Goal: Information Seeking & Learning: Check status

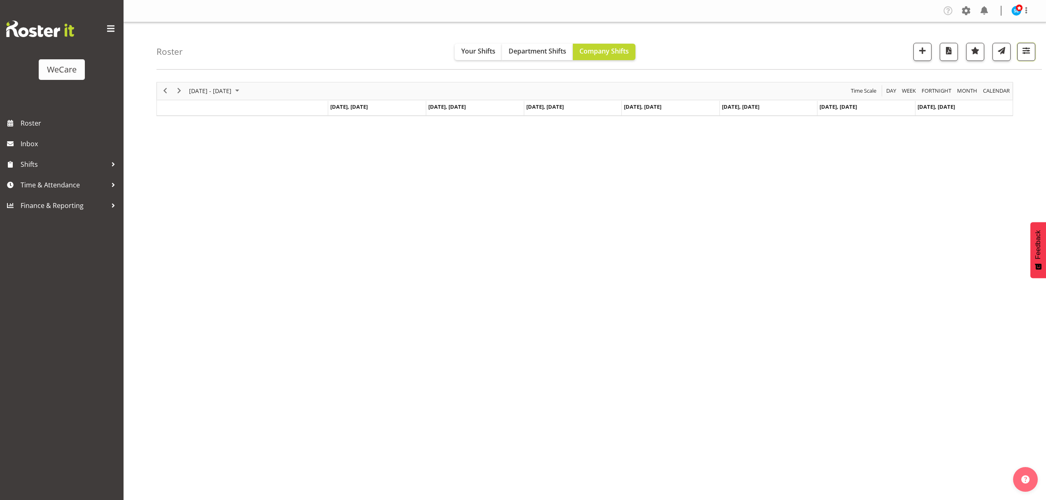
click at [1018, 51] on button "button" at bounding box center [1026, 52] width 18 height 18
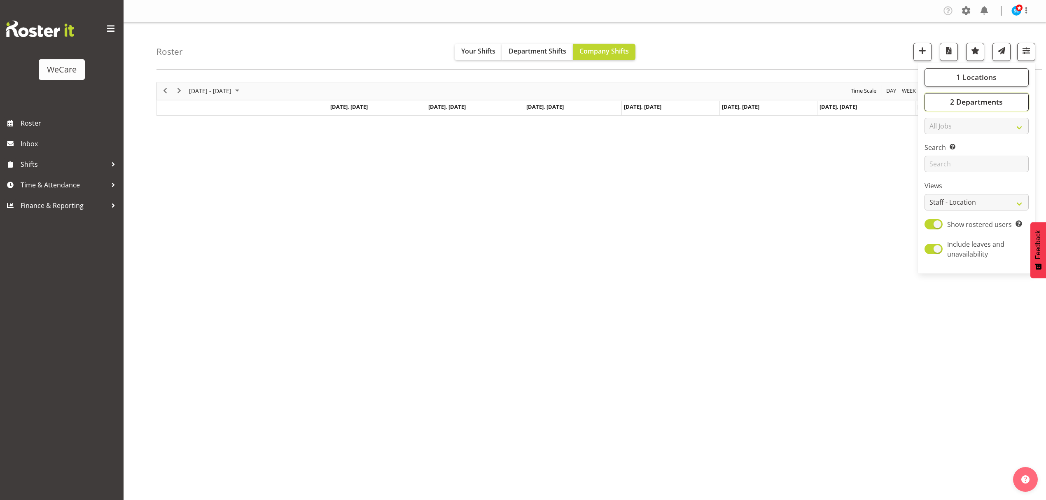
click at [1000, 97] on span "2 Departments" at bounding box center [976, 102] width 53 height 10
click at [990, 83] on button "1 Locations" at bounding box center [977, 77] width 104 height 18
click at [934, 164] on span at bounding box center [934, 167] width 7 height 7
click at [934, 164] on input "Wigram" at bounding box center [933, 166] width 5 height 5
checkbox input "false"
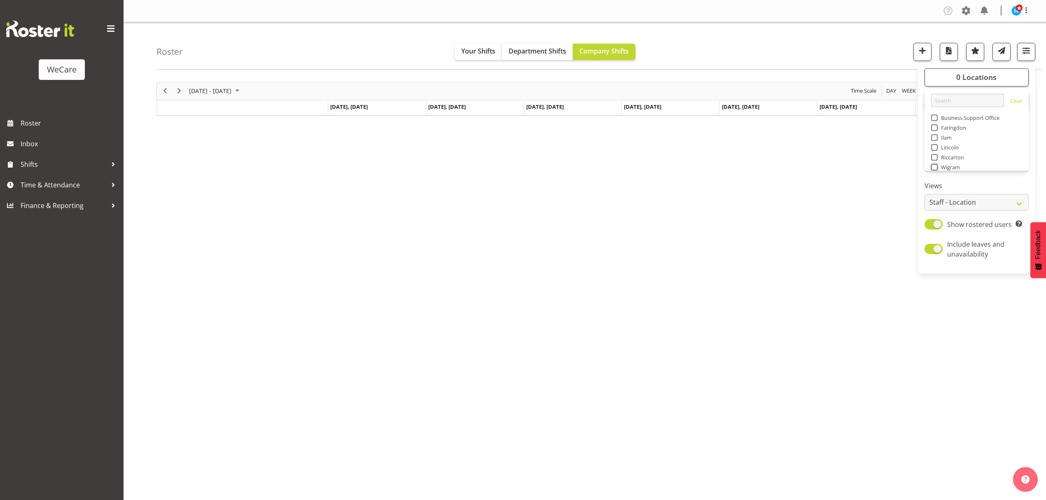
scroll to position [14, 0]
click at [954, 134] on span "Lincoln" at bounding box center [948, 134] width 21 height 7
click at [936, 134] on input "Lincoln" at bounding box center [933, 133] width 5 height 5
checkbox input "true"
click at [851, 175] on div "November 24 - 30, 2025 Today Day Week Fortnight Month calendar Month Agenda Tim…" at bounding box center [601, 240] width 890 height 329
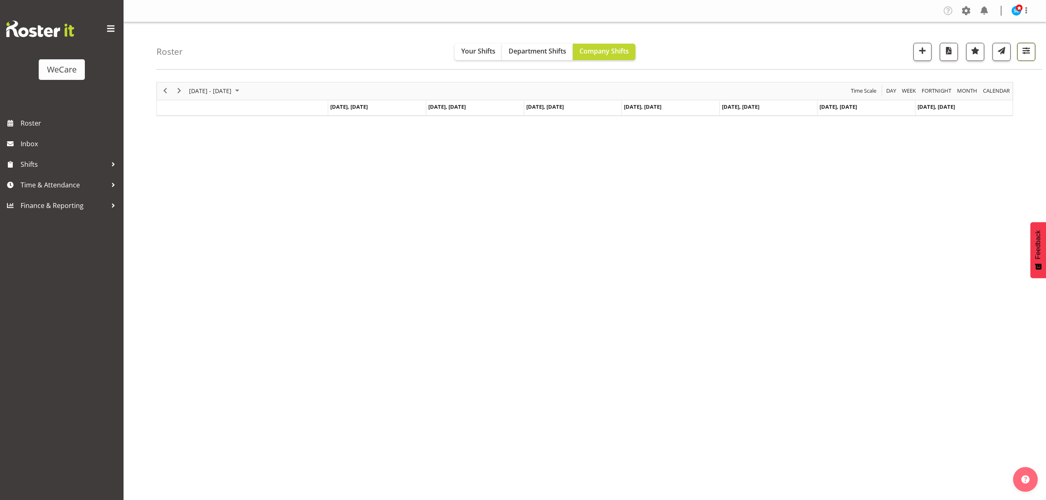
click at [1025, 56] on span "button" at bounding box center [1026, 50] width 11 height 11
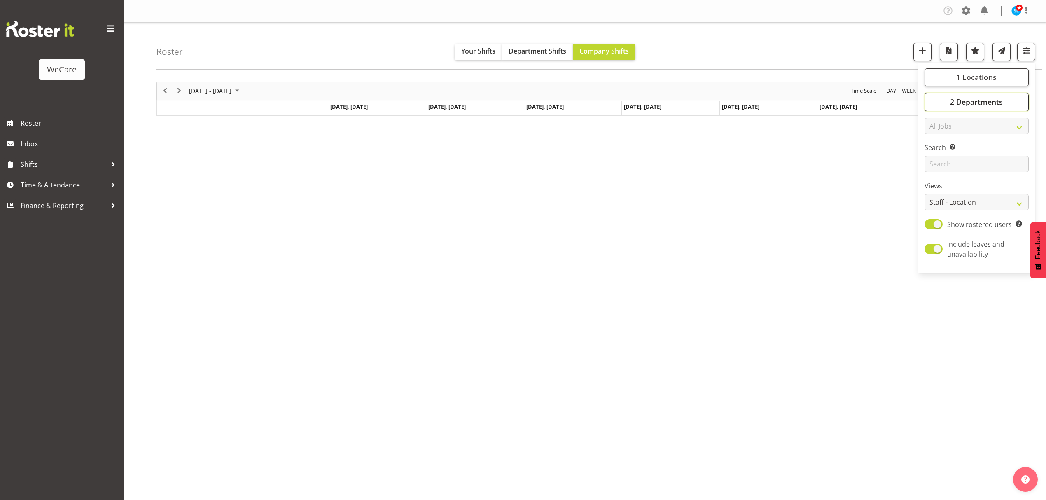
click at [988, 101] on span "2 Departments" at bounding box center [976, 102] width 53 height 10
click at [936, 170] on span at bounding box center [934, 172] width 7 height 7
click at [936, 170] on input "Level 3" at bounding box center [933, 171] width 5 height 5
checkbox input "true"
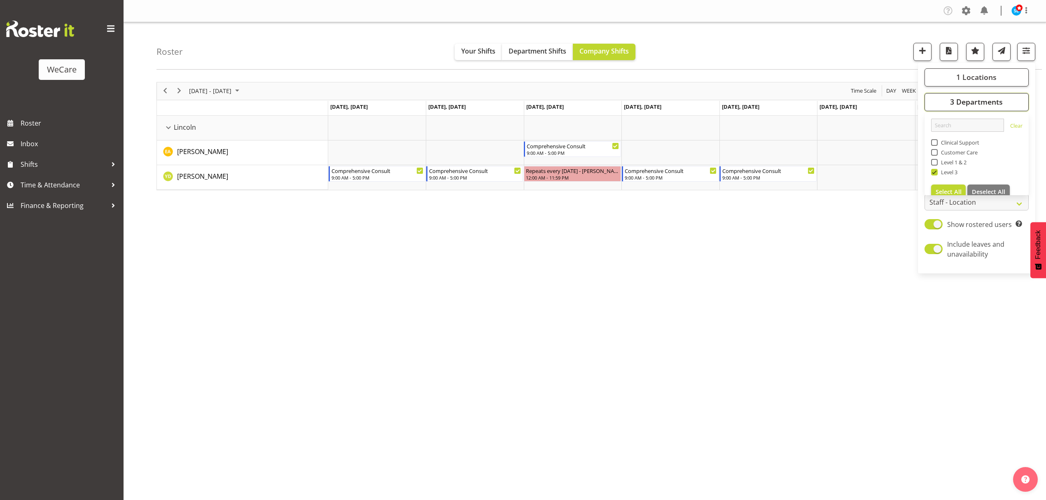
click at [961, 94] on button "3 Departments" at bounding box center [977, 102] width 104 height 18
click at [960, 74] on span "1 Locations" at bounding box center [976, 77] width 40 height 10
click at [1023, 54] on span "button" at bounding box center [1026, 50] width 11 height 11
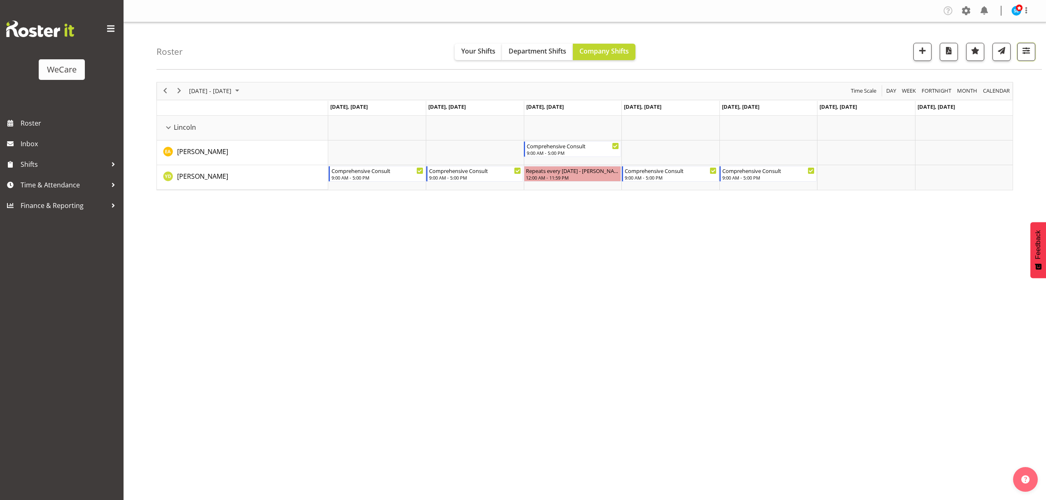
click at [1023, 54] on span "button" at bounding box center [1026, 50] width 11 height 11
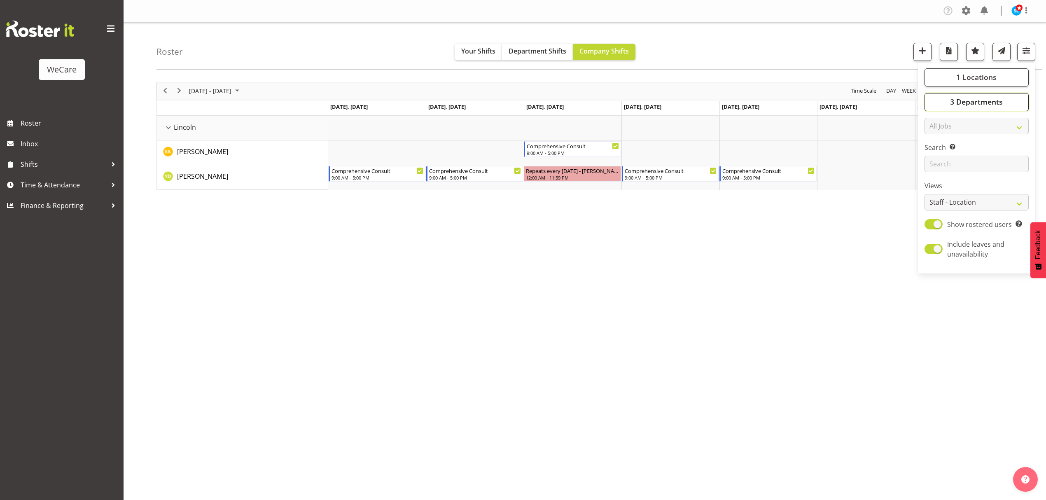
click at [981, 102] on span "3 Departments" at bounding box center [976, 102] width 53 height 10
click at [849, 63] on div "Roster Your Shifts Department Shifts Company Shifts 1 Locations Clear Business …" at bounding box center [598, 45] width 885 height 47
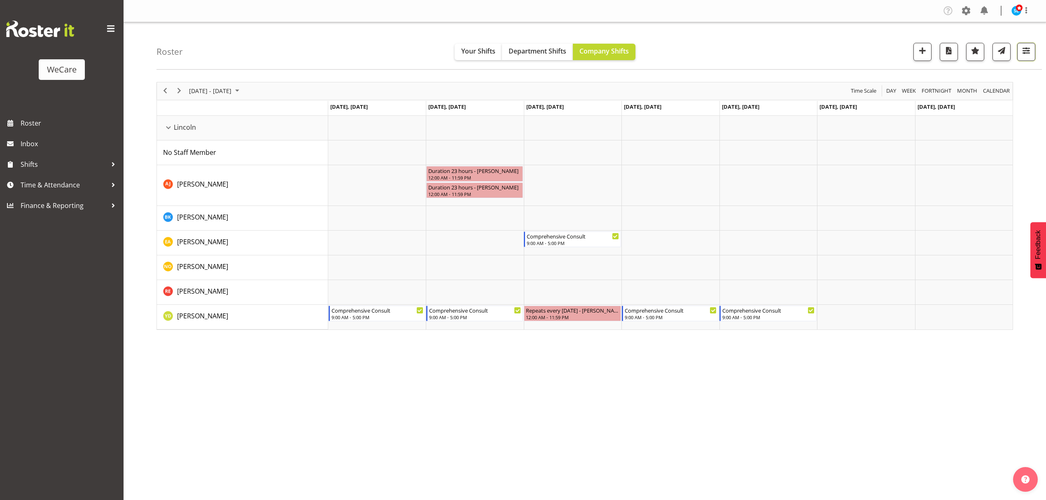
click at [1023, 50] on span "button" at bounding box center [1026, 50] width 11 height 11
click at [936, 220] on span at bounding box center [934, 224] width 18 height 10
click at [930, 222] on input "Show all users Show only rostered employees" at bounding box center [927, 224] width 5 height 5
checkbox input "true"
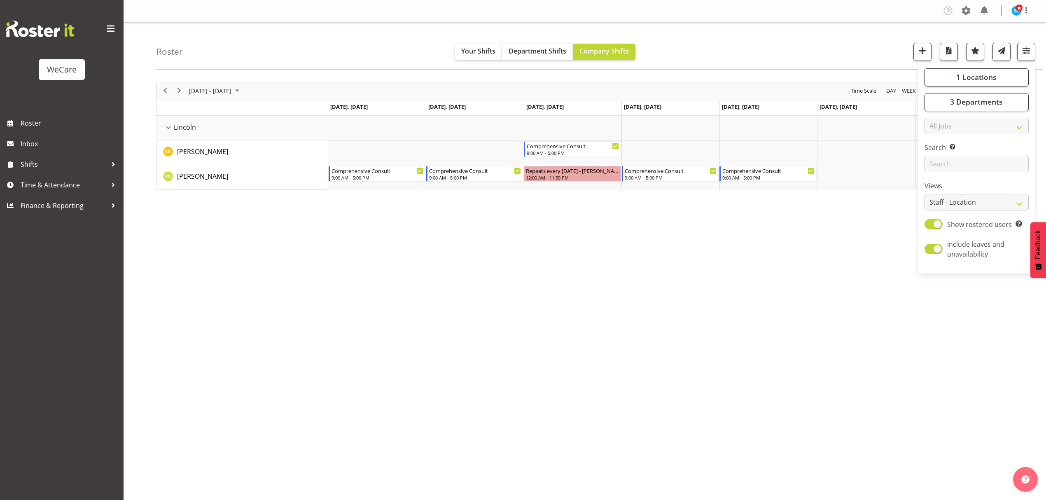
click at [796, 276] on div "November 24 - 30, 2025 Today Day Week Fortnight Month calendar Month Agenda Tim…" at bounding box center [601, 240] width 890 height 329
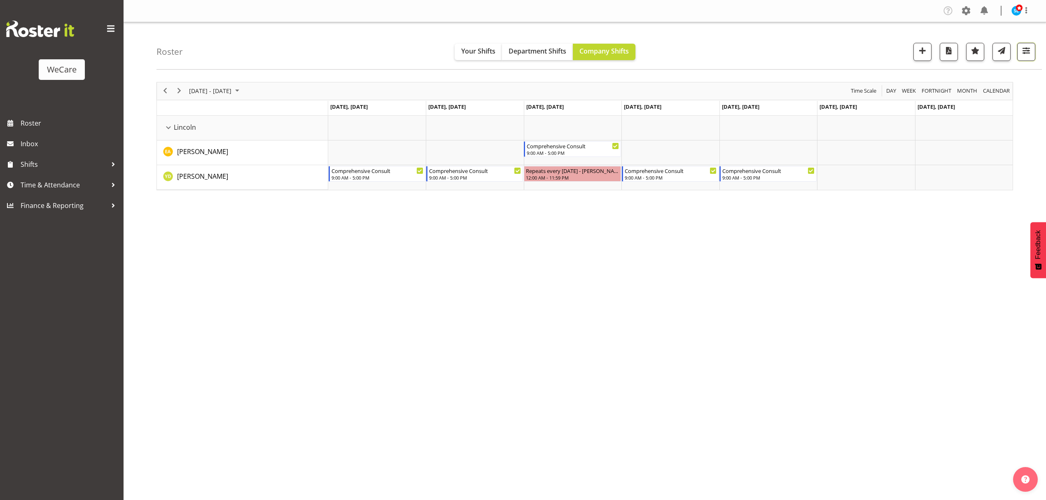
click at [1027, 53] on span "button" at bounding box center [1026, 50] width 11 height 11
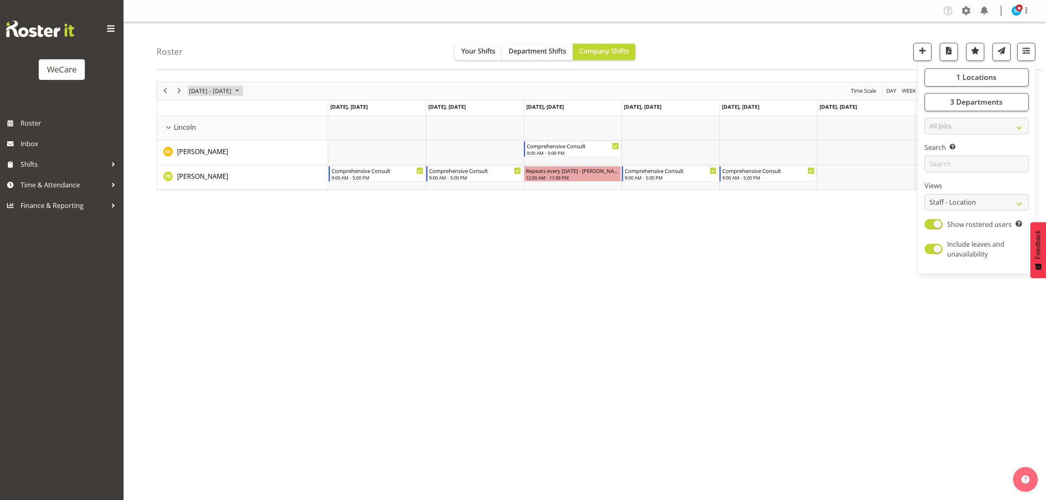
click at [203, 93] on span "[DATE] - [DATE]" at bounding box center [210, 91] width 44 height 10
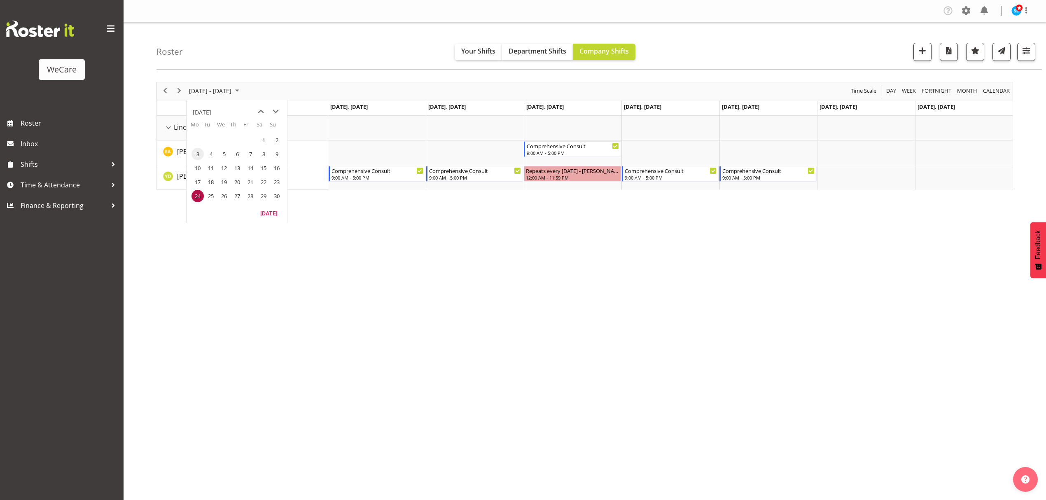
click at [195, 155] on span "3" at bounding box center [197, 154] width 12 height 12
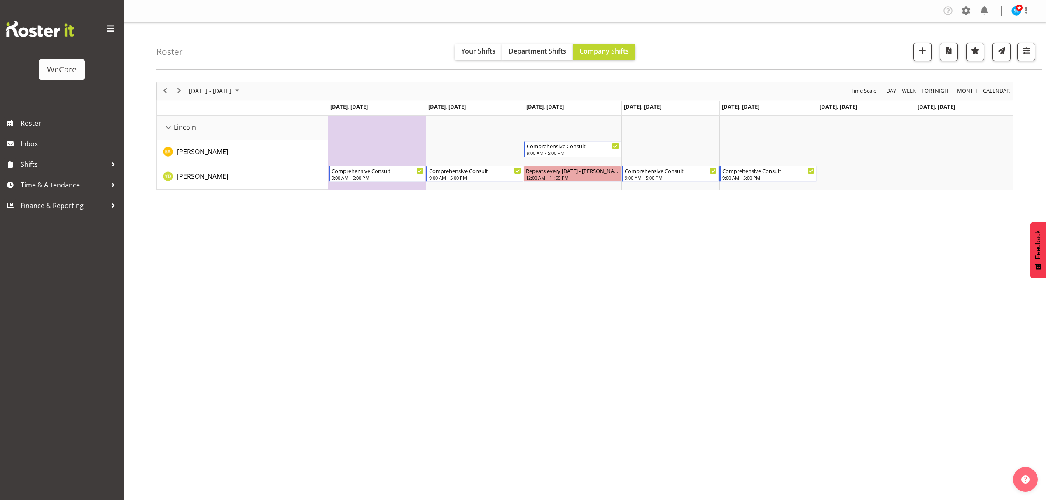
click at [785, 292] on div "November 03 - 09, 2025 Today Day Week Fortnight Month calendar Month Agenda Tim…" at bounding box center [601, 240] width 890 height 329
click at [1025, 55] on span "button" at bounding box center [1026, 50] width 11 height 11
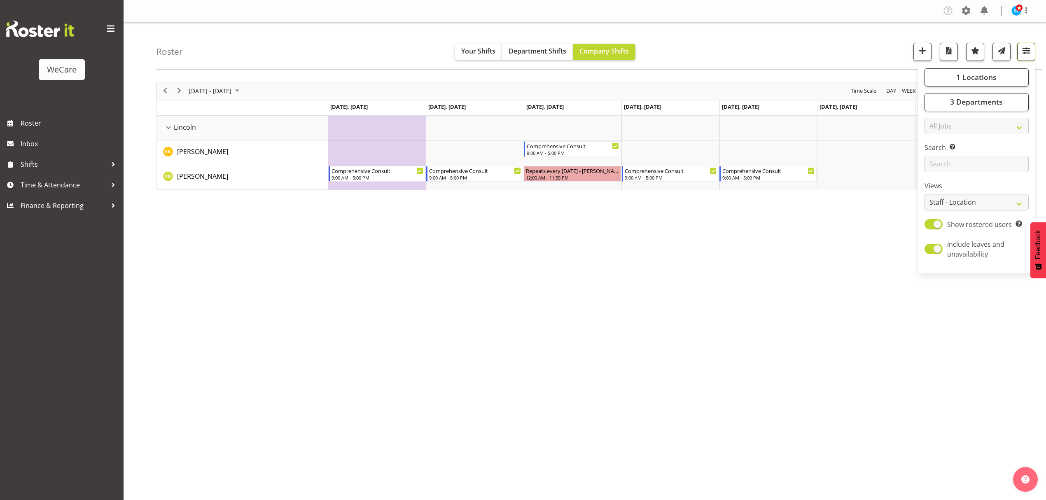
click at [1025, 54] on span "button" at bounding box center [1026, 50] width 11 height 11
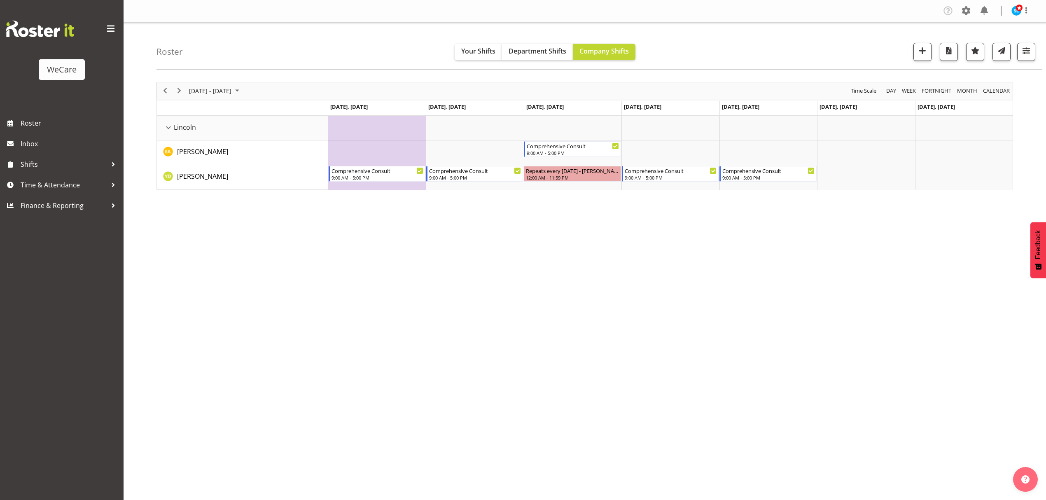
click at [526, 445] on div "Company Settings Roles & Skills Tasks Jobs Employees Locations & Departments Ac…" at bounding box center [585, 250] width 922 height 500
click at [1022, 47] on span "button" at bounding box center [1026, 50] width 11 height 11
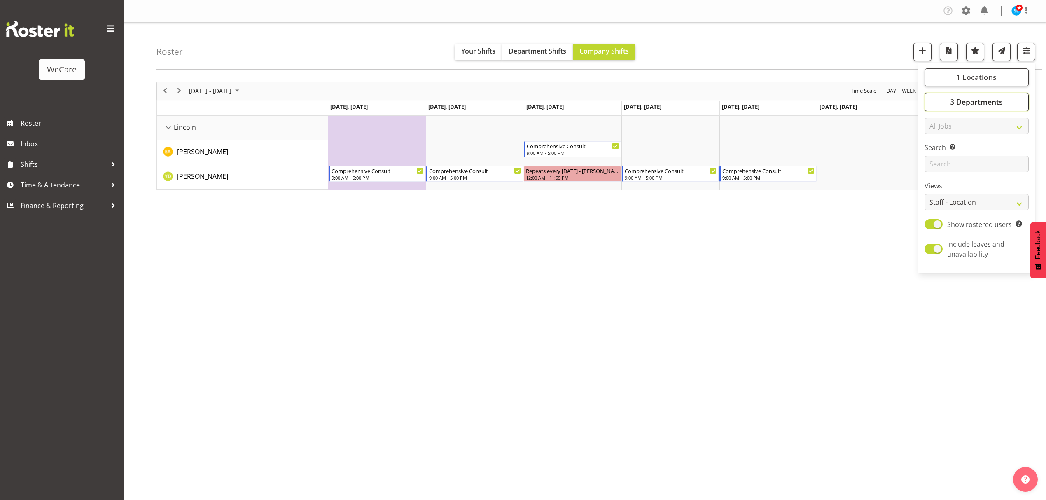
click at [966, 103] on span "3 Departments" at bounding box center [976, 102] width 53 height 10
click at [934, 173] on span at bounding box center [934, 172] width 7 height 7
click at [934, 173] on input "Level 3" at bounding box center [933, 171] width 5 height 5
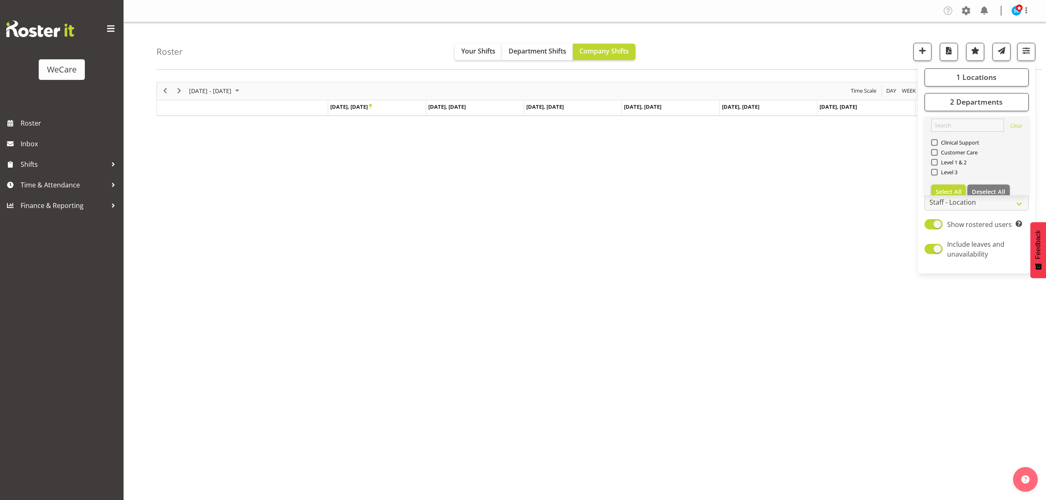
click at [931, 175] on div "Level 3" at bounding box center [976, 173] width 91 height 10
click at [933, 172] on span at bounding box center [934, 172] width 7 height 7
click at [933, 172] on input "Level 3" at bounding box center [933, 171] width 5 height 5
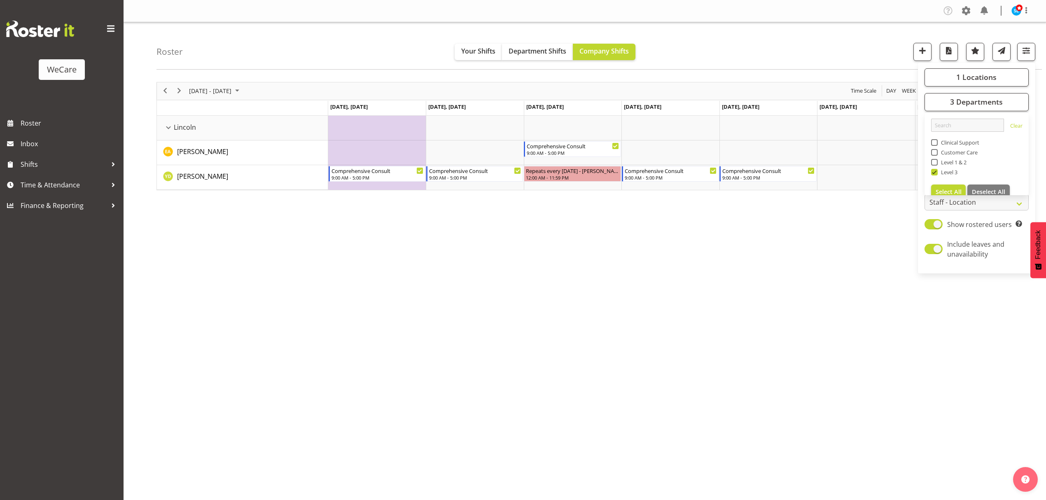
click at [612, 252] on div "November 03 - 09, 2025 Today Day Week Fortnight Month calendar Month Agenda Tim…" at bounding box center [601, 240] width 890 height 329
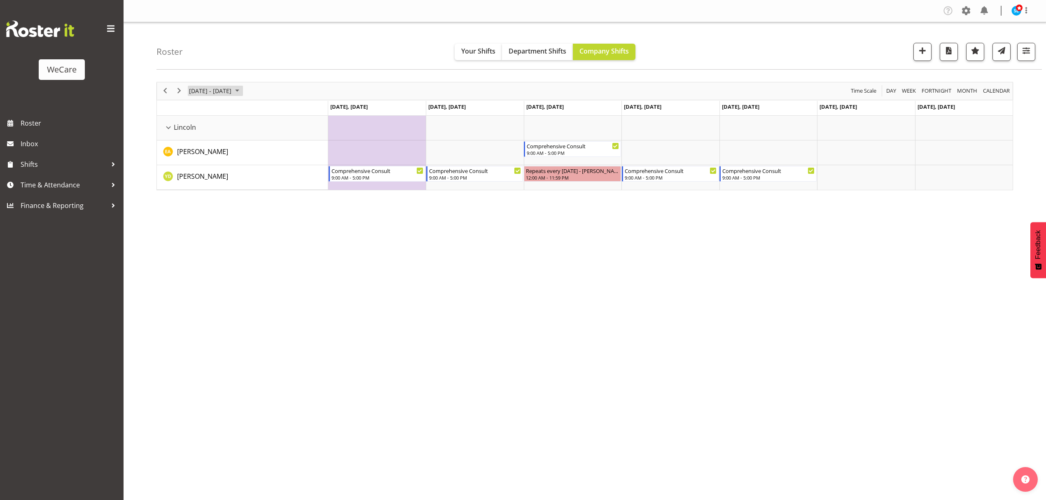
click at [214, 91] on span "[DATE] - [DATE]" at bounding box center [210, 91] width 44 height 10
click at [195, 166] on span "10" at bounding box center [197, 168] width 12 height 12
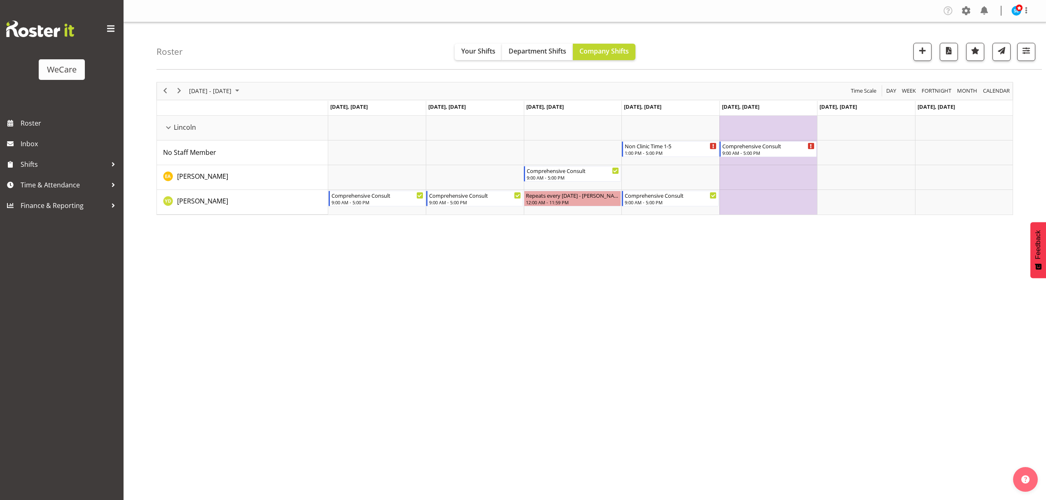
click at [940, 287] on div "November 10 - 16, 2025 Today Day Week Fortnight Month calendar Month Agenda Tim…" at bounding box center [601, 240] width 890 height 329
click at [1023, 50] on span "button" at bounding box center [1026, 50] width 11 height 11
click at [992, 97] on span "3 Departments" at bounding box center [976, 102] width 53 height 10
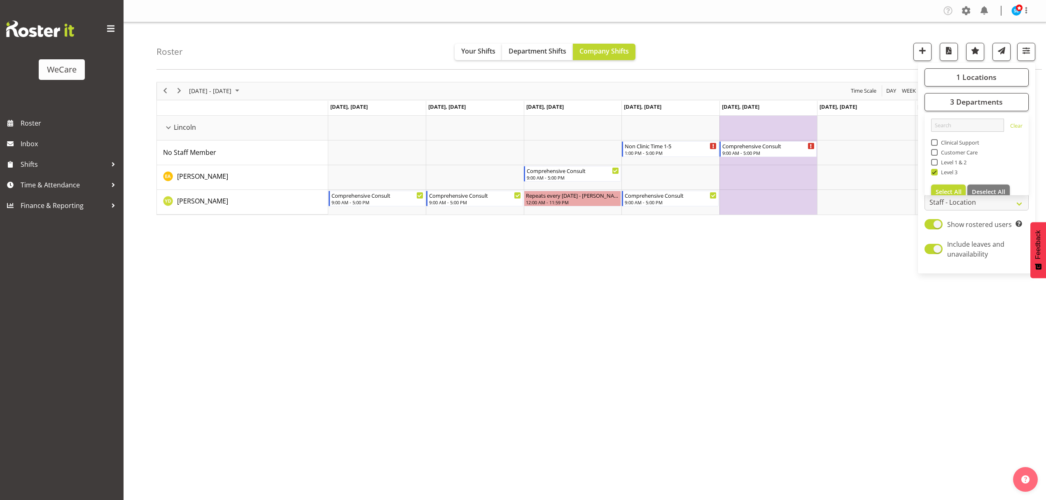
click at [796, 37] on div "Roster Your Shifts Department Shifts Company Shifts 1 Locations Clear Business …" at bounding box center [598, 45] width 885 height 47
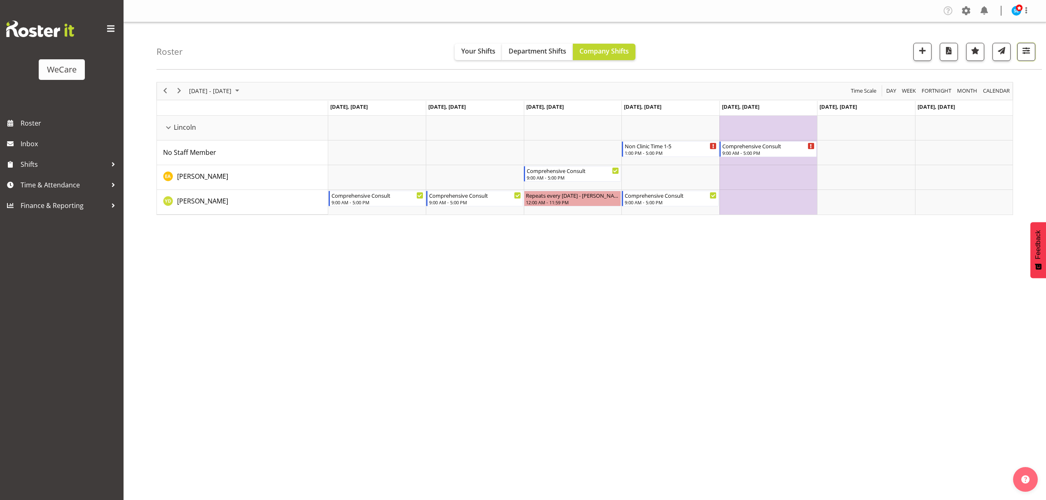
click at [1028, 54] on span "button" at bounding box center [1026, 50] width 11 height 11
click at [1028, 50] on span "button" at bounding box center [1026, 50] width 11 height 11
click at [281, 369] on div "November 10 - 16, 2025 Today Day Week Fortnight Month calendar Month Agenda Tim…" at bounding box center [601, 240] width 890 height 329
click at [242, 91] on span "November 2025" at bounding box center [237, 91] width 10 height 10
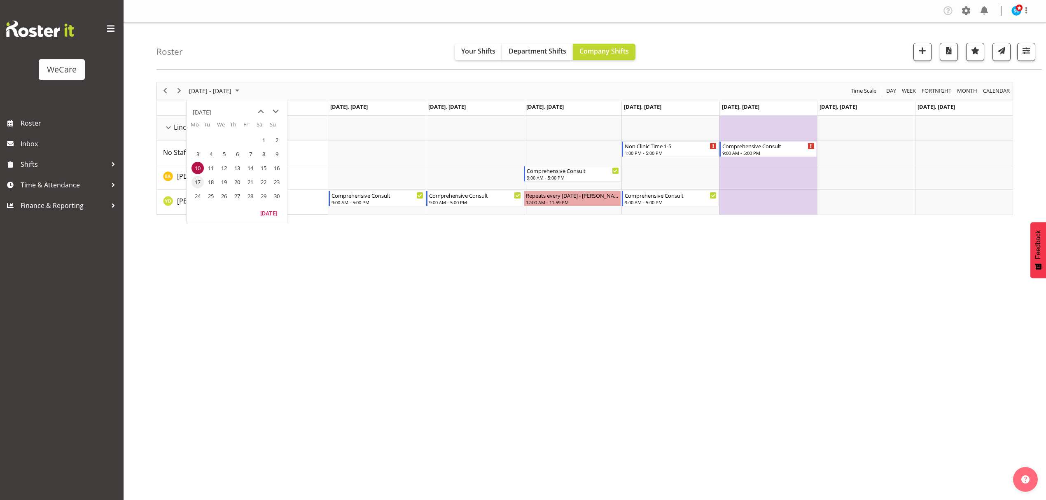
click at [199, 182] on span "17" at bounding box center [197, 182] width 12 height 12
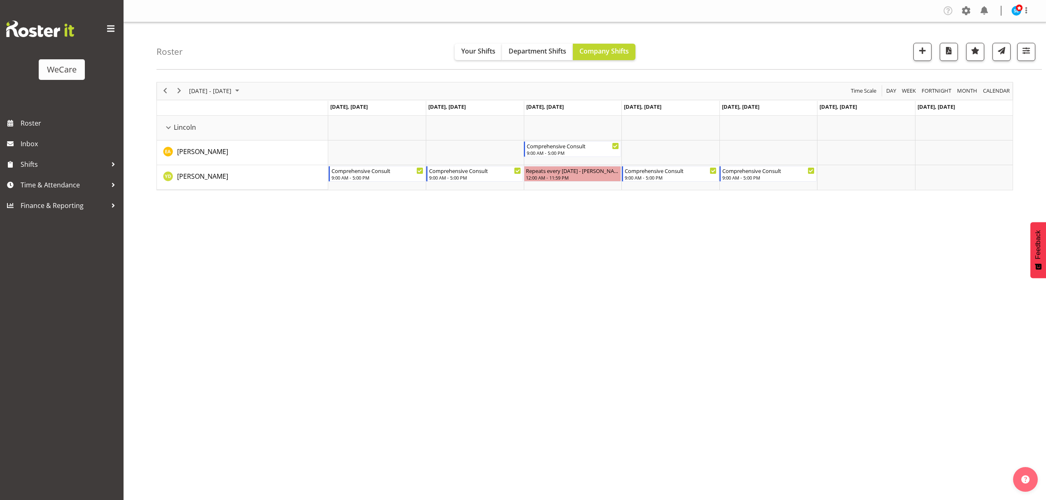
click at [909, 308] on div "November 17 - 23, 2025 Today Day Week Fortnight Month calendar Month Agenda Tim…" at bounding box center [601, 240] width 890 height 329
click at [1032, 54] on button "button" at bounding box center [1026, 52] width 18 height 18
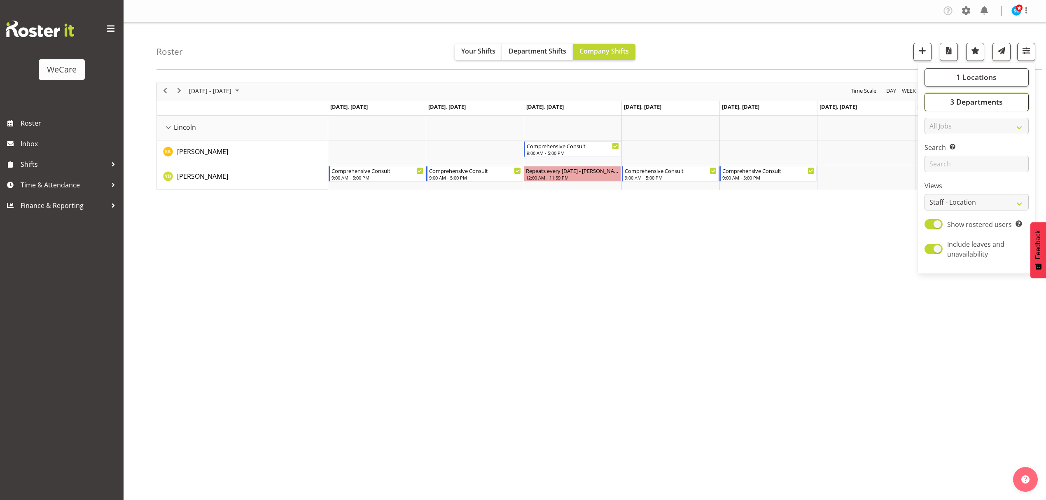
click at [987, 100] on span "3 Departments" at bounding box center [976, 102] width 53 height 10
click at [625, 324] on div "November 17 - 23, 2025 Today Day Week Fortnight Month calendar Month Agenda Tim…" at bounding box center [601, 240] width 890 height 329
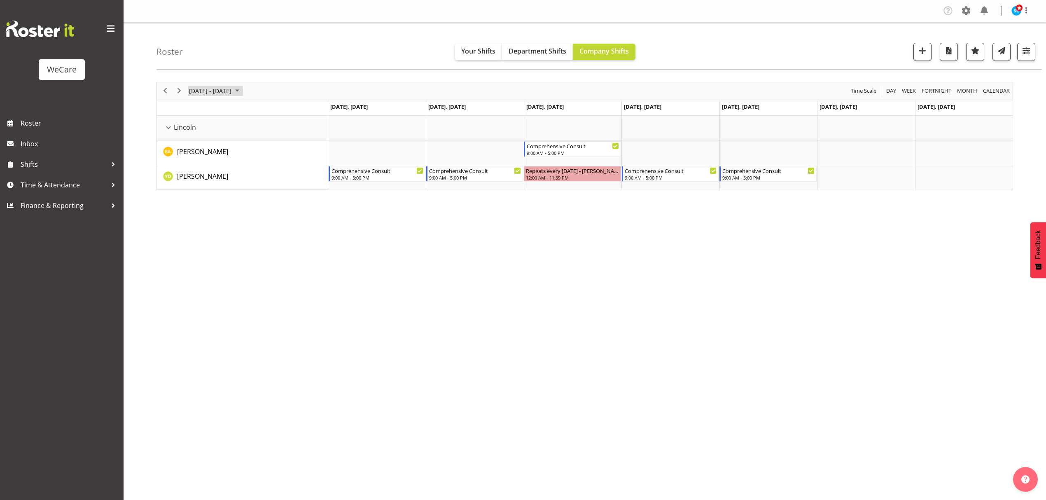
click at [229, 96] on span "[DATE] - [DATE]" at bounding box center [210, 91] width 44 height 10
click at [197, 201] on span "24" at bounding box center [197, 196] width 12 height 12
click at [867, 283] on div "November 24 - 30, 2025 Today Day Week Fortnight Month calendar Month Agenda Tim…" at bounding box center [601, 240] width 890 height 329
click at [1024, 53] on span "button" at bounding box center [1026, 50] width 11 height 11
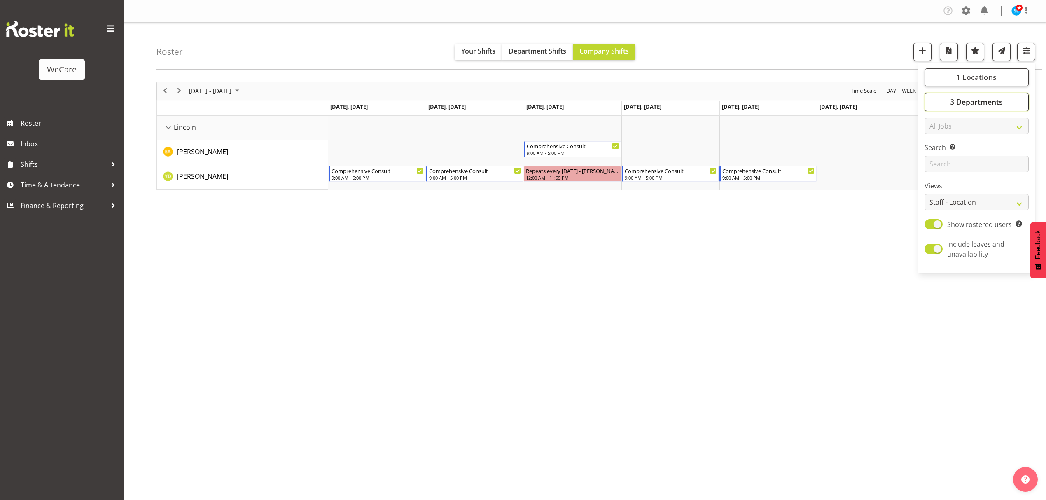
click at [964, 102] on span "3 Departments" at bounding box center [976, 102] width 53 height 10
click at [936, 173] on span at bounding box center [934, 172] width 7 height 7
click at [936, 173] on input "Level 3" at bounding box center [933, 171] width 5 height 5
checkbox input "false"
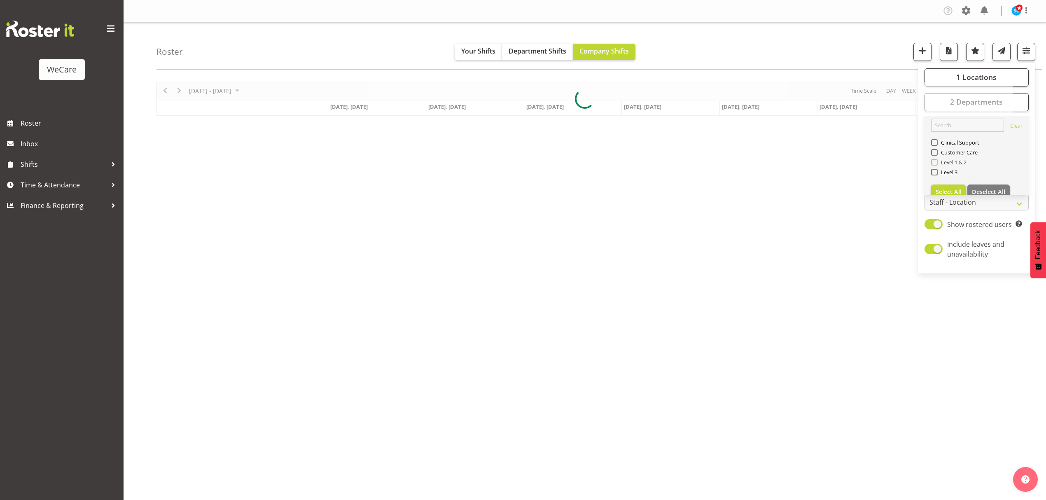
click at [936, 163] on span at bounding box center [934, 162] width 7 height 7
click at [936, 163] on input "Level 1 & 2" at bounding box center [933, 161] width 5 height 5
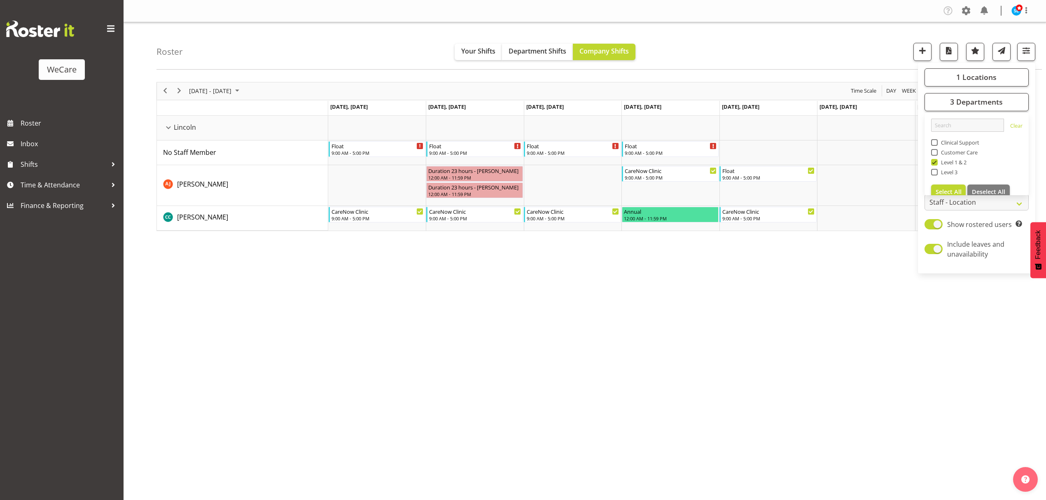
click at [789, 44] on div "Roster Your Shifts Department Shifts Company Shifts 1 Locations Clear Business …" at bounding box center [598, 45] width 885 height 47
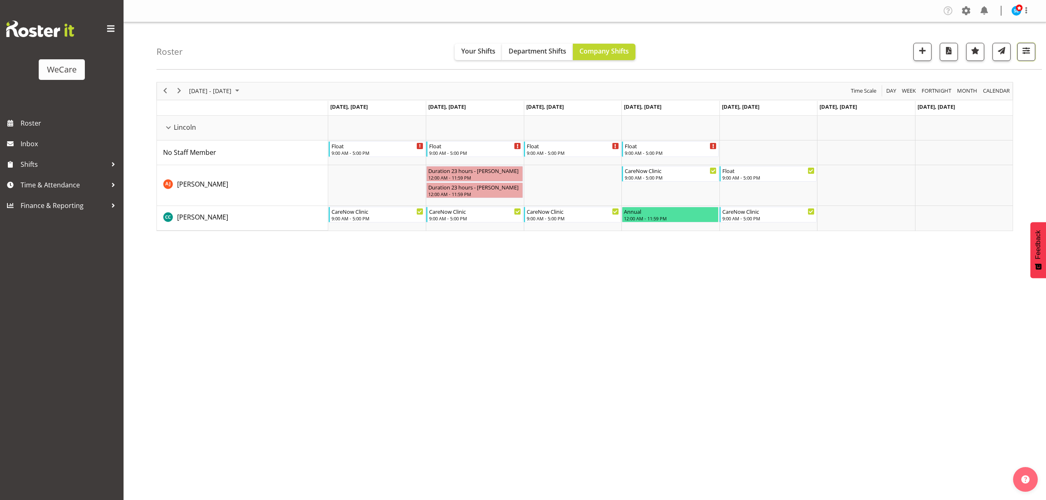
click at [1026, 53] on span "button" at bounding box center [1026, 50] width 11 height 11
click at [990, 102] on span "3 Departments" at bounding box center [976, 102] width 53 height 10
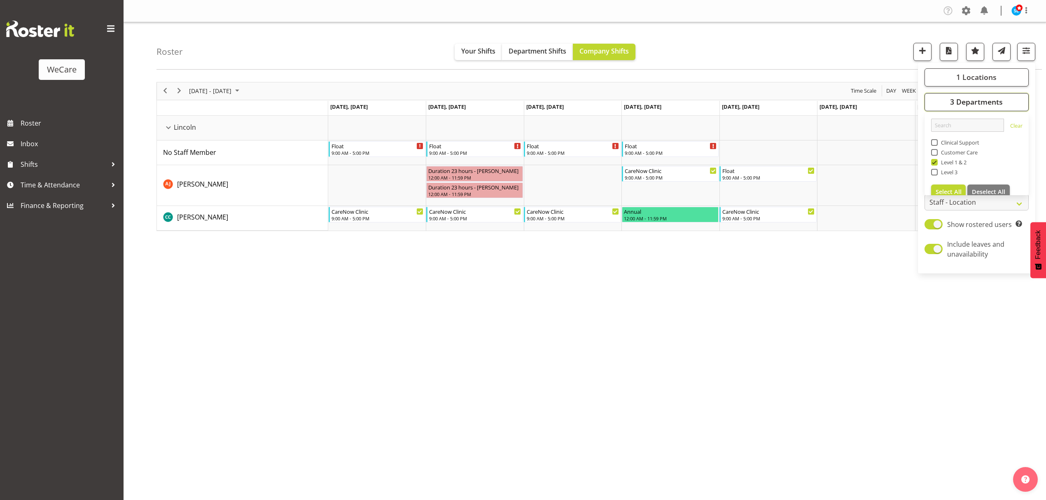
click at [990, 102] on span "3 Departments" at bounding box center [976, 102] width 53 height 10
click at [766, 44] on div "Roster Your Shifts Department Shifts Company Shifts 1 Locations Clear Business …" at bounding box center [598, 45] width 885 height 47
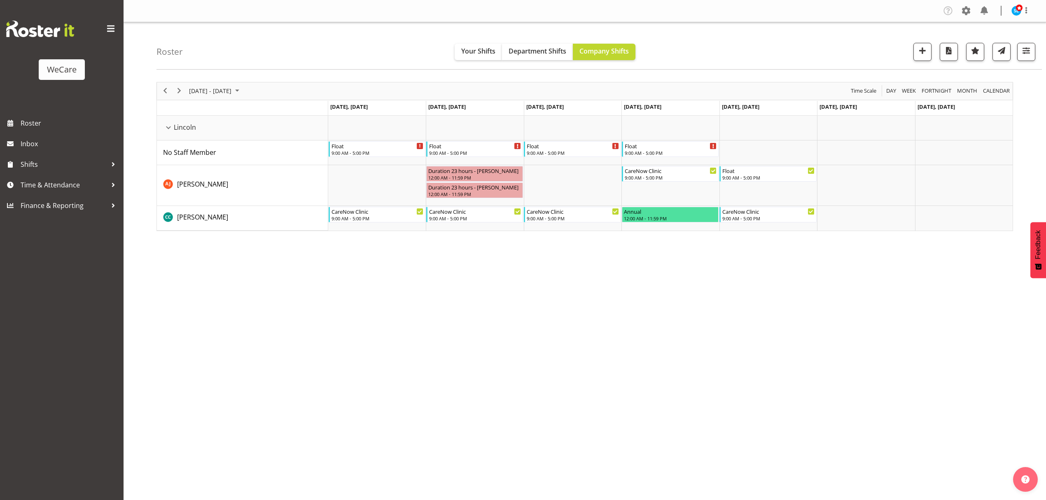
click at [228, 83] on div "[DATE] - [DATE]" at bounding box center [215, 90] width 58 height 17
click at [198, 156] on span "3" at bounding box center [197, 154] width 12 height 12
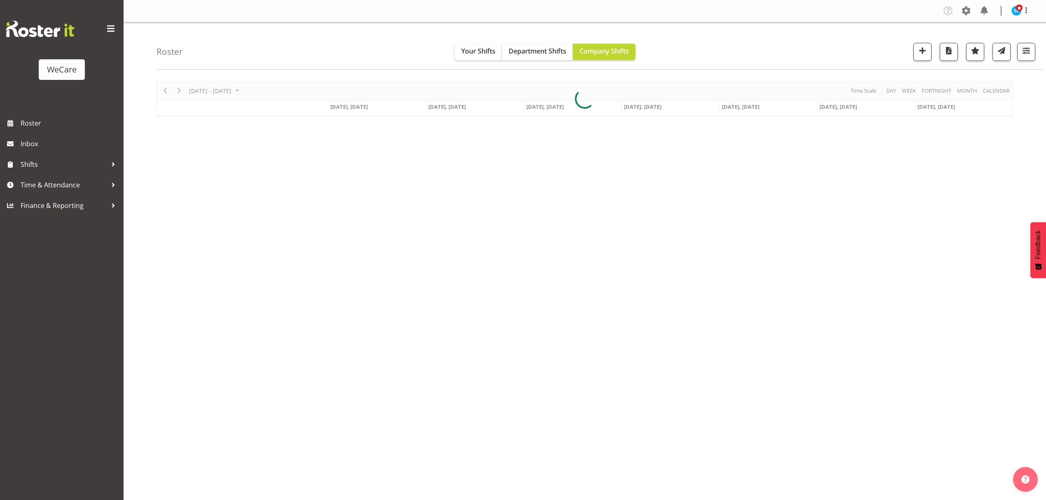
click at [238, 49] on div "Roster Your Shifts Department Shifts Company Shifts 1 Locations Clear Business …" at bounding box center [598, 45] width 885 height 47
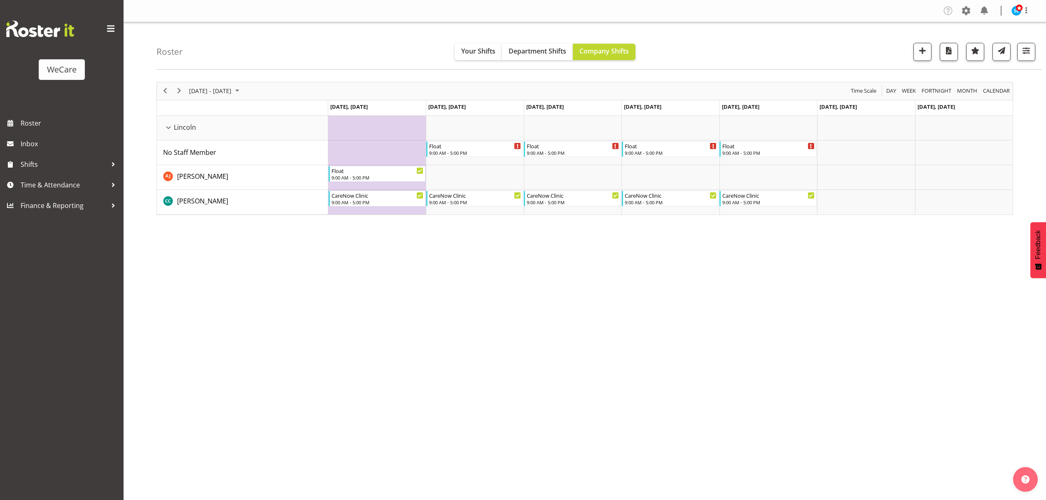
click at [879, 258] on div "November 03 - 09, 2025 Today Day Week Fortnight Month calendar Month Agenda Tim…" at bounding box center [601, 240] width 890 height 329
click at [213, 94] on span "[DATE] - [DATE]" at bounding box center [210, 91] width 44 height 10
click at [199, 166] on span "10" at bounding box center [197, 168] width 12 height 12
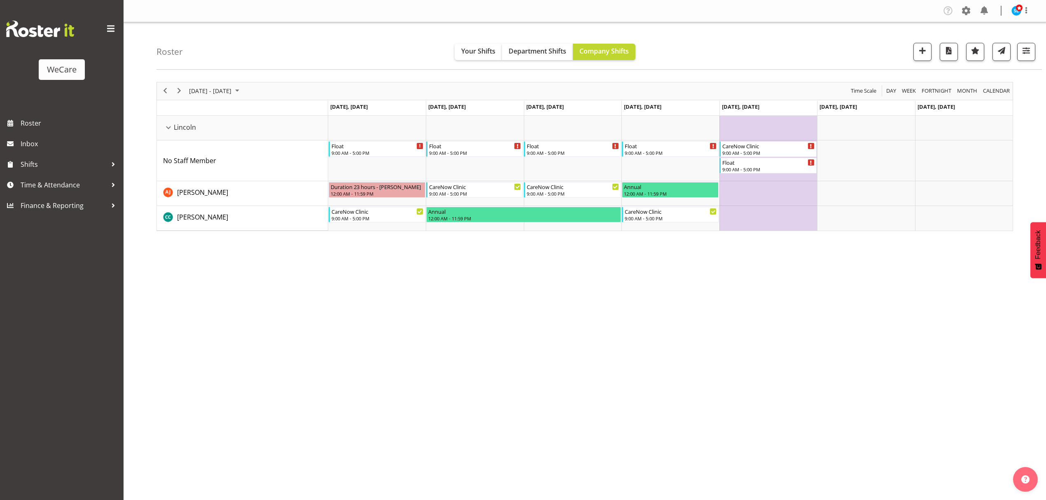
click at [882, 304] on div "November 10 - 16, 2025 Today Day Week Fortnight Month calendar Month Agenda Tim…" at bounding box center [601, 240] width 890 height 329
click at [232, 91] on span "[DATE] - [DATE]" at bounding box center [210, 91] width 44 height 10
click at [195, 181] on span "17" at bounding box center [197, 182] width 12 height 12
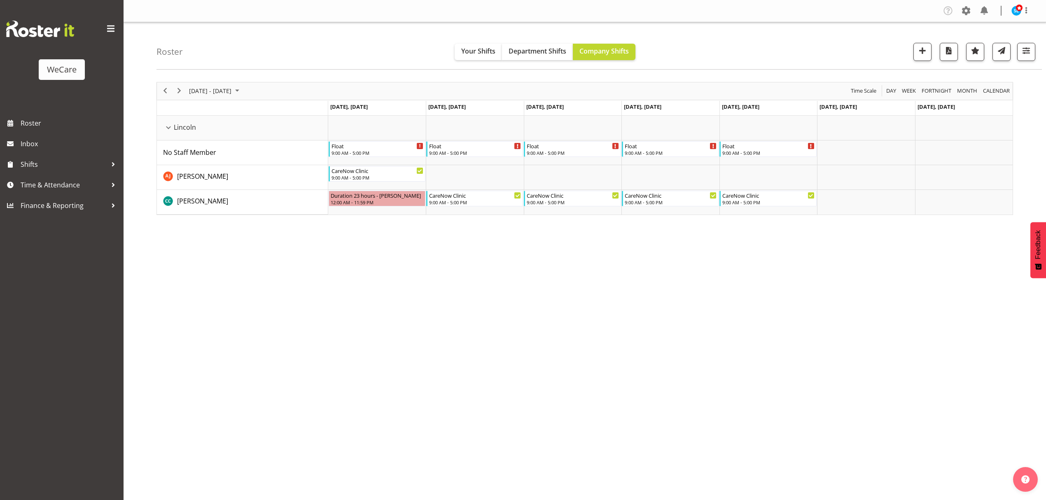
click at [991, 314] on div "November 17 - 23, 2025 Today Day Week Fortnight Month calendar Month Agenda Tim…" at bounding box center [601, 240] width 890 height 329
click at [216, 88] on span "[DATE] - [DATE]" at bounding box center [210, 91] width 44 height 10
click at [194, 202] on td "24" at bounding box center [197, 196] width 13 height 14
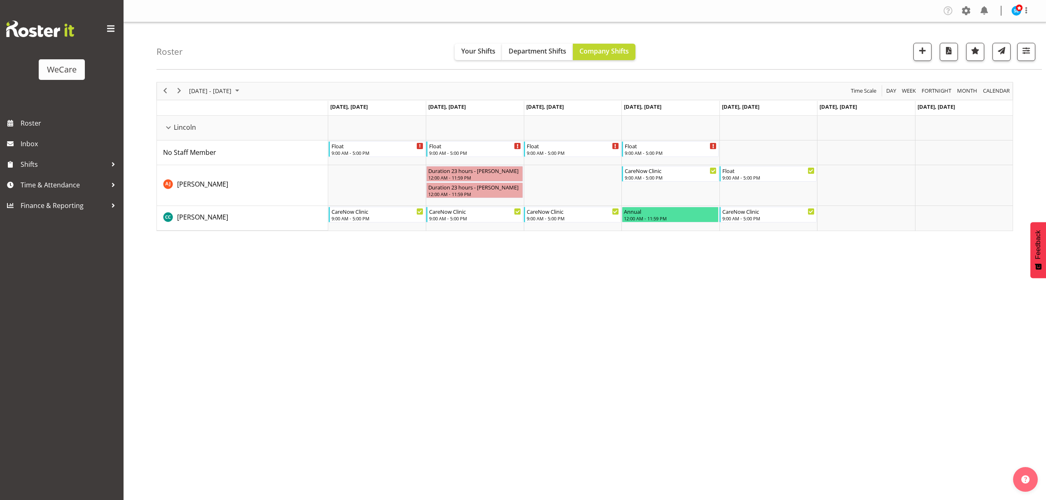
click at [926, 308] on div "November 24 - 30, 2025 Today Day Week Fortnight Month calendar Month Agenda Tim…" at bounding box center [601, 240] width 890 height 329
click at [232, 94] on span "[DATE] - [DATE]" at bounding box center [210, 91] width 44 height 10
click at [197, 156] on span "3" at bounding box center [197, 154] width 12 height 12
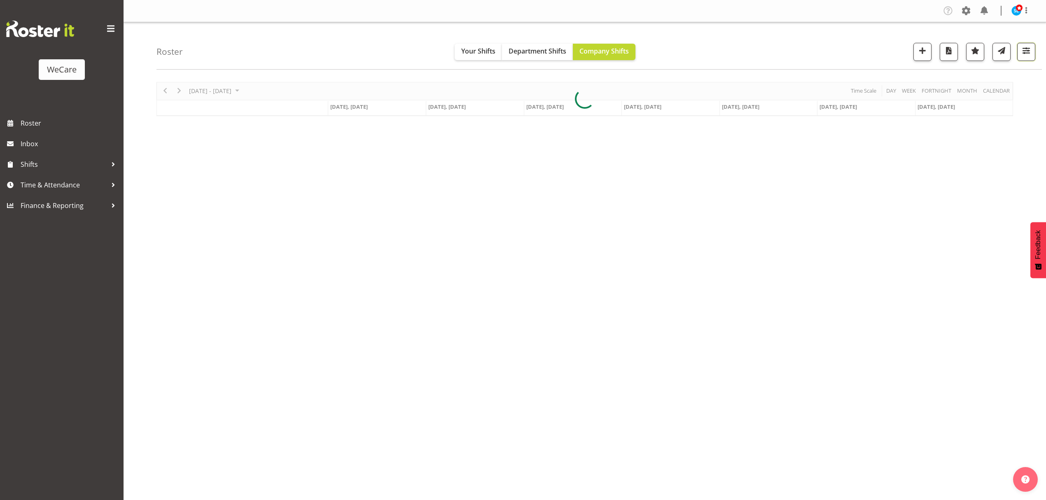
click at [1027, 54] on span "button" at bounding box center [1026, 50] width 11 height 11
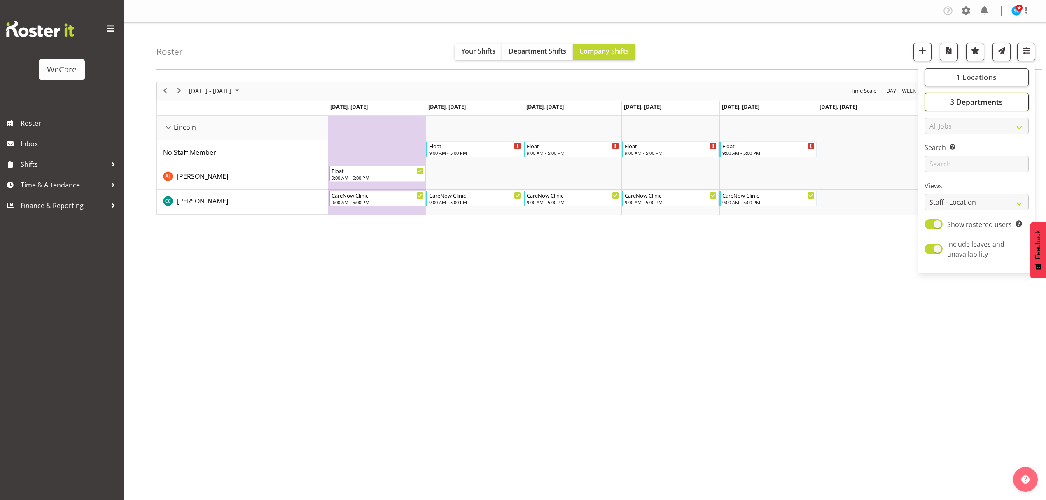
click at [962, 103] on span "3 Departments" at bounding box center [976, 102] width 53 height 10
click at [933, 163] on span at bounding box center [934, 162] width 7 height 7
click at [933, 163] on input "Level 1 & 2" at bounding box center [933, 161] width 5 height 5
checkbox input "false"
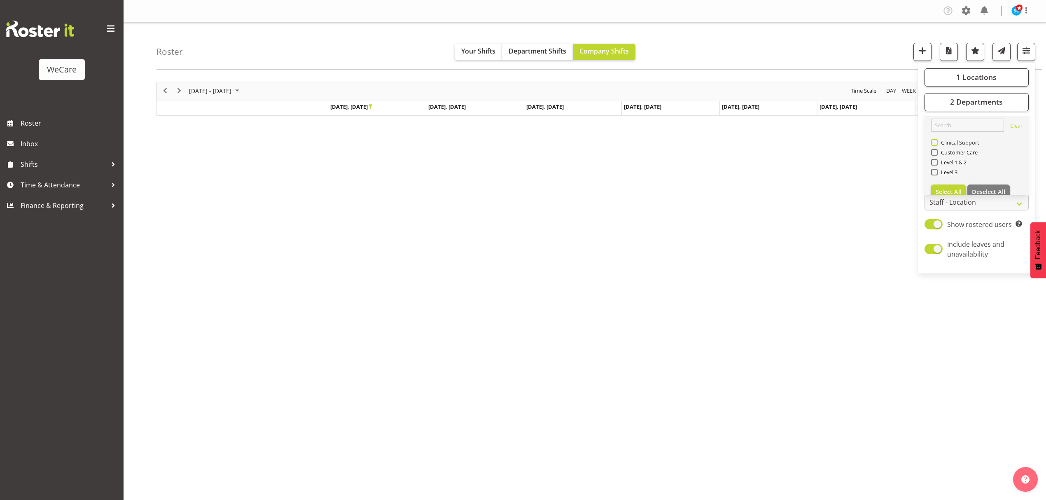
click at [933, 140] on span at bounding box center [934, 142] width 7 height 7
click at [933, 140] on input "Clinical Support" at bounding box center [933, 142] width 5 height 5
checkbox input "true"
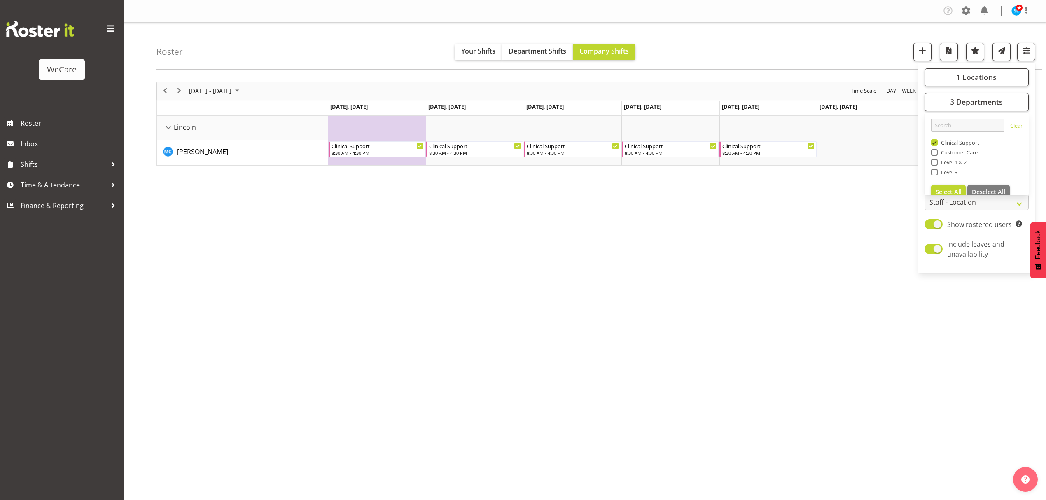
click at [701, 217] on div "November 03 - 09, 2025 Today Day Week Fortnight Month calendar Month Agenda Tim…" at bounding box center [601, 240] width 890 height 329
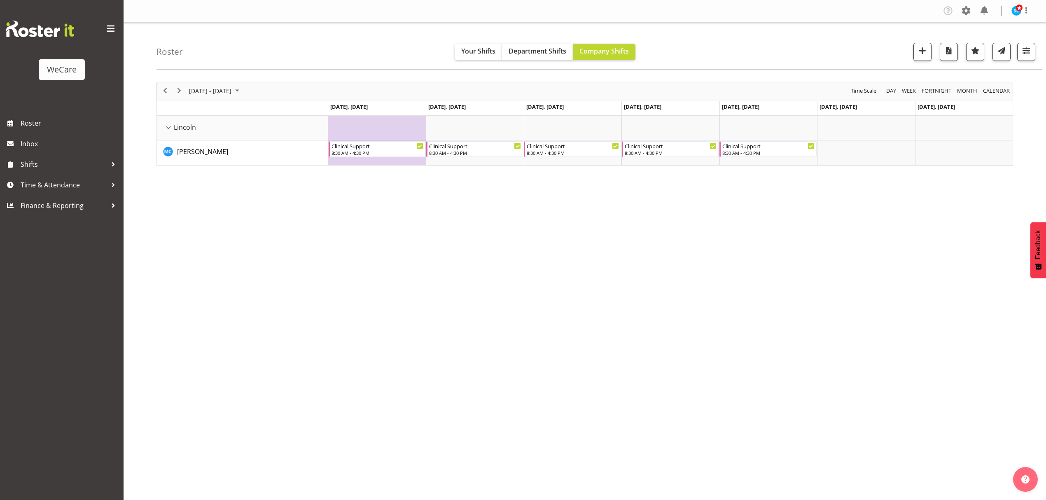
drag, startPoint x: 934, startPoint y: 340, endPoint x: 926, endPoint y: 343, distance: 8.9
click at [934, 340] on div "November 03 - 09, 2025 Today Day Week Fortnight Month calendar Month Agenda Tim…" at bounding box center [601, 240] width 890 height 329
click at [225, 88] on span "[DATE] - [DATE]" at bounding box center [210, 91] width 44 height 10
click at [203, 170] on span "10" at bounding box center [197, 168] width 12 height 12
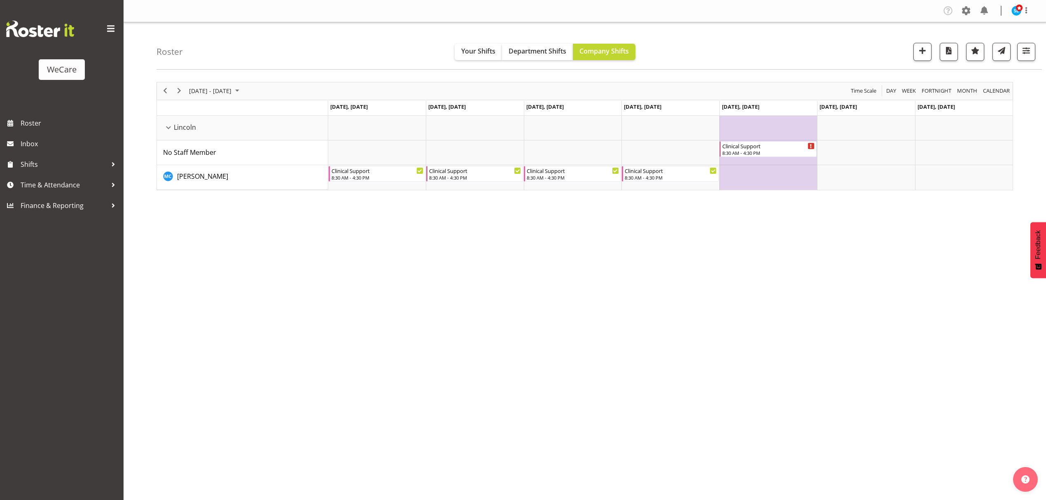
click at [938, 230] on div "November 10 - 16, 2025 Today Day Week Fortnight Month calendar Month Agenda Tim…" at bounding box center [601, 240] width 890 height 329
click at [1031, 58] on button "button" at bounding box center [1026, 52] width 18 height 18
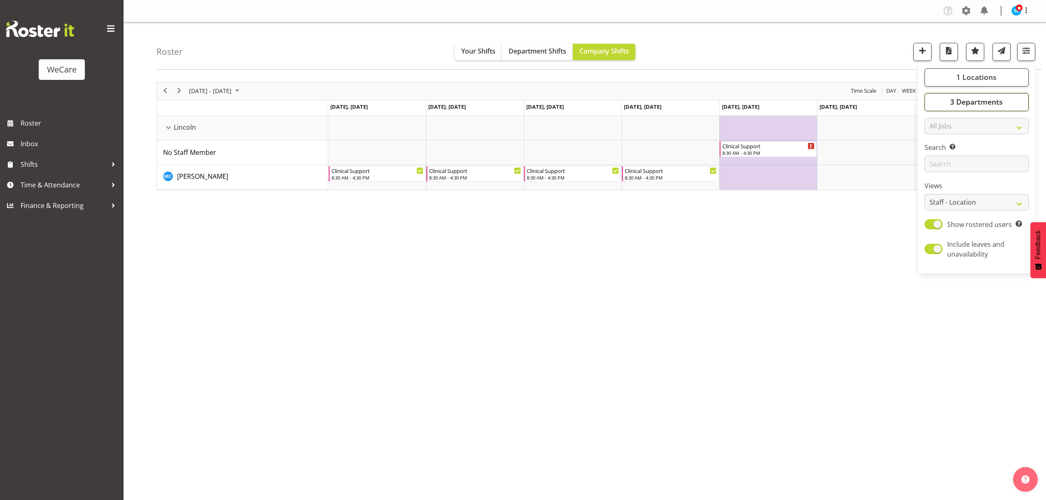
click at [966, 104] on span "3 Departments" at bounding box center [976, 102] width 53 height 10
click at [831, 63] on div "Roster Your Shifts Department Shifts Company Shifts 1 Locations Clear Business …" at bounding box center [598, 45] width 885 height 47
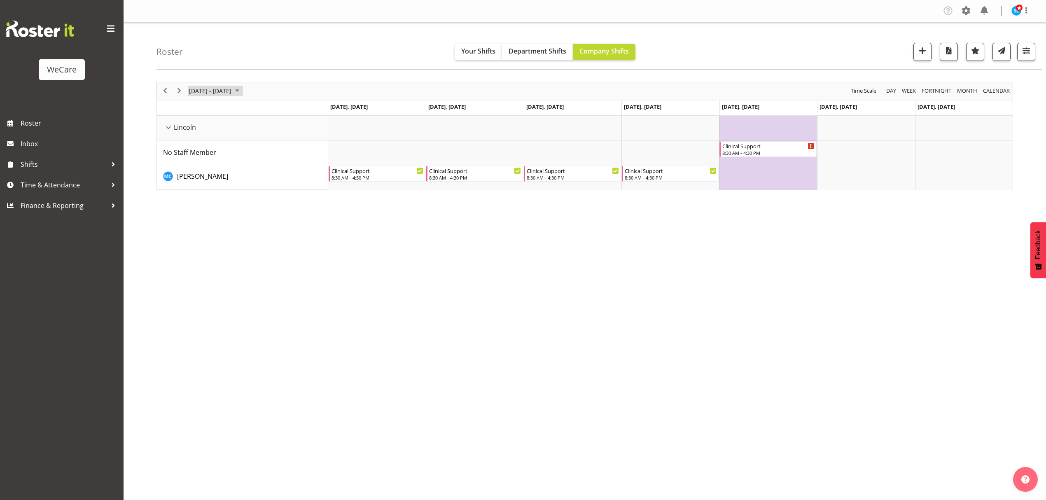
click at [232, 87] on span "[DATE] - [DATE]" at bounding box center [210, 91] width 44 height 10
click at [198, 182] on span "17" at bounding box center [197, 182] width 12 height 12
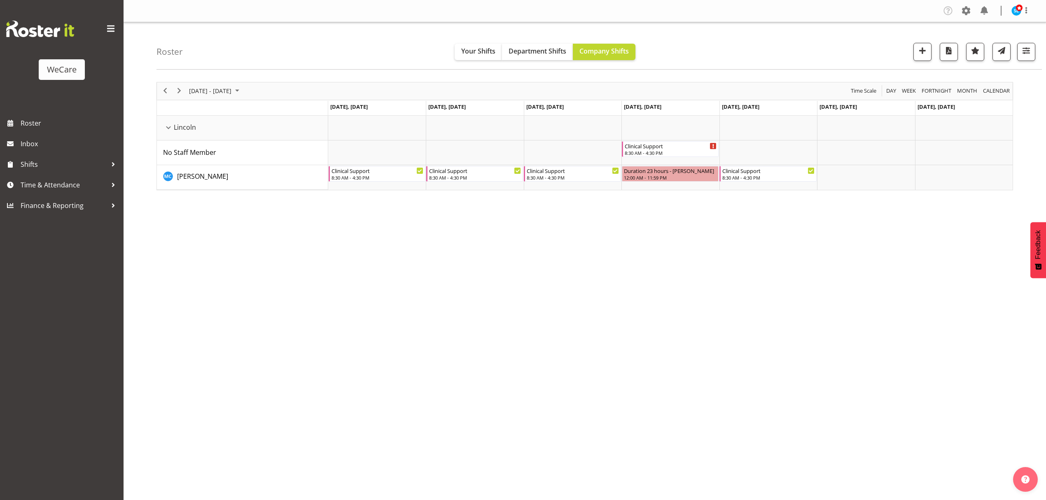
click at [892, 331] on div "November 17 - 23, 2025 Today Day Week Fortnight Month calendar Month Agenda Tim…" at bounding box center [601, 240] width 890 height 329
click at [211, 95] on span "[DATE] - [DATE]" at bounding box center [210, 91] width 44 height 10
click at [196, 199] on span "24" at bounding box center [197, 196] width 12 height 12
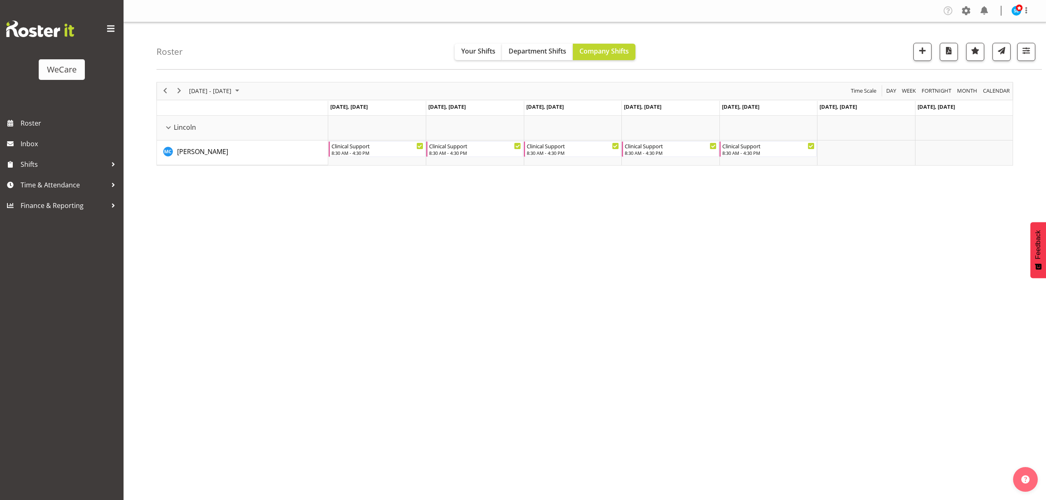
click at [908, 287] on div "November 24 - 30, 2025 Today Day Week Fortnight Month calendar Month Agenda Tim…" at bounding box center [601, 240] width 890 height 329
click at [1025, 52] on span "button" at bounding box center [1026, 50] width 11 height 11
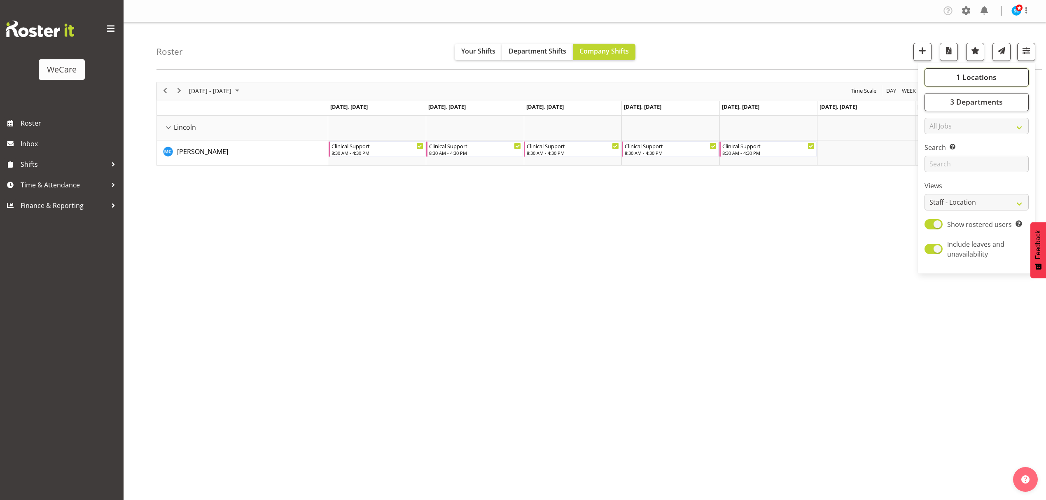
click at [951, 83] on button "1 Locations" at bounding box center [977, 77] width 104 height 18
click at [953, 81] on button "1 Locations" at bounding box center [977, 77] width 104 height 18
click at [966, 109] on button "3 Departments" at bounding box center [977, 102] width 104 height 18
click at [959, 75] on span "1 Locations" at bounding box center [976, 77] width 40 height 10
click at [935, 150] on span at bounding box center [934, 147] width 7 height 7
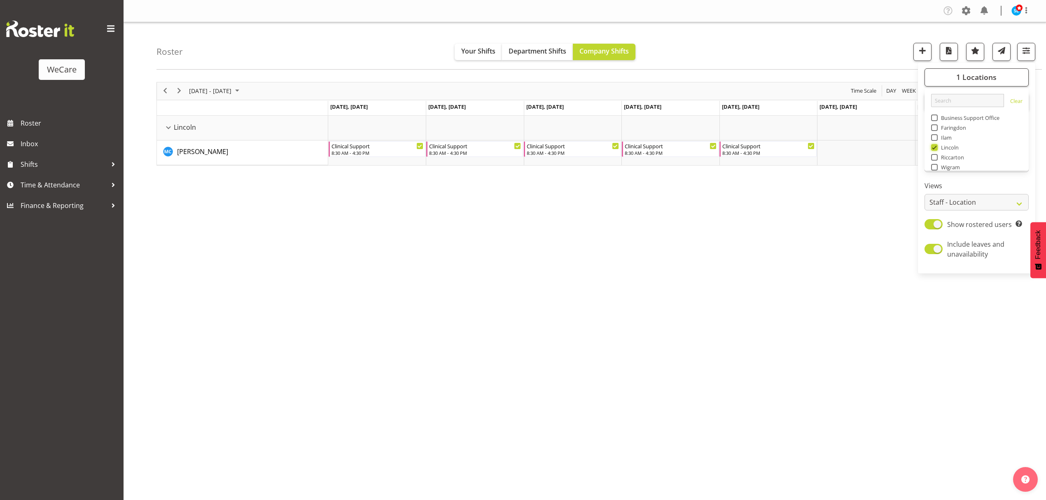
click at [935, 150] on input "Lincoln" at bounding box center [933, 147] width 5 height 5
checkbox input "false"
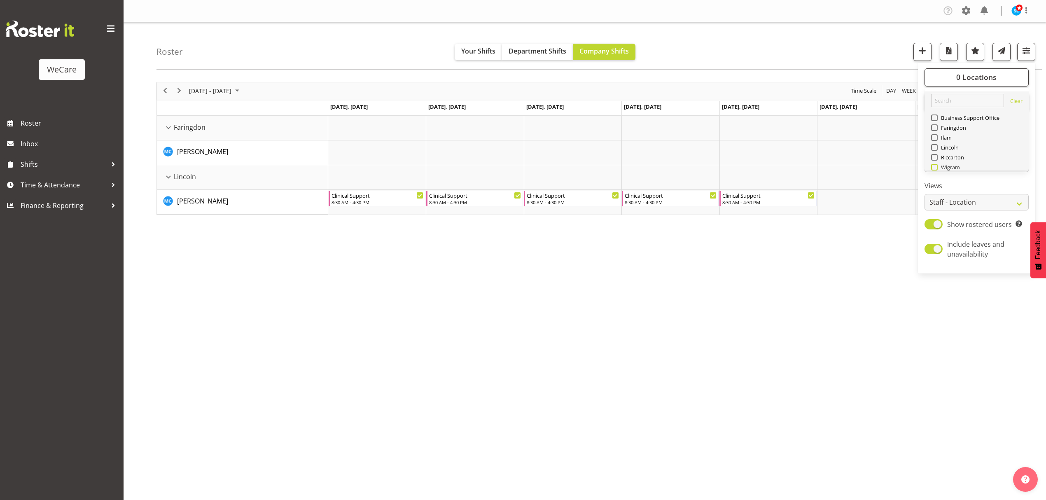
click at [933, 166] on span at bounding box center [934, 167] width 7 height 7
click at [933, 166] on input "Wigram" at bounding box center [933, 166] width 5 height 5
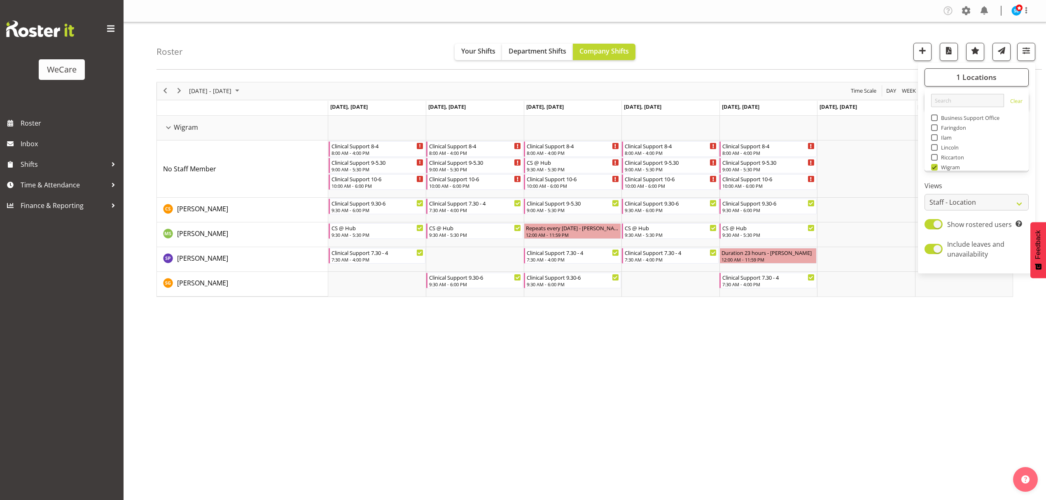
click at [794, 387] on div "November 24 - 30, 2025 Today Day Week Fortnight Month calendar Month Agenda Tim…" at bounding box center [601, 240] width 890 height 329
click at [1031, 51] on span "button" at bounding box center [1026, 50] width 11 height 11
click at [473, 409] on div "Company Settings Roles & Skills Tasks Jobs Employees Locations & Departments Ac…" at bounding box center [585, 250] width 922 height 500
click at [232, 91] on span "[DATE] - [DATE]" at bounding box center [210, 91] width 44 height 10
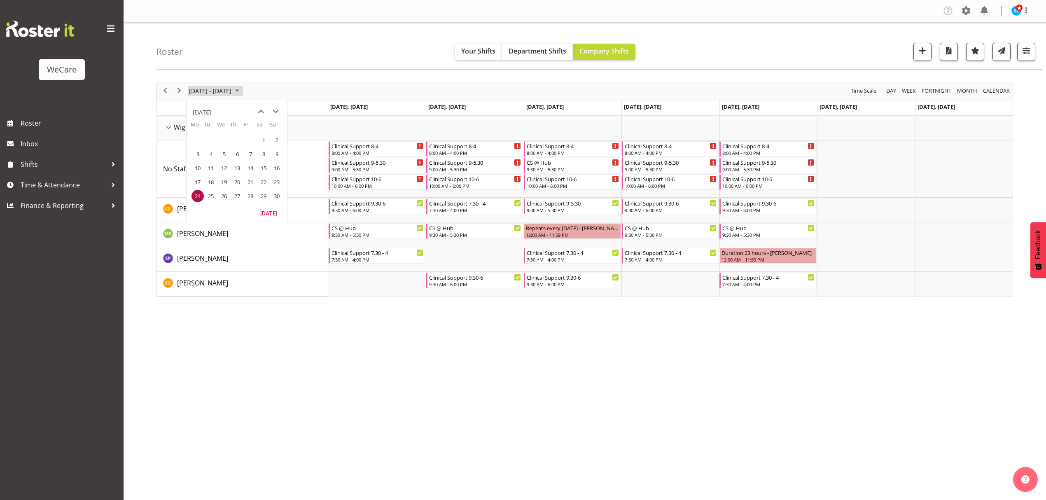
click at [232, 91] on span "[DATE] - [DATE]" at bounding box center [210, 91] width 44 height 10
click at [341, 439] on div "Company Settings Roles & Skills Tasks Jobs Employees Locations & Departments Ac…" at bounding box center [585, 250] width 922 height 500
click at [220, 89] on span "[DATE] - [DATE]" at bounding box center [210, 91] width 44 height 10
click at [195, 182] on span "17" at bounding box center [197, 182] width 12 height 12
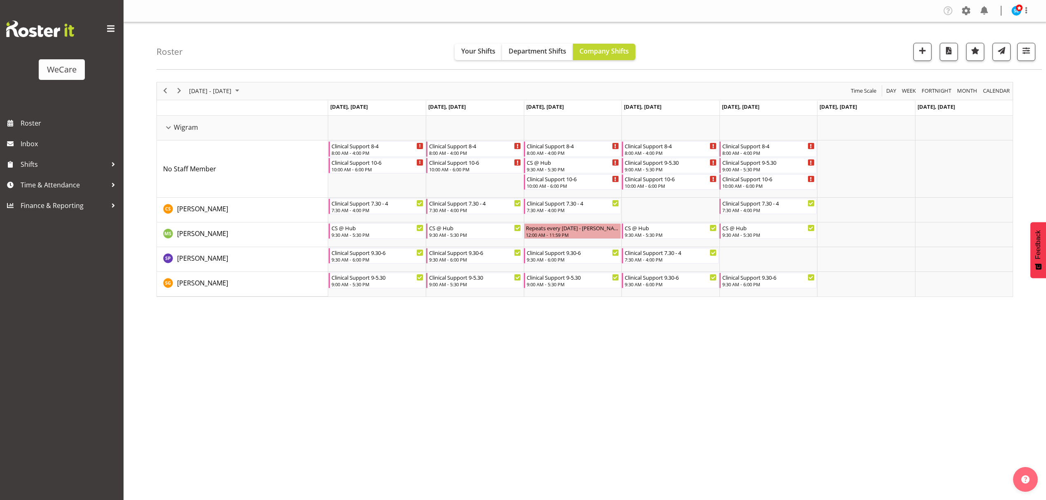
click at [546, 394] on div "November 17 - 23, 2025 Today Day Week Fortnight Month calendar Month Agenda Tim…" at bounding box center [601, 240] width 890 height 329
click at [220, 84] on div "[DATE] - [DATE]" at bounding box center [215, 90] width 58 height 17
click at [198, 166] on span "10" at bounding box center [197, 168] width 12 height 12
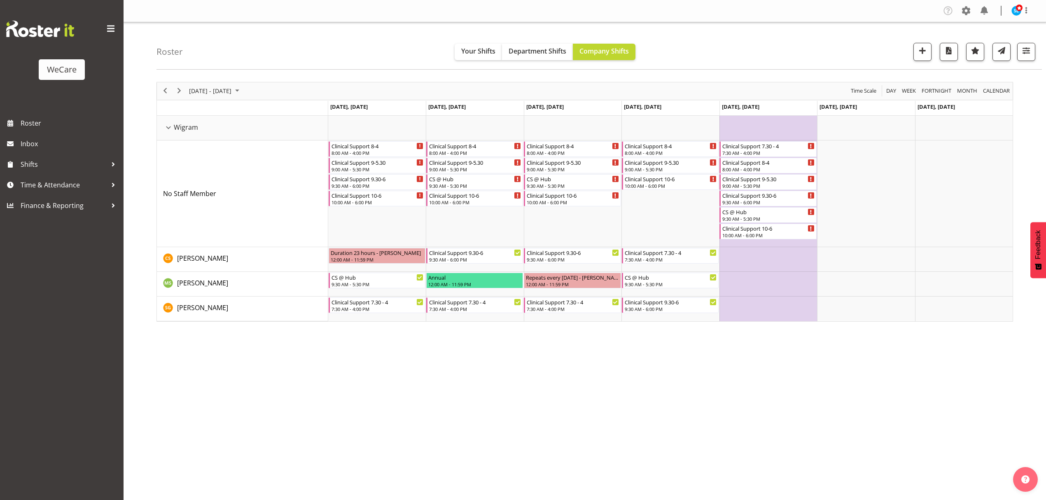
click at [661, 427] on div "Company Settings Roles & Skills Tasks Jobs Employees Locations & Departments Ac…" at bounding box center [585, 250] width 922 height 500
click at [1021, 55] on span "button" at bounding box center [1026, 50] width 11 height 11
click at [951, 98] on span "3 Departments" at bounding box center [976, 102] width 53 height 10
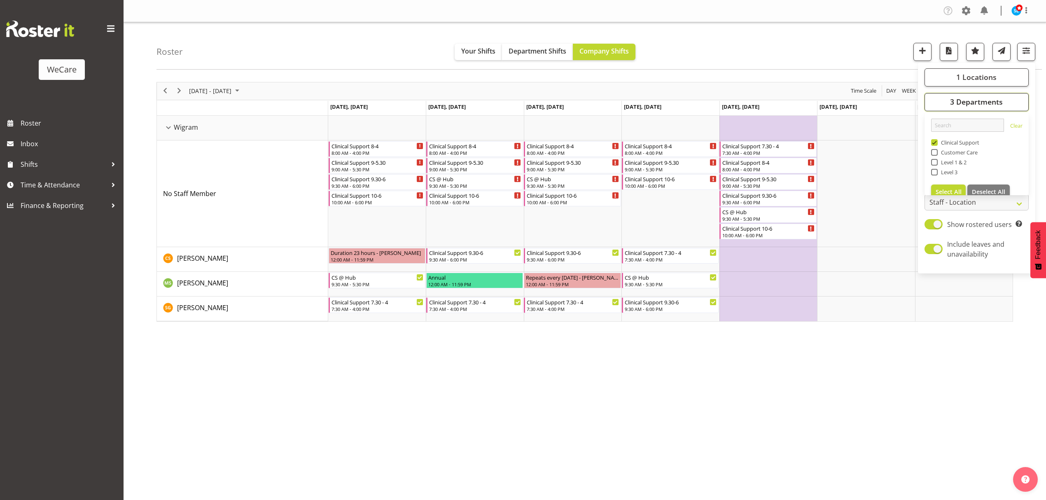
click at [951, 99] on span "3 Departments" at bounding box center [976, 102] width 53 height 10
click at [300, 54] on div "Roster Your Shifts Department Shifts Company Shifts 1 Locations Clear Business …" at bounding box center [598, 45] width 885 height 47
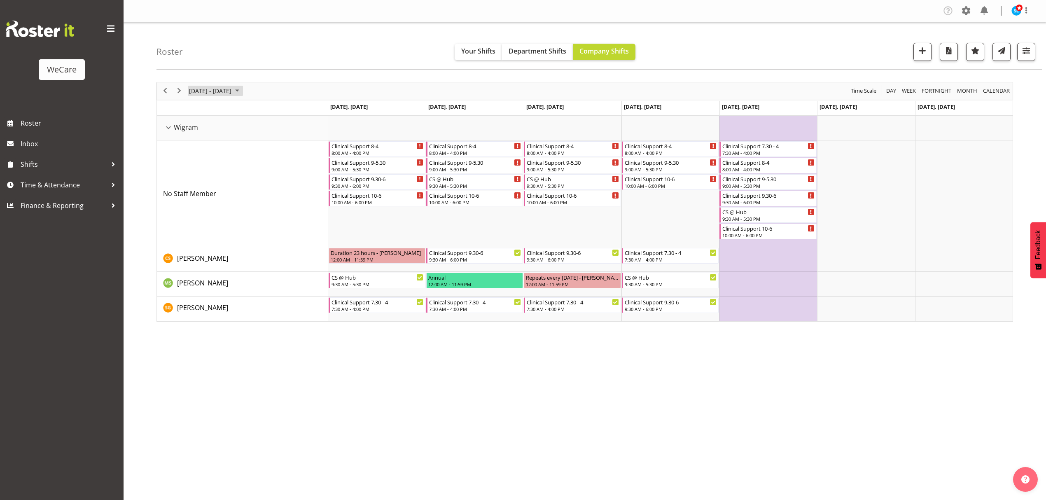
click at [229, 96] on span "[DATE] - [DATE]" at bounding box center [210, 91] width 44 height 10
click at [195, 157] on span "3" at bounding box center [197, 154] width 12 height 12
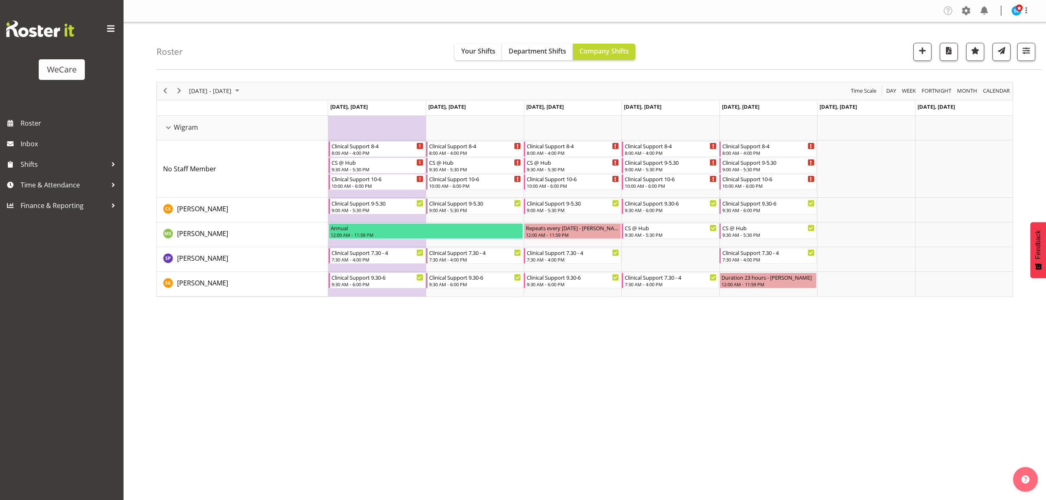
click at [851, 425] on div "Company Settings Roles & Skills Tasks Jobs Employees Locations & Departments Ac…" at bounding box center [585, 250] width 922 height 500
click at [1023, 52] on span "button" at bounding box center [1026, 50] width 11 height 11
click at [972, 104] on span "3 Departments" at bounding box center [976, 102] width 53 height 10
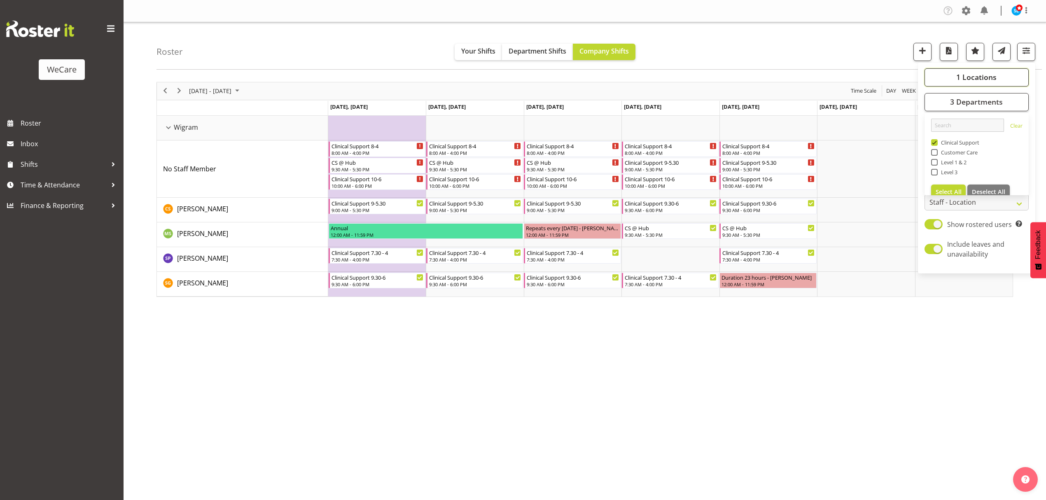
click at [974, 82] on button "1 Locations" at bounding box center [977, 77] width 104 height 18
click at [974, 82] on span "1 Locations" at bounding box center [976, 77] width 40 height 10
click at [834, 49] on div "Roster Your Shifts Department Shifts Company Shifts 1 Locations Clear Business …" at bounding box center [598, 45] width 885 height 47
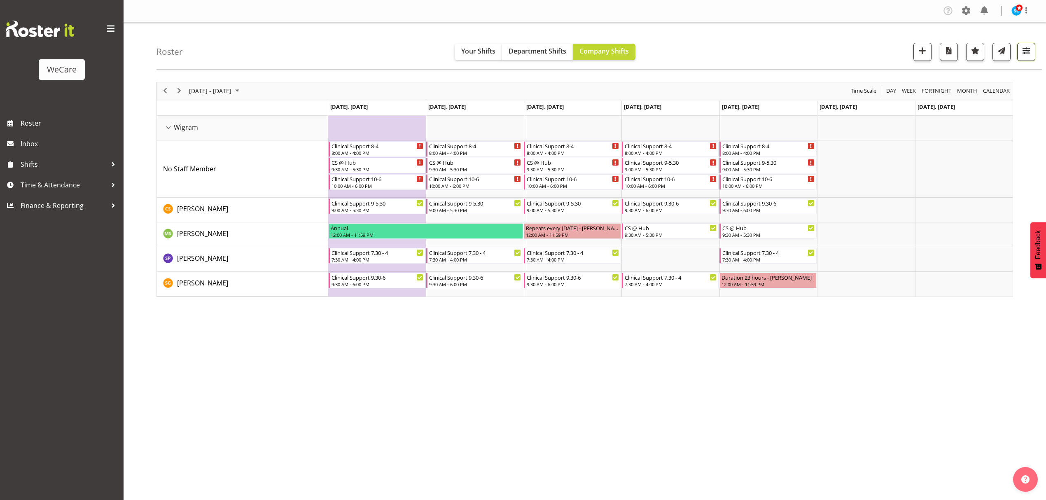
click at [1021, 50] on span "button" at bounding box center [1026, 50] width 11 height 11
click at [980, 80] on span "1 Locations" at bounding box center [976, 77] width 40 height 10
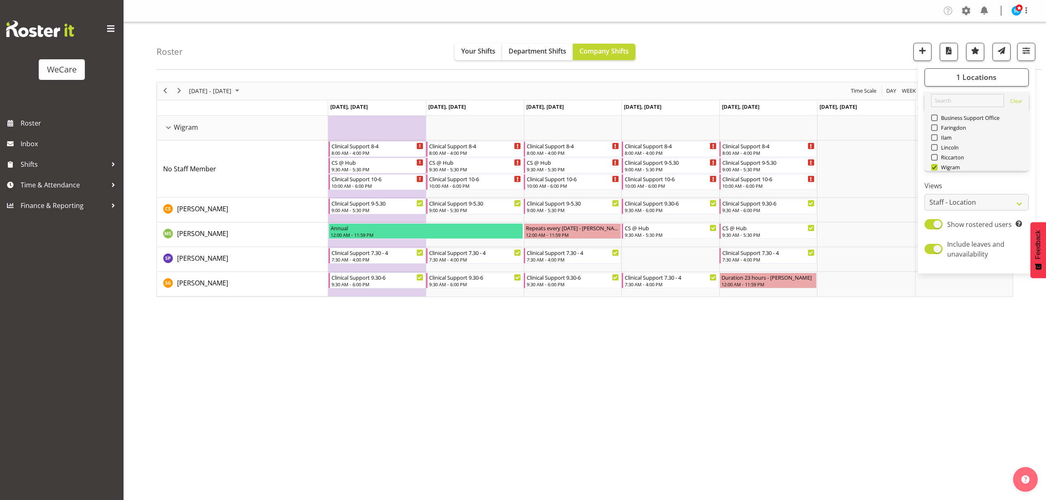
click at [934, 163] on div "Wigram" at bounding box center [976, 168] width 91 height 10
click at [935, 167] on span at bounding box center [934, 167] width 7 height 7
click at [935, 167] on input "Wigram" at bounding box center [933, 166] width 5 height 5
checkbox input "false"
click at [935, 134] on span at bounding box center [934, 137] width 7 height 7
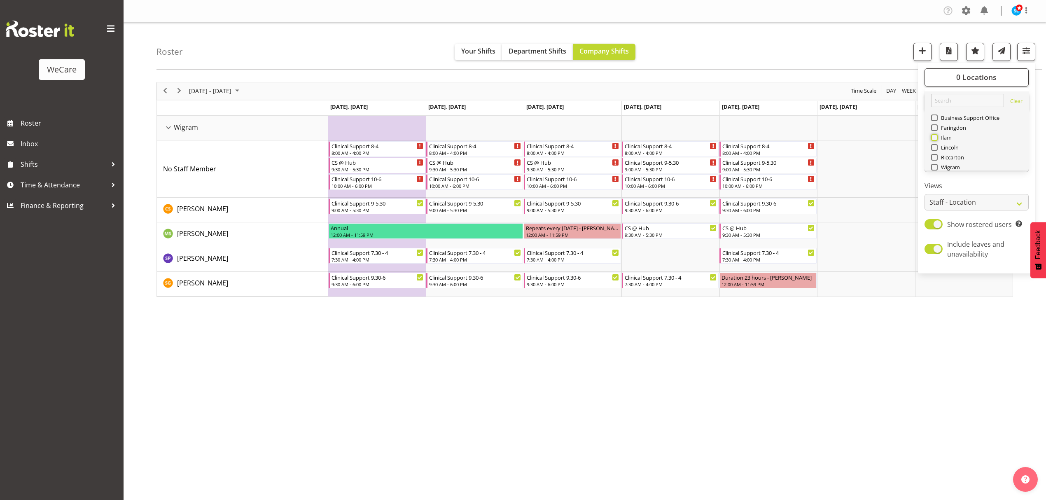
click at [935, 135] on input "Ilam" at bounding box center [933, 137] width 5 height 5
checkbox input "true"
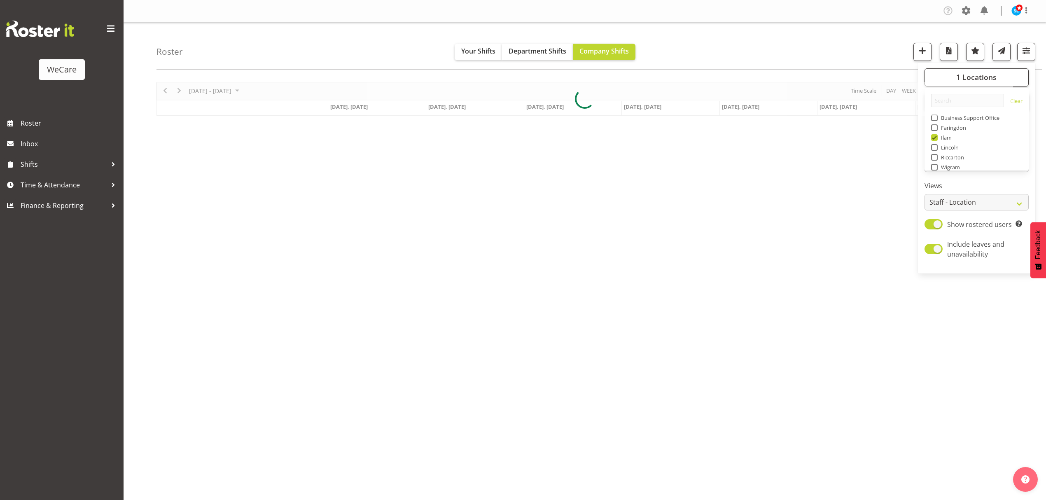
click at [851, 50] on div "Roster Your Shifts Department Shifts Company Shifts 1 Locations Clear Business …" at bounding box center [598, 45] width 885 height 47
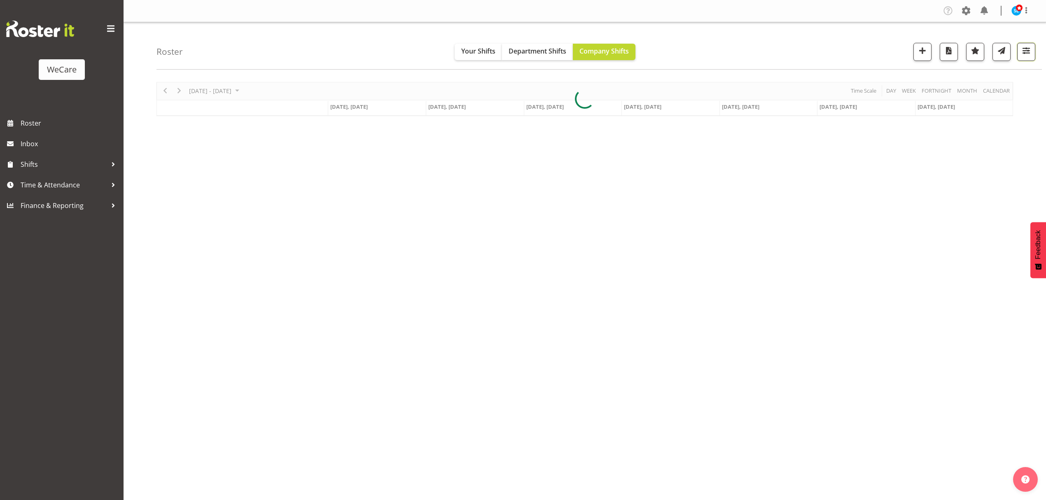
click at [1021, 57] on button "button" at bounding box center [1026, 52] width 18 height 18
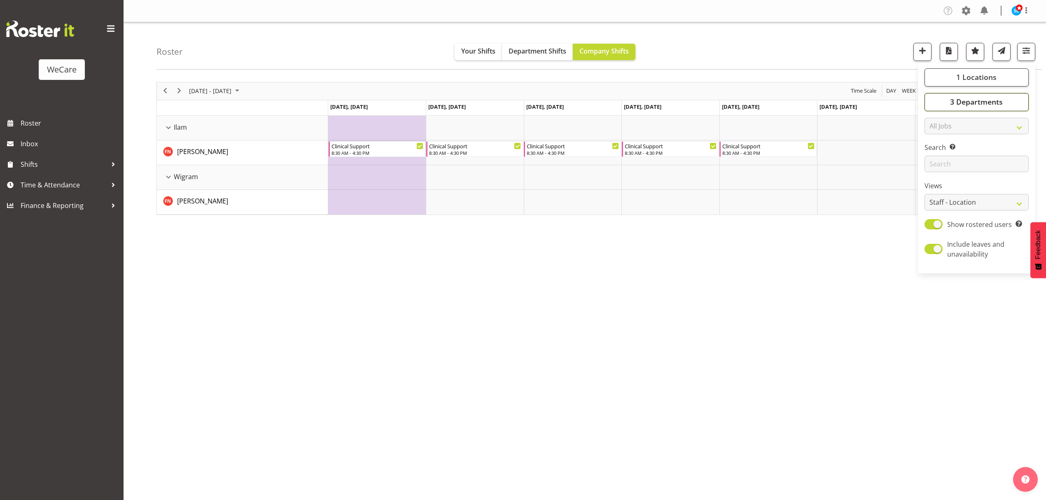
click at [1004, 102] on button "3 Departments" at bounding box center [977, 102] width 104 height 18
click at [933, 140] on span at bounding box center [934, 142] width 7 height 7
click at [933, 140] on input "Clinical Support" at bounding box center [933, 142] width 5 height 5
checkbox input "false"
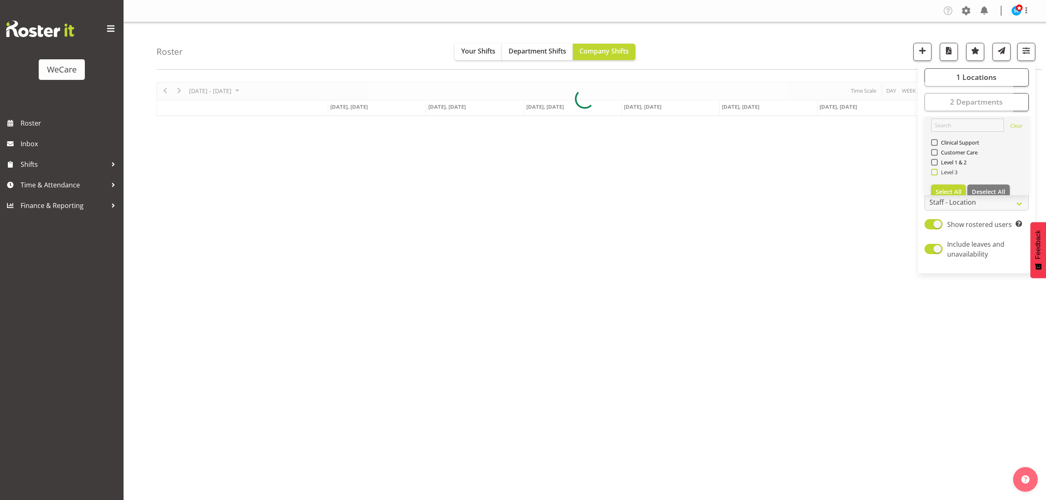
click at [934, 173] on span at bounding box center [934, 172] width 7 height 7
click at [934, 173] on input "Level 3" at bounding box center [933, 171] width 5 height 5
click at [786, 48] on div "Roster Your Shifts Department Shifts Company Shifts 1 Locations Clear Business …" at bounding box center [598, 45] width 885 height 47
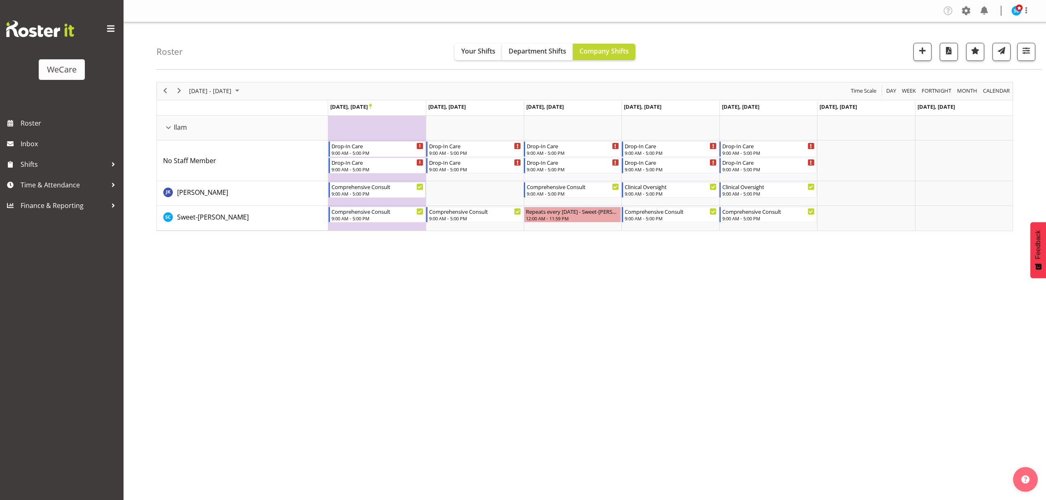
click at [574, 411] on div "Company Settings Roles & Skills Tasks Jobs Employees Locations & Departments Ac…" at bounding box center [585, 250] width 922 height 500
click at [222, 93] on span "[DATE] - [DATE]" at bounding box center [210, 91] width 44 height 10
click at [196, 170] on span "10" at bounding box center [197, 168] width 12 height 12
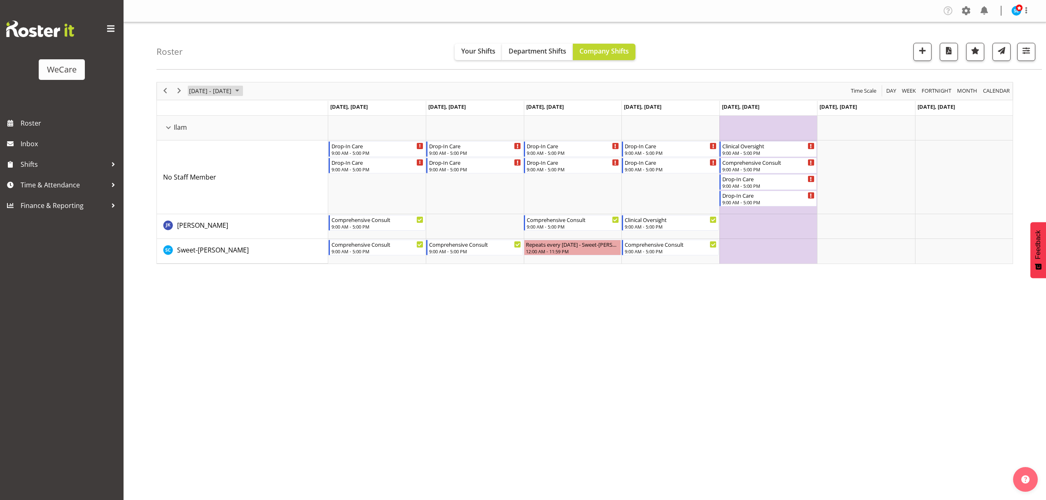
click at [218, 91] on span "[DATE] - [DATE]" at bounding box center [210, 91] width 44 height 10
click at [198, 183] on span "17" at bounding box center [197, 182] width 12 height 12
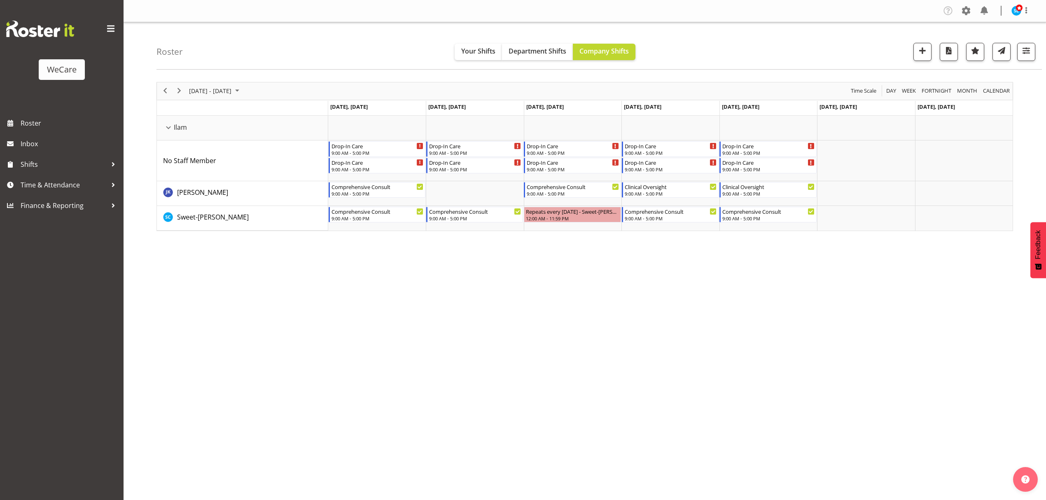
click at [1015, 374] on div "November 17 - 23, 2025 Today Day Week Fortnight Month calendar Month Agenda Tim…" at bounding box center [601, 240] width 890 height 329
click at [232, 92] on span "[DATE] - [DATE]" at bounding box center [210, 91] width 44 height 10
click at [195, 201] on span "24" at bounding box center [197, 196] width 12 height 12
click at [1037, 55] on div "Roster Your Shifts Department Shifts Company Shifts 1 Locations Clear Business …" at bounding box center [598, 45] width 885 height 47
click at [1031, 54] on span "button" at bounding box center [1026, 50] width 11 height 11
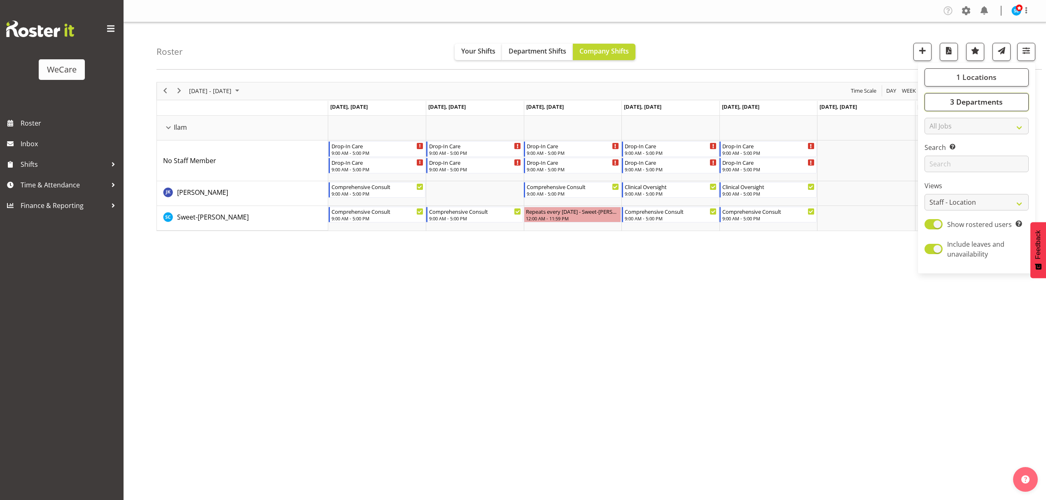
click at [997, 108] on button "3 Departments" at bounding box center [977, 102] width 104 height 18
click at [985, 61] on div "1 Locations Clear Business Support Office Faringdon Ilam Lincoln Riccarton Wigr…" at bounding box center [976, 167] width 117 height 213
click at [982, 75] on span "1 Locations" at bounding box center [976, 77] width 40 height 10
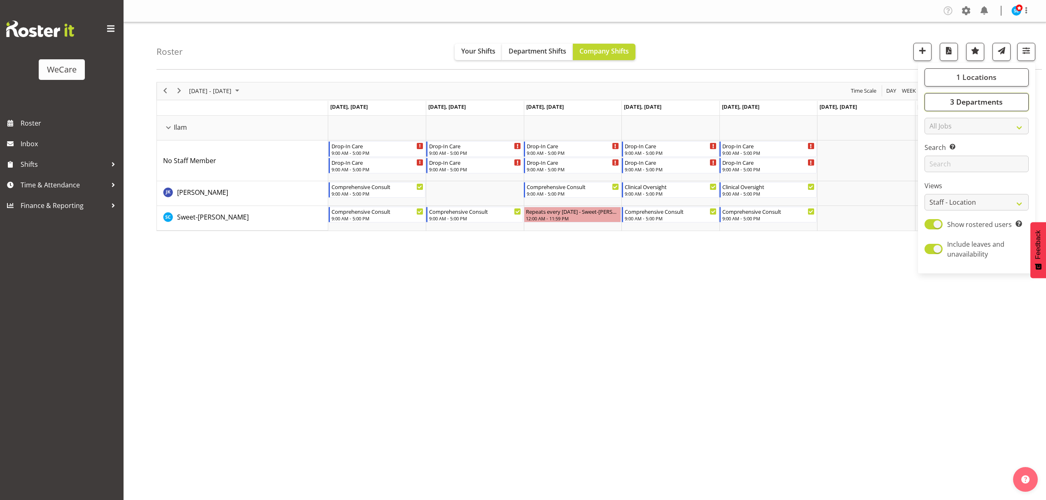
click at [969, 106] on span "3 Departments" at bounding box center [976, 102] width 53 height 10
click at [755, 47] on div "Roster Your Shifts Department Shifts Company Shifts 1 Locations Clear Business …" at bounding box center [598, 45] width 885 height 47
click at [1030, 60] on button "button" at bounding box center [1026, 52] width 18 height 18
click at [965, 105] on span "3 Departments" at bounding box center [976, 102] width 53 height 10
click at [934, 174] on span at bounding box center [934, 172] width 7 height 7
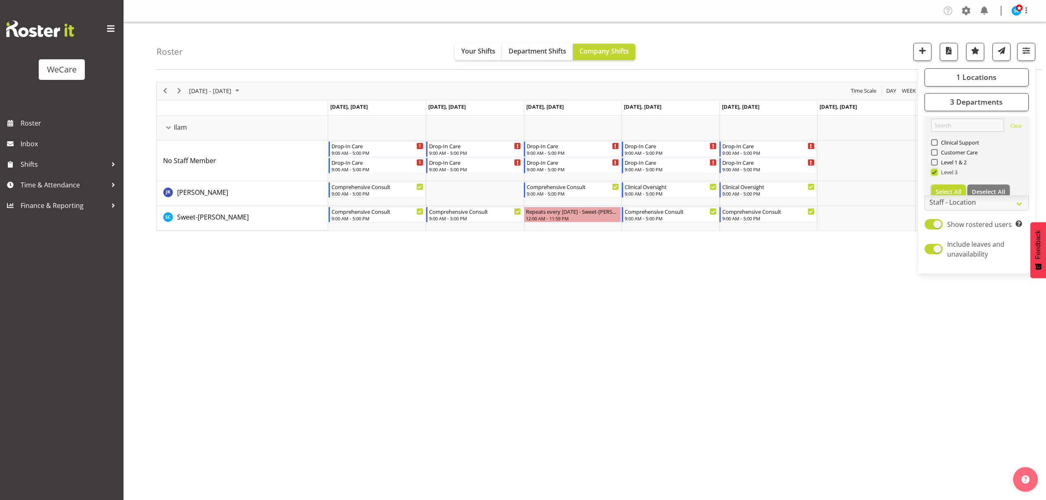
click at [934, 174] on input "Level 3" at bounding box center [933, 171] width 5 height 5
checkbox input "false"
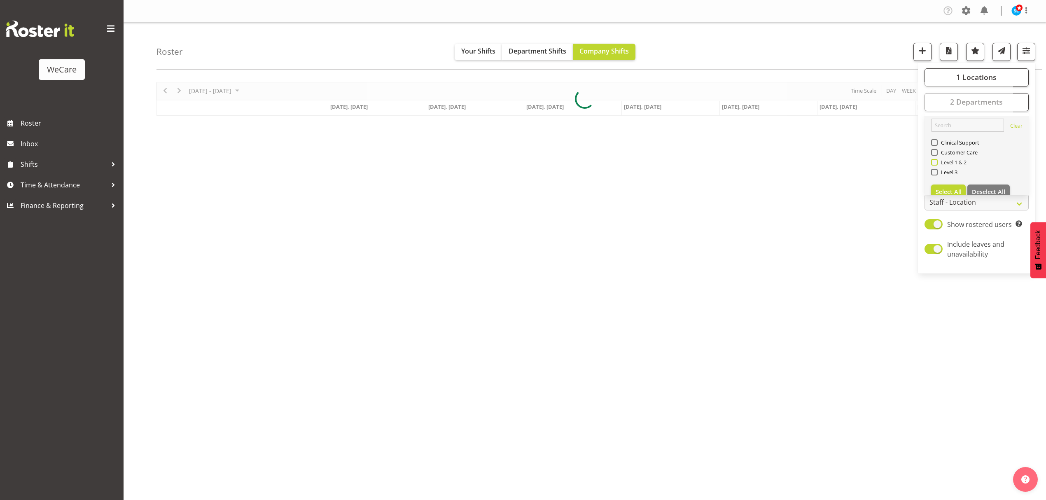
click at [938, 163] on span "Level 1 & 2" at bounding box center [952, 162] width 29 height 7
click at [936, 163] on input "Level 1 & 2" at bounding box center [933, 161] width 5 height 5
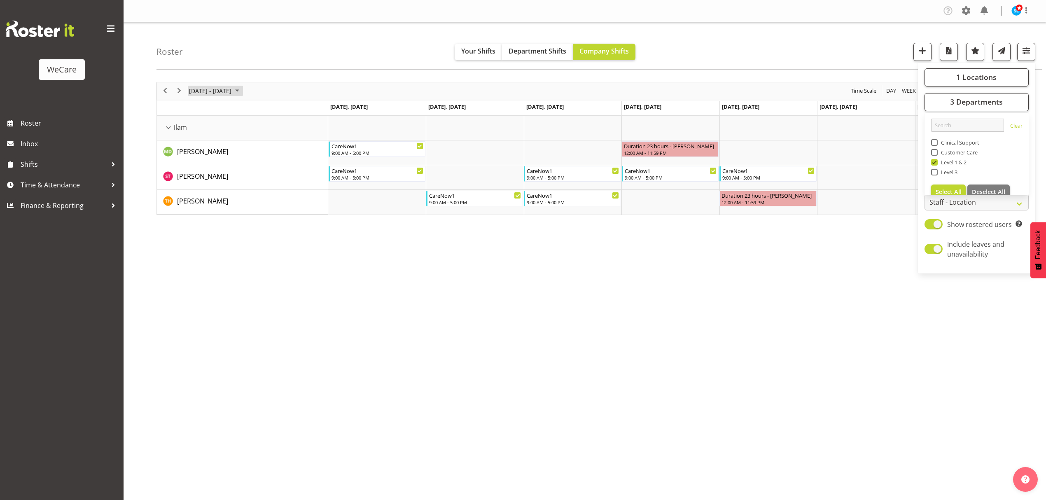
click at [205, 89] on span "[DATE] - [DATE]" at bounding box center [210, 91] width 44 height 10
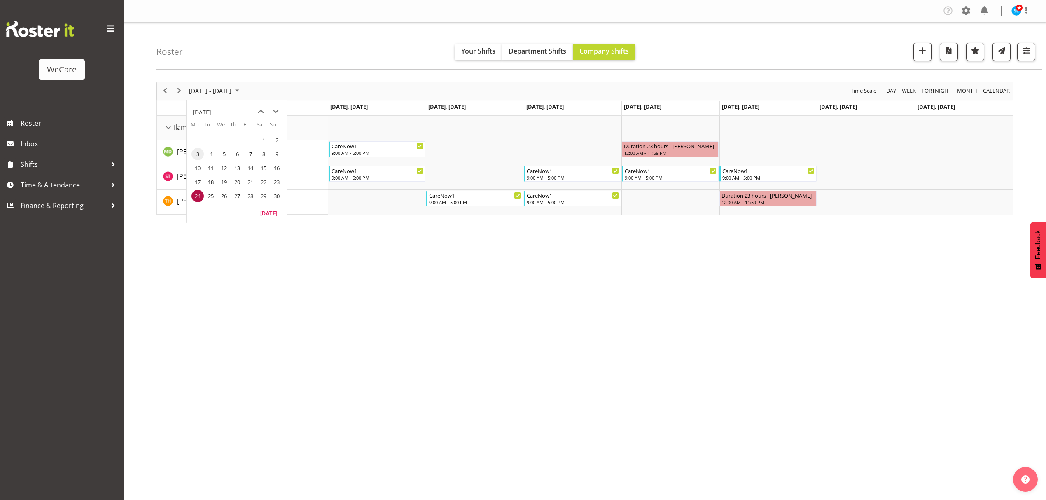
click at [201, 157] on span "3" at bounding box center [197, 154] width 12 height 12
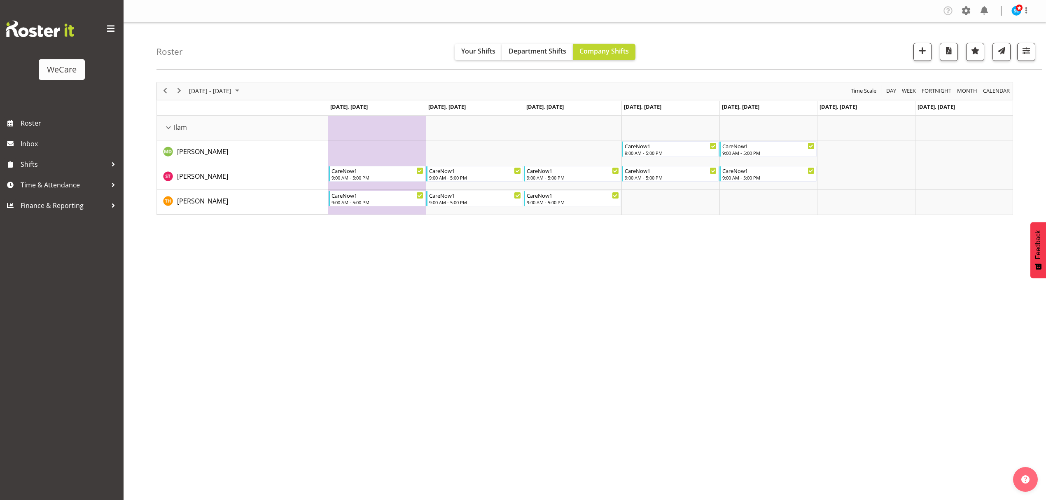
click at [471, 346] on div "November 03 - 09, 2025 Today Day Week Fortnight Month calendar Month Agenda Tim…" at bounding box center [601, 240] width 890 height 329
click at [885, 300] on div "November 03 - 09, 2025 Today Day Week Fortnight Month calendar Month Agenda Tim…" at bounding box center [601, 240] width 890 height 329
click at [1021, 54] on span "button" at bounding box center [1026, 50] width 11 height 11
click at [964, 99] on span "3 Departments" at bounding box center [976, 102] width 53 height 10
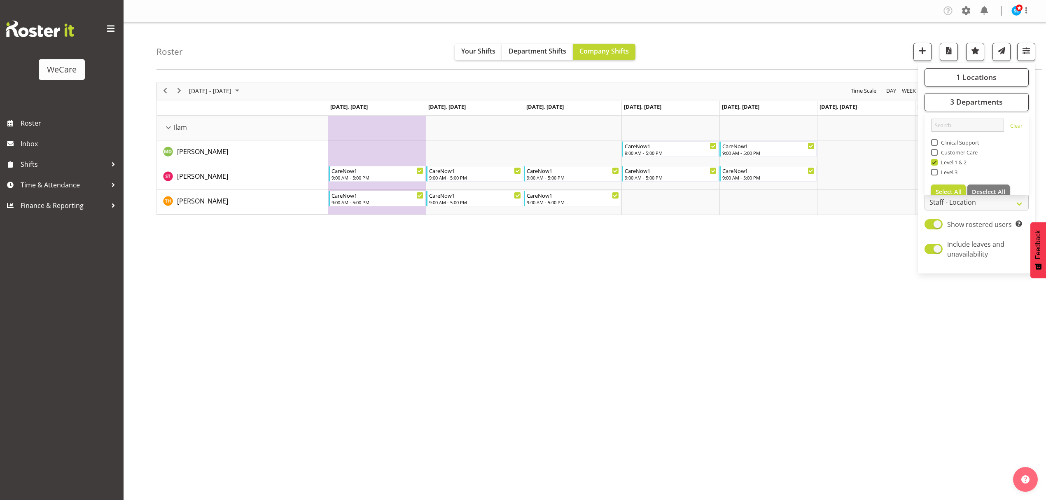
click at [843, 45] on div "Roster Your Shifts Department Shifts Company Shifts 1 Locations Clear Business …" at bounding box center [598, 45] width 885 height 47
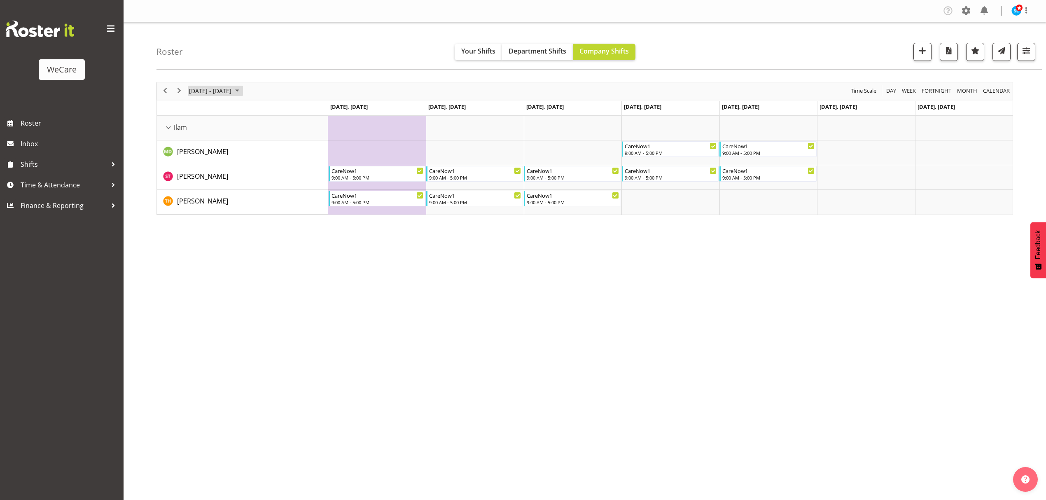
click at [231, 93] on span "[DATE] - [DATE]" at bounding box center [210, 91] width 44 height 10
click at [196, 170] on span "10" at bounding box center [197, 168] width 12 height 12
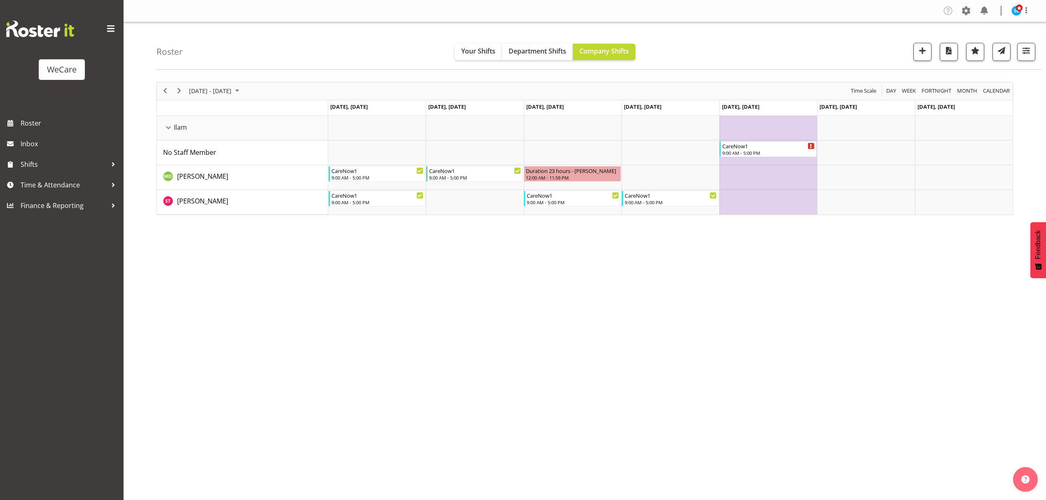
click at [897, 397] on div "November 10 - 16, 2025 Today Day Week Fortnight Month calendar Month Agenda Tim…" at bounding box center [601, 240] width 890 height 329
click at [218, 91] on span "[DATE] - [DATE]" at bounding box center [210, 91] width 44 height 10
click at [195, 187] on span "17" at bounding box center [197, 182] width 12 height 12
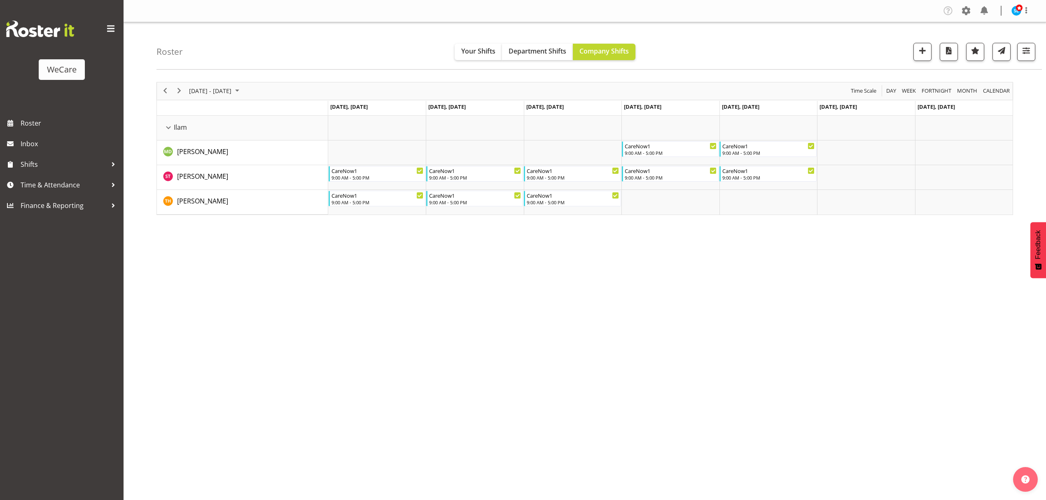
drag, startPoint x: 930, startPoint y: 276, endPoint x: 967, endPoint y: 231, distance: 58.2
click at [930, 276] on div "November 17 - 23, 2025 Today Day Week Fortnight Month calendar Month Agenda Tim…" at bounding box center [601, 240] width 890 height 329
click at [1025, 52] on span "button" at bounding box center [1026, 50] width 11 height 11
click at [971, 101] on span "3 Departments" at bounding box center [976, 102] width 53 height 10
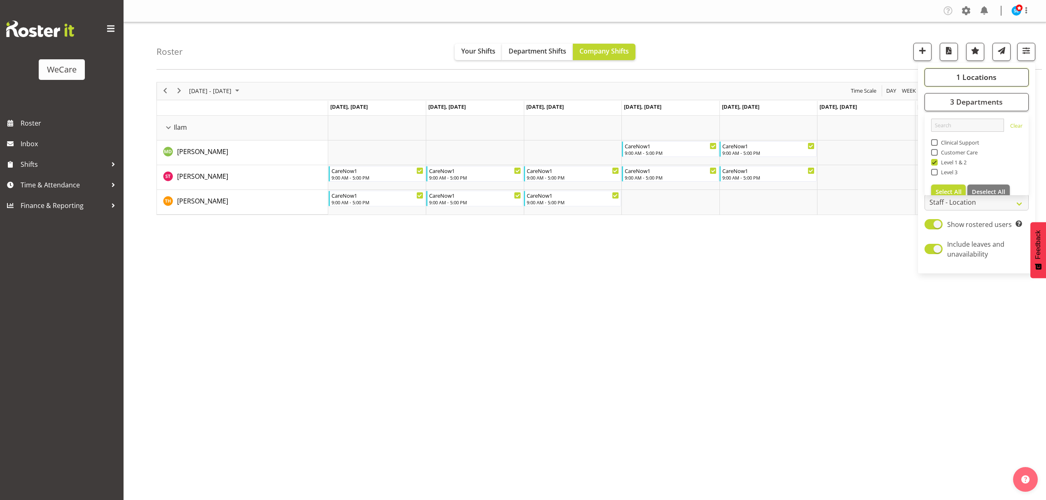
click at [963, 71] on button "1 Locations" at bounding box center [977, 77] width 104 height 18
click at [798, 43] on div "Roster Your Shifts Department Shifts Company Shifts 1 Locations Clear Business …" at bounding box center [598, 45] width 885 height 47
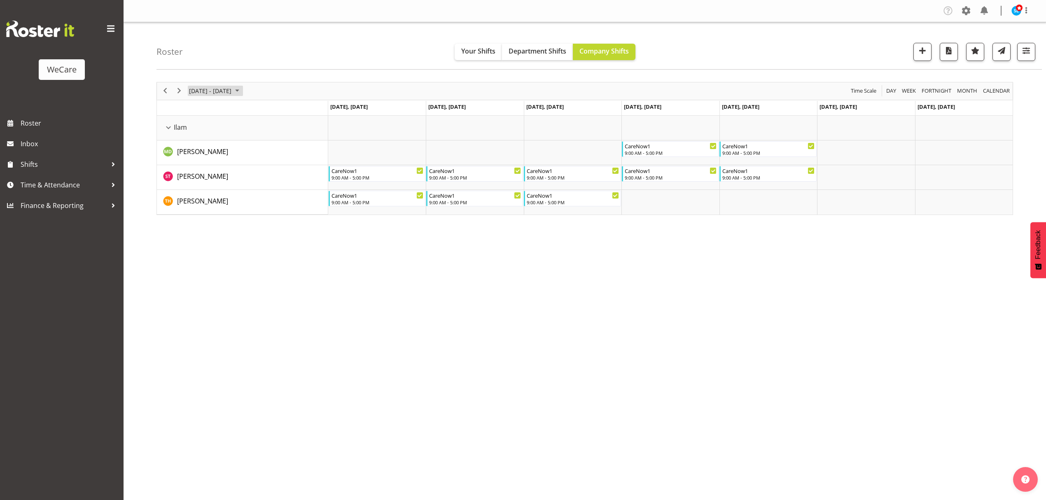
click at [232, 89] on span "[DATE] - [DATE]" at bounding box center [210, 91] width 44 height 10
click at [198, 202] on span "24" at bounding box center [197, 196] width 12 height 12
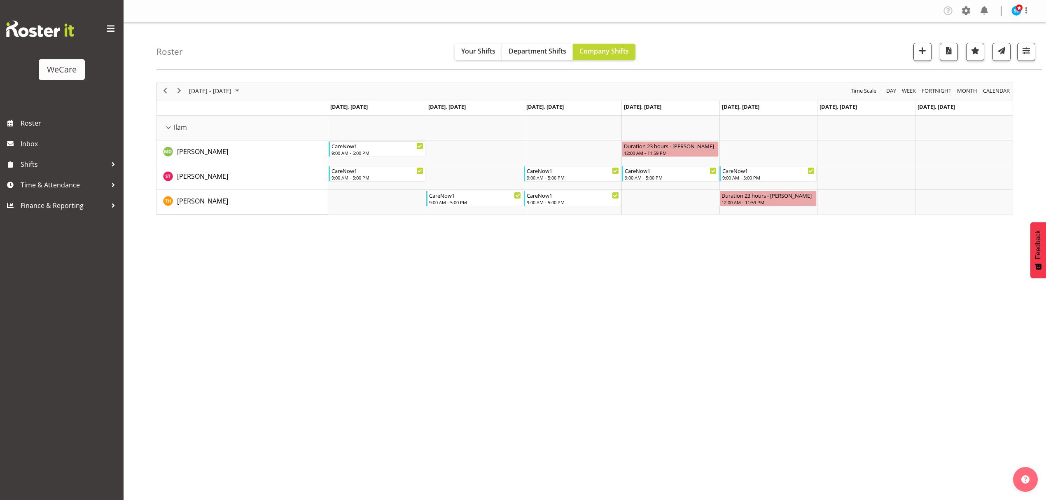
click at [287, 301] on div "November 24 - 30, 2025 Today Day Week Fortnight Month calendar Month Agenda Tim…" at bounding box center [601, 240] width 890 height 329
click at [894, 344] on div "November 24 - 30, 2025 Today Day Week Fortnight Month calendar Month Agenda Tim…" at bounding box center [601, 240] width 890 height 329
click at [1025, 55] on span "button" at bounding box center [1026, 50] width 11 height 11
click at [1019, 58] on button "button" at bounding box center [1026, 52] width 18 height 18
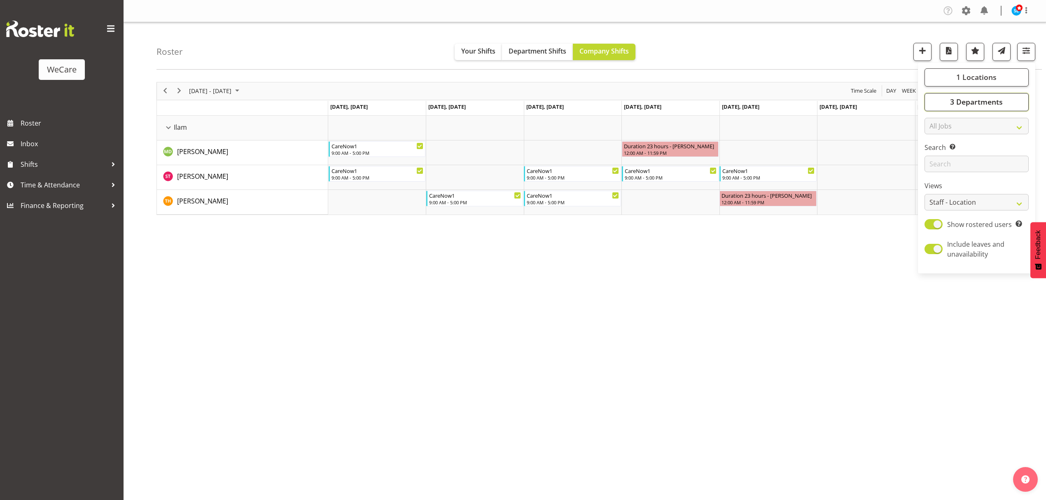
click at [971, 98] on span "3 Departments" at bounding box center [976, 102] width 53 height 10
click at [936, 162] on span at bounding box center [934, 162] width 7 height 7
click at [936, 162] on input "Level 1 & 2" at bounding box center [933, 161] width 5 height 5
checkbox input "false"
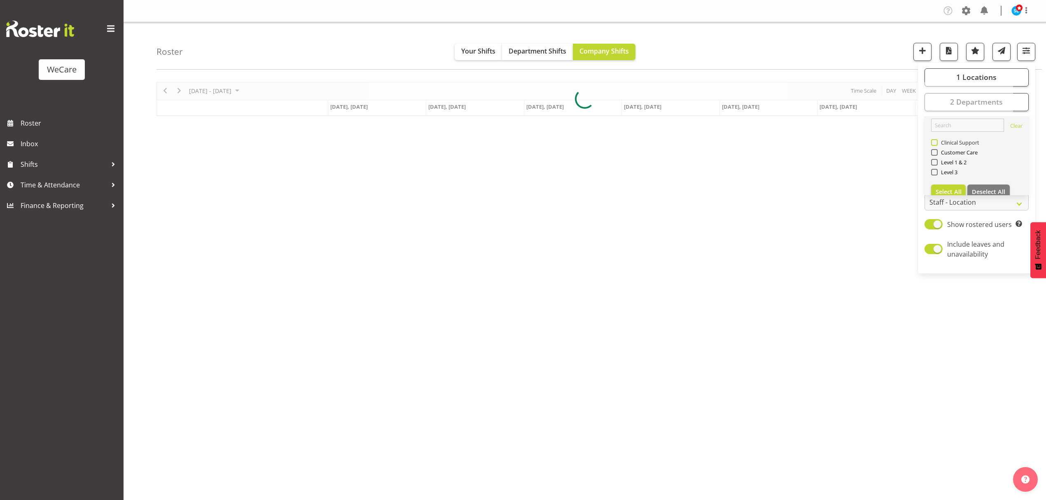
click at [933, 140] on span at bounding box center [934, 142] width 7 height 7
click at [933, 140] on input "Clinical Support" at bounding box center [933, 142] width 5 height 5
checkbox input "true"
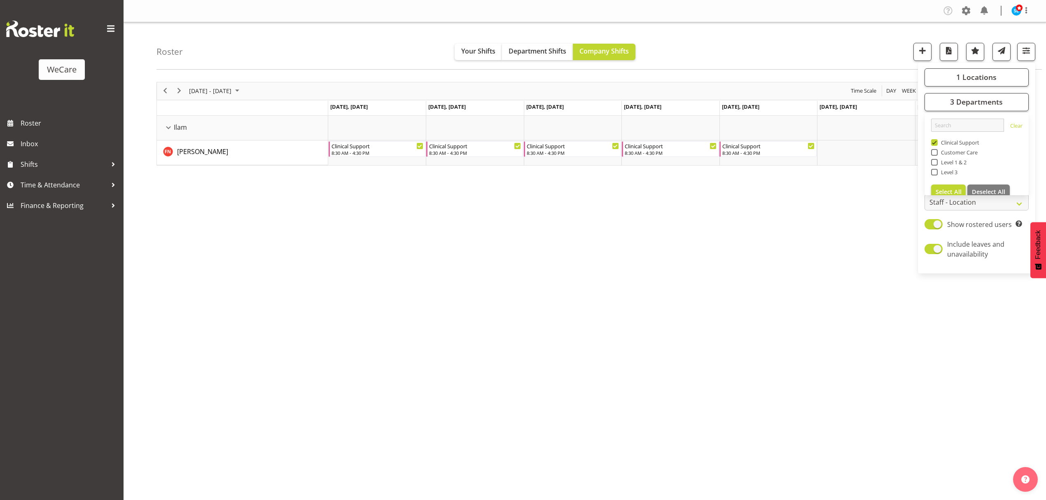
click at [795, 42] on div "Roster Your Shifts Department Shifts Company Shifts 1 Locations Clear Business …" at bounding box center [598, 45] width 885 height 47
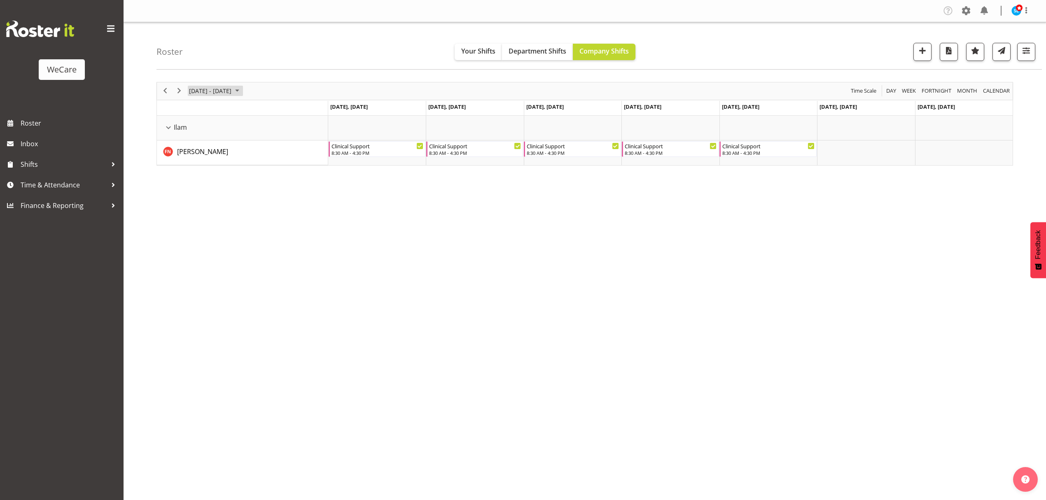
click at [211, 91] on span "[DATE] - [DATE]" at bounding box center [210, 91] width 44 height 10
click at [201, 154] on span "3" at bounding box center [197, 154] width 12 height 12
click at [512, 427] on div "Company Settings Roles & Skills Tasks Jobs Employees Locations & Departments Ac…" at bounding box center [585, 250] width 922 height 500
click at [220, 89] on span "[DATE] - [DATE]" at bounding box center [210, 91] width 44 height 10
click at [197, 165] on span "10" at bounding box center [197, 168] width 12 height 12
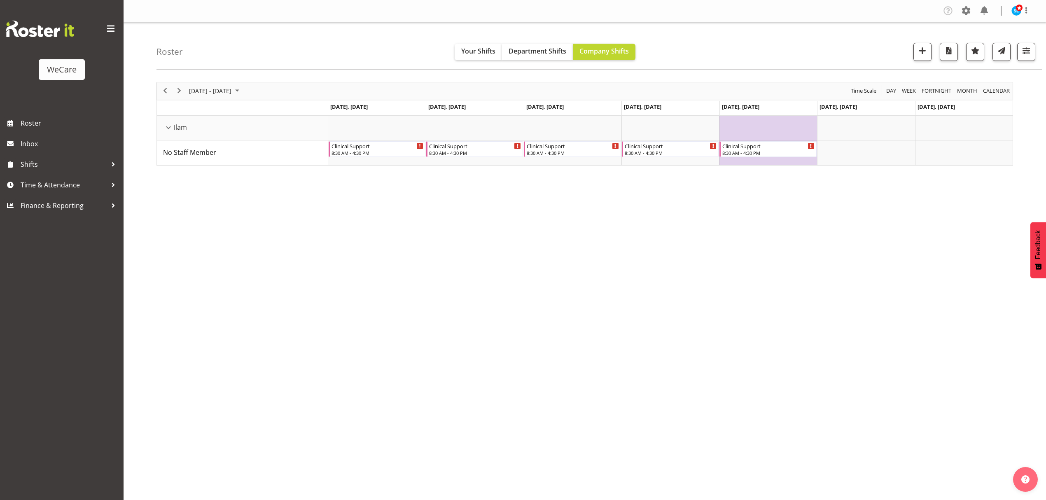
click at [407, 392] on div "November 10 - 16, 2025 Today Day Week Fortnight Month calendar Month Agenda Tim…" at bounding box center [601, 240] width 890 height 329
click at [226, 91] on span "[DATE] - [DATE]" at bounding box center [210, 91] width 44 height 10
click at [196, 183] on span "17" at bounding box center [197, 182] width 12 height 12
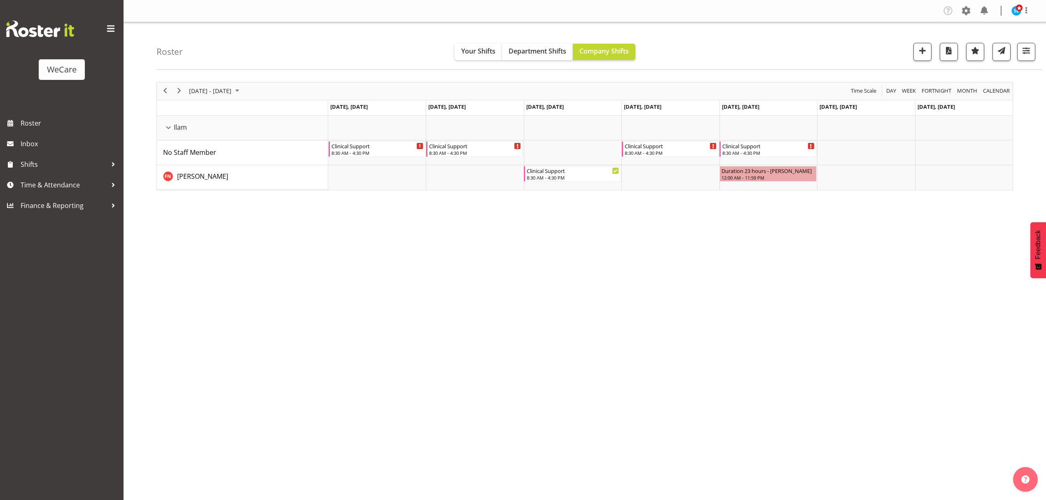
click at [885, 291] on div "November 17 - 23, 2025 Today Day Week Fortnight Month calendar Month Agenda Tim…" at bounding box center [601, 240] width 890 height 329
click at [201, 88] on span "[DATE] - [DATE]" at bounding box center [210, 91] width 44 height 10
click at [193, 199] on span "24" at bounding box center [197, 196] width 12 height 12
click at [513, 400] on div "November 24 - 30, 2025 Today Day Week Fortnight Month calendar Month Agenda Tim…" at bounding box center [601, 240] width 890 height 329
click at [493, 308] on div "November 24 - 30, 2025 Today Day Week Fortnight Month calendar Month Agenda Tim…" at bounding box center [601, 240] width 890 height 329
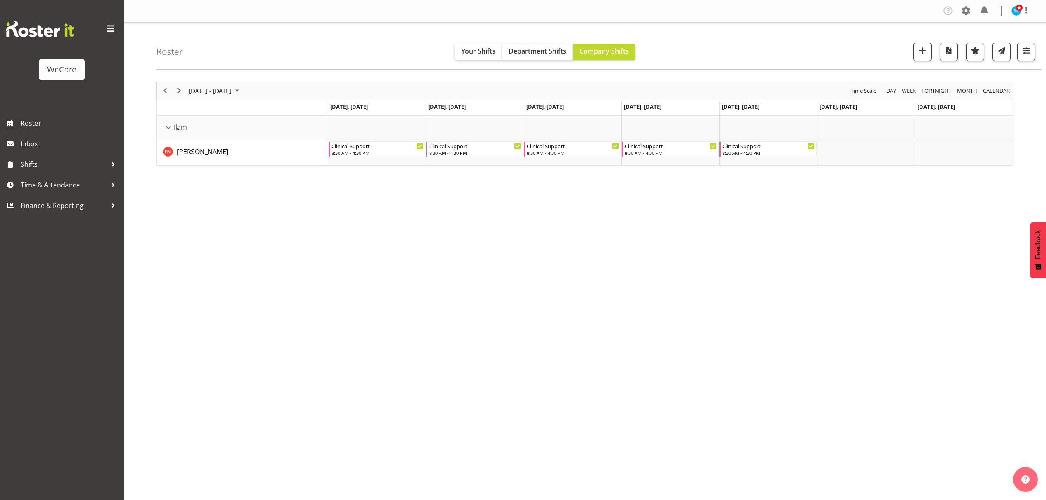
click at [455, 308] on div "November 24 - 30, 2025 Today Day Week Fortnight Month calendar Month Agenda Tim…" at bounding box center [601, 240] width 890 height 329
click at [1025, 50] on span "button" at bounding box center [1026, 50] width 11 height 11
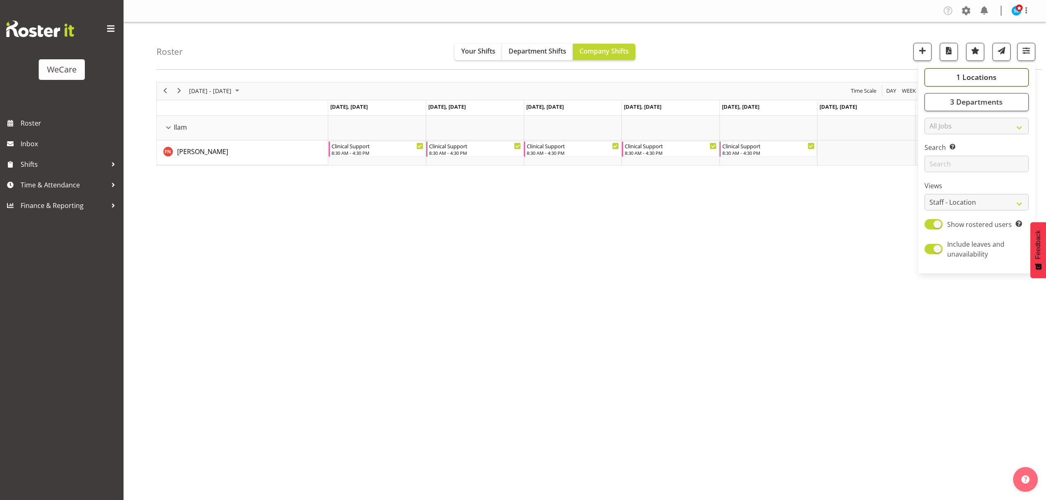
click at [974, 82] on span "1 Locations" at bounding box center [976, 77] width 40 height 10
click at [1025, 48] on span "button" at bounding box center [1026, 50] width 11 height 11
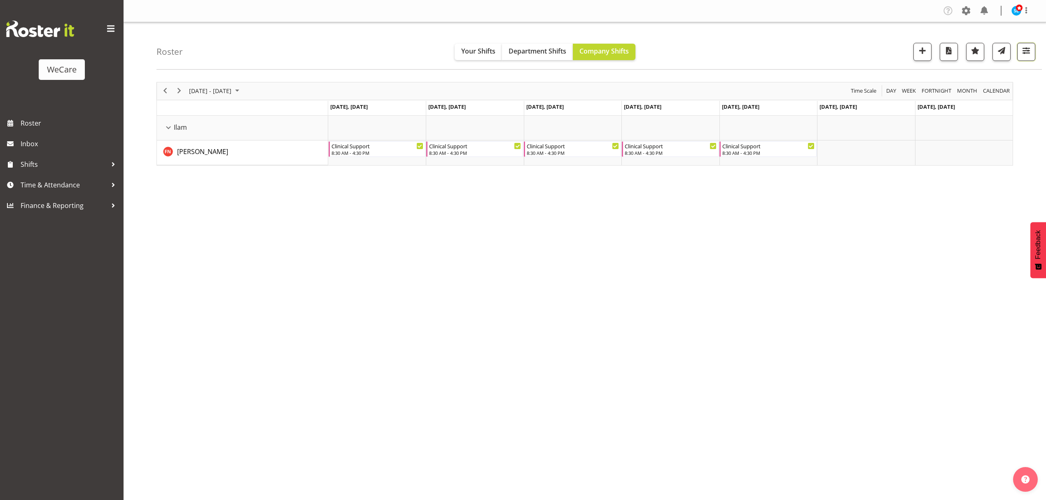
click at [1025, 48] on span "button" at bounding box center [1026, 50] width 11 height 11
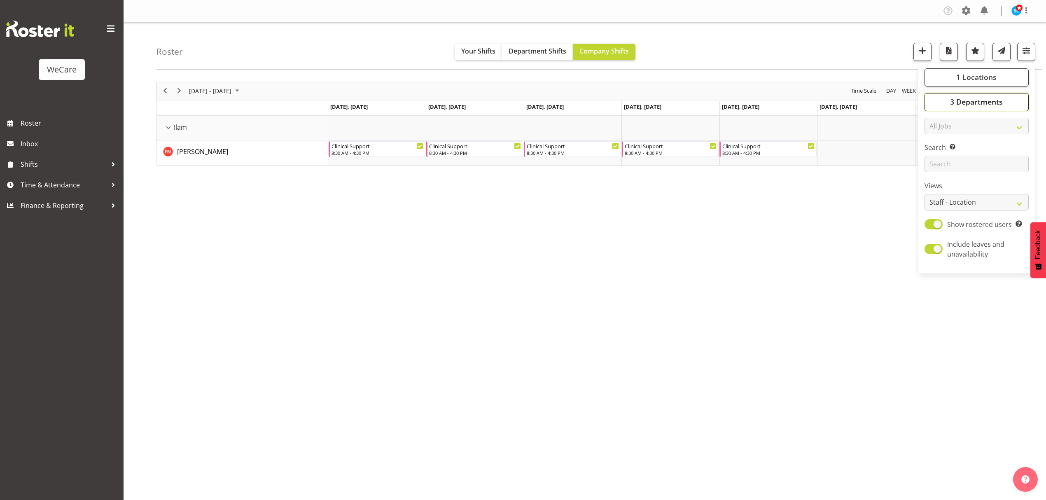
click at [995, 106] on span "3 Departments" at bounding box center [976, 102] width 53 height 10
click at [935, 172] on span at bounding box center [934, 172] width 7 height 7
click at [935, 172] on input "Level 3" at bounding box center [933, 171] width 5 height 5
checkbox input "true"
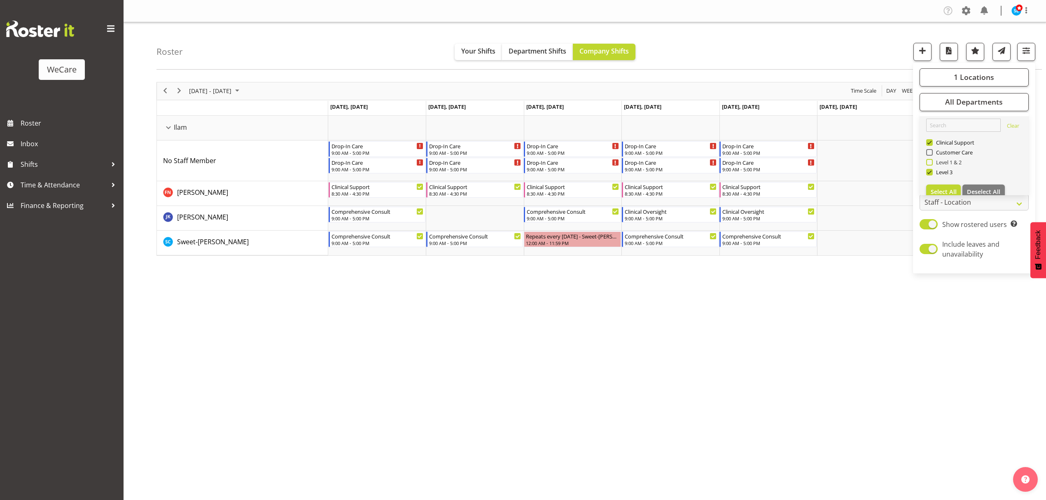
click at [933, 165] on span "Level 1 & 2" at bounding box center [947, 162] width 29 height 7
click at [932, 165] on input "Level 1 & 2" at bounding box center [928, 161] width 5 height 5
checkbox input "true"
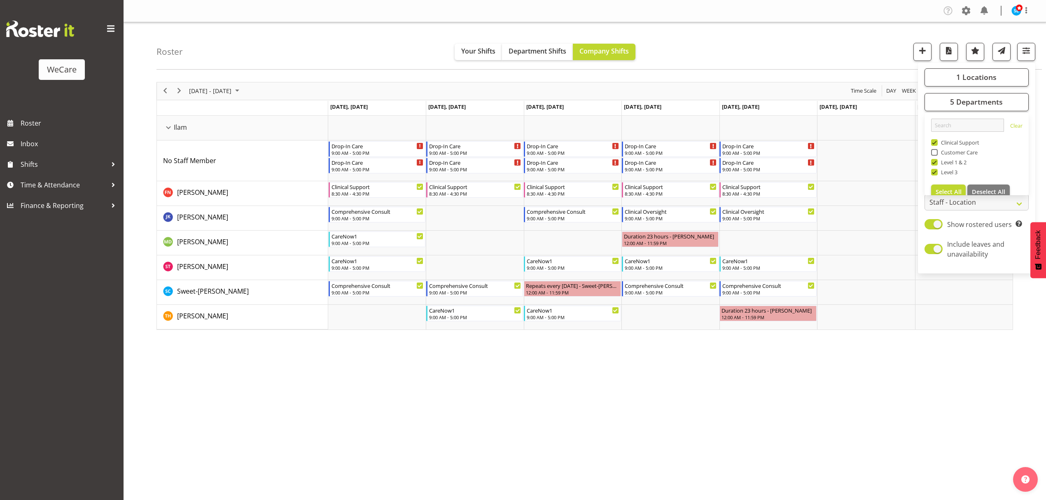
click at [869, 55] on div "Roster Your Shifts Department Shifts Company Shifts 1 Locations Clear Business …" at bounding box center [598, 45] width 885 height 47
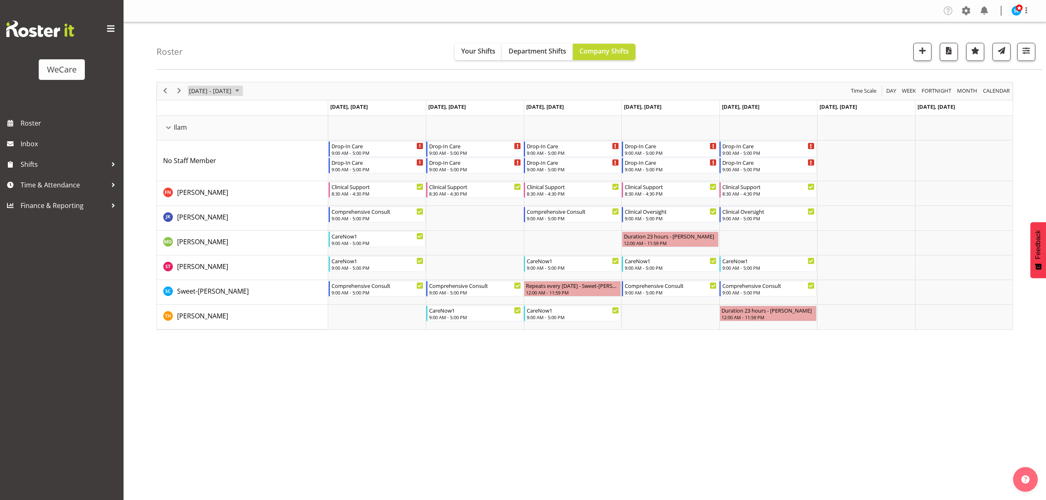
click at [232, 92] on span "[DATE] - [DATE]" at bounding box center [210, 91] width 44 height 10
click at [198, 154] on span "3" at bounding box center [197, 154] width 12 height 12
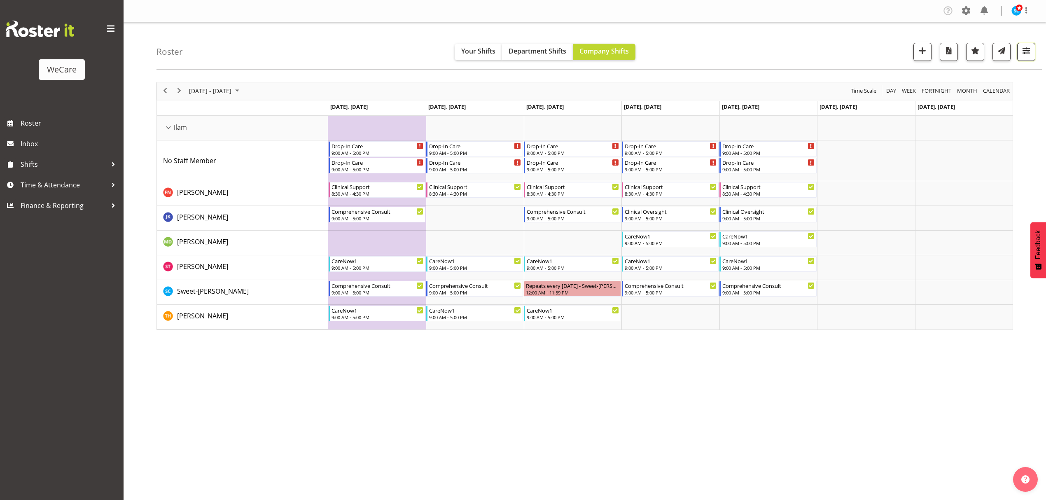
click at [1026, 53] on span "button" at bounding box center [1026, 50] width 11 height 11
click at [982, 109] on button "5 Departments" at bounding box center [977, 102] width 104 height 18
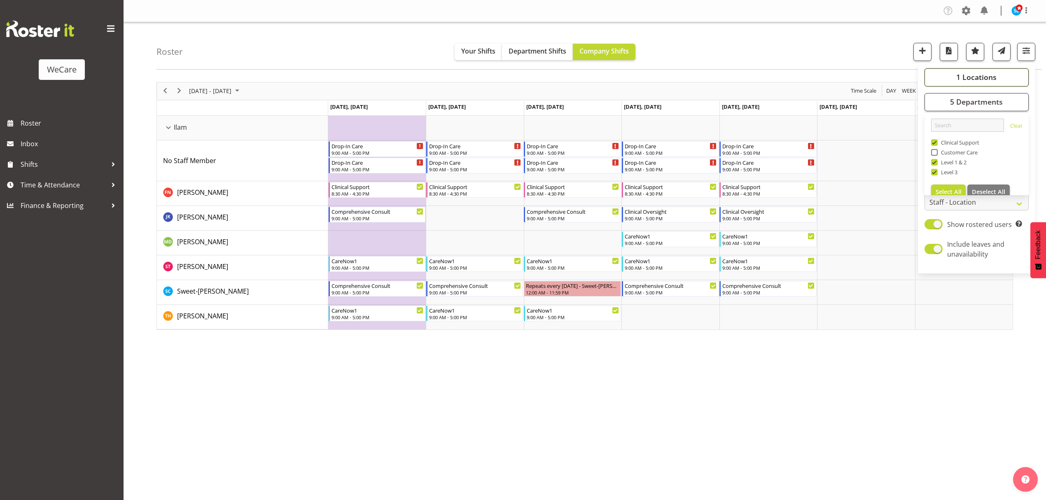
click at [980, 71] on button "1 Locations" at bounding box center [977, 77] width 104 height 18
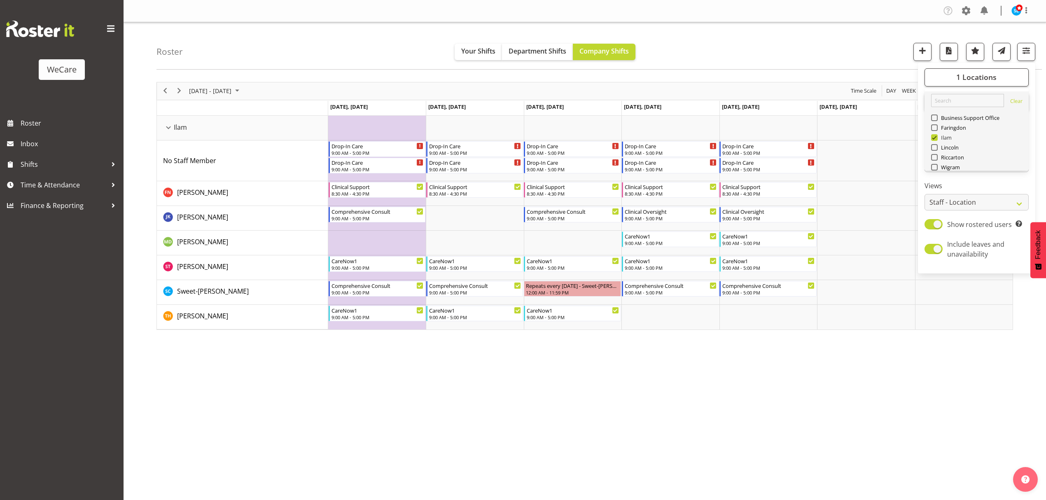
click at [936, 138] on span at bounding box center [934, 137] width 7 height 7
click at [936, 138] on input "Ilam" at bounding box center [933, 137] width 5 height 5
checkbox input "false"
click at [938, 155] on span "Riccarton" at bounding box center [951, 157] width 27 height 7
click at [936, 155] on input "Riccarton" at bounding box center [933, 156] width 5 height 5
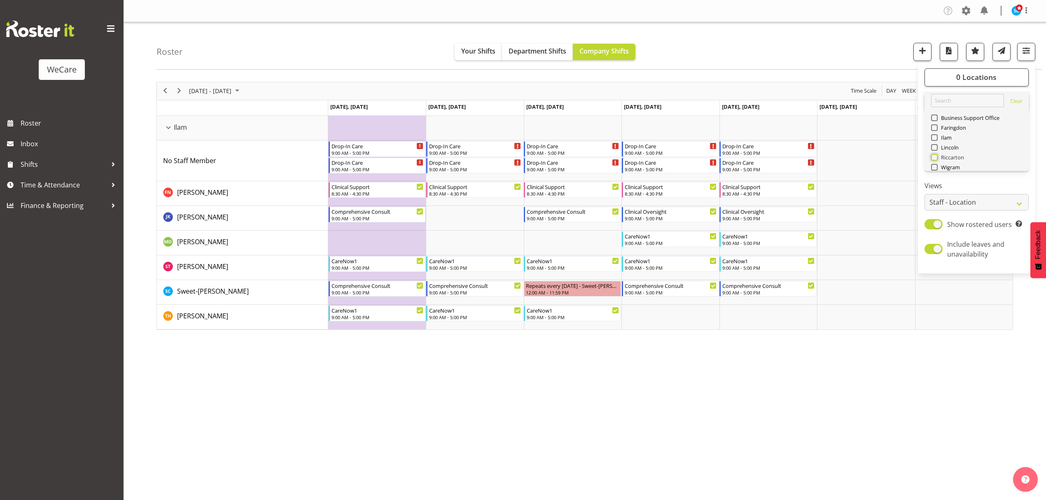
checkbox input "true"
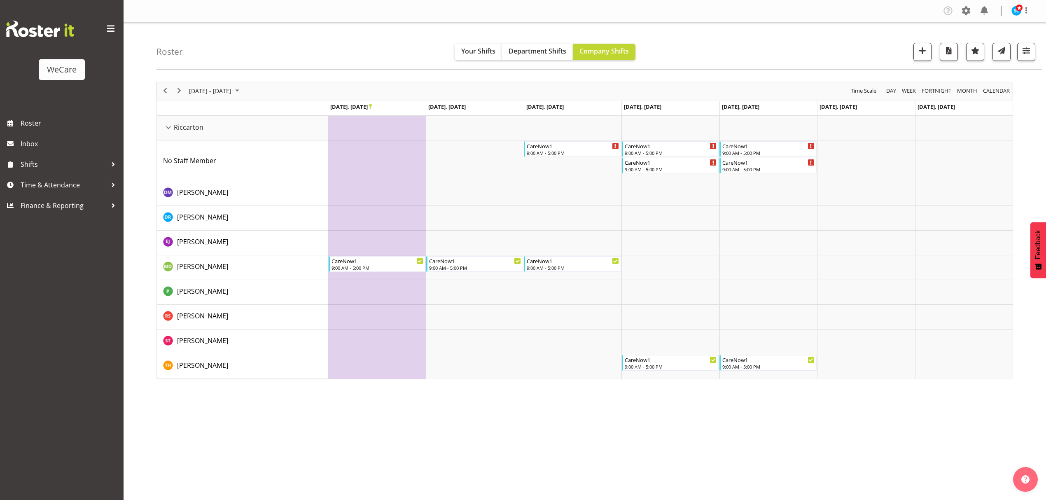
click at [346, 401] on div "November 03 - 09, 2025 Today Day Week Fortnight Month calendar Month Agenda Tim…" at bounding box center [601, 240] width 890 height 329
click at [475, 437] on div "Company Settings Roles & Skills Tasks Jobs Employees Locations & Departments Ac…" at bounding box center [585, 250] width 922 height 500
click at [222, 87] on span "[DATE] - [DATE]" at bounding box center [210, 91] width 44 height 10
click at [192, 172] on span "10" at bounding box center [197, 168] width 12 height 12
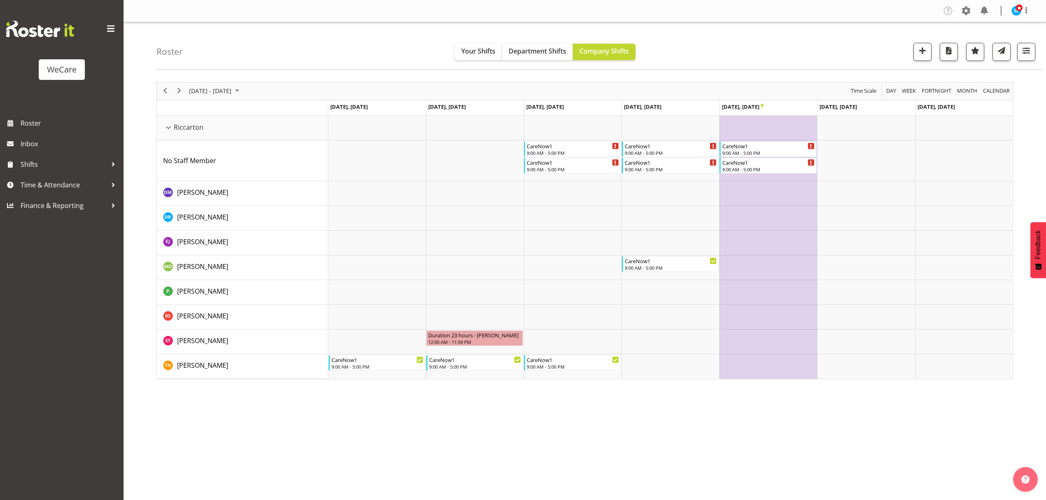
click at [684, 422] on div "Company Settings Roles & Skills Tasks Jobs Employees Locations & Departments Ac…" at bounding box center [585, 250] width 922 height 500
click at [232, 91] on span "[DATE] - [DATE]" at bounding box center [210, 91] width 44 height 10
click at [198, 184] on span "17" at bounding box center [197, 182] width 12 height 12
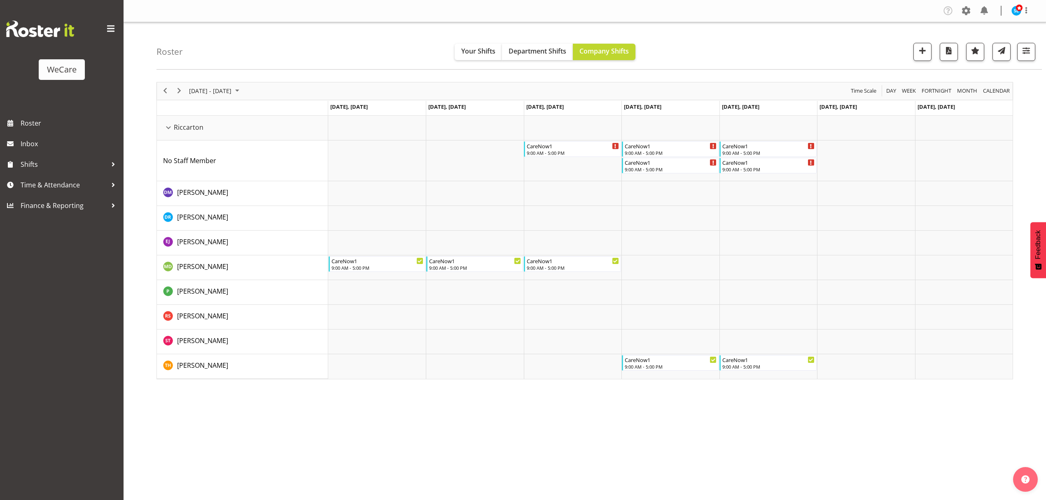
click at [283, 425] on div "Company Settings Roles & Skills Tasks Jobs Employees Locations & Departments Ac…" at bounding box center [585, 250] width 922 height 500
click at [450, 413] on div "Company Settings Roles & Skills Tasks Jobs Employees Locations & Departments Ac…" at bounding box center [585, 250] width 922 height 500
click at [226, 91] on span "[DATE] - [DATE]" at bounding box center [210, 91] width 44 height 10
click at [193, 197] on span "24" at bounding box center [197, 196] width 12 height 12
click at [368, 442] on div "Company Settings Roles & Skills Tasks Jobs Employees Locations & Departments Ac…" at bounding box center [585, 250] width 922 height 500
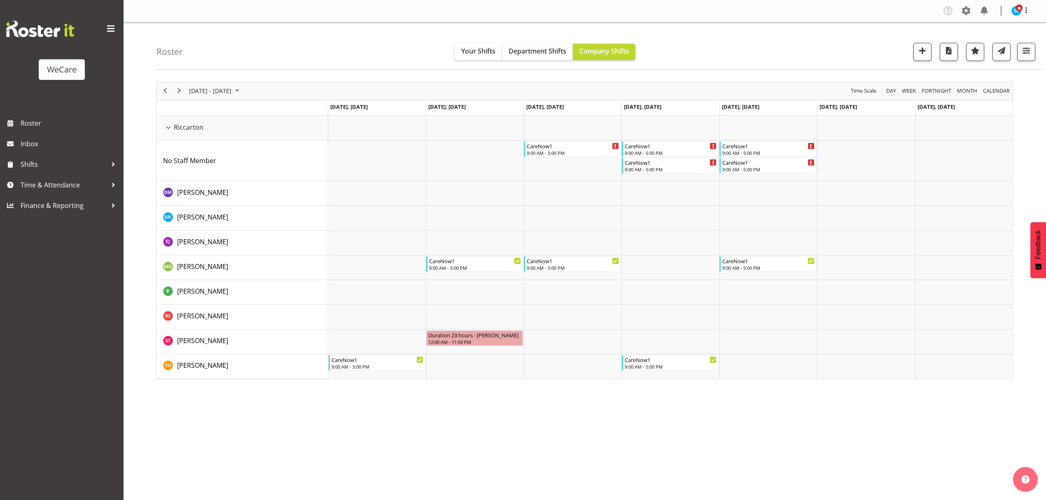
click at [885, 465] on div "Company Settings Roles & Skills Tasks Jobs Employees Locations & Departments Ac…" at bounding box center [585, 250] width 922 height 500
click at [1027, 53] on span "button" at bounding box center [1026, 50] width 11 height 11
click at [982, 104] on span "5 Departments" at bounding box center [976, 102] width 53 height 10
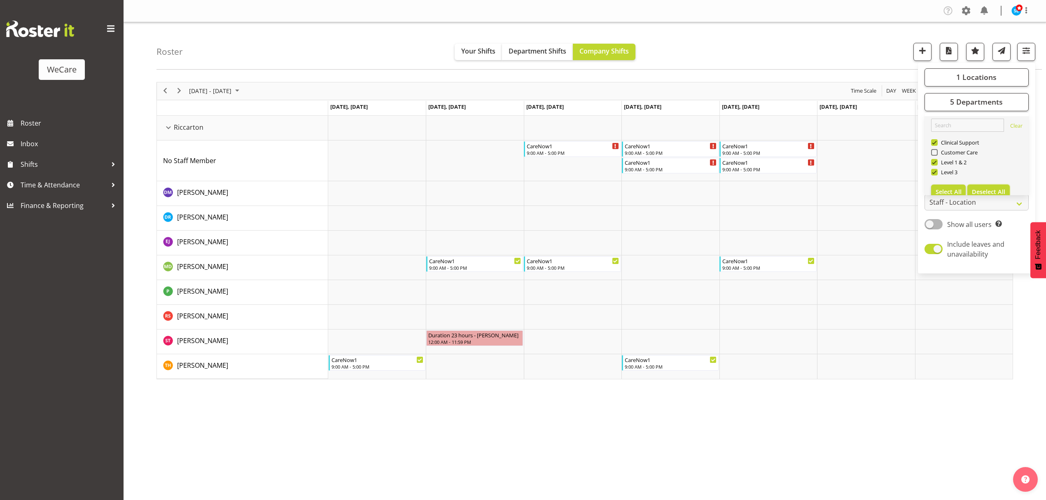
click at [983, 188] on span "Deselect All" at bounding box center [988, 192] width 33 height 8
checkbox input "false"
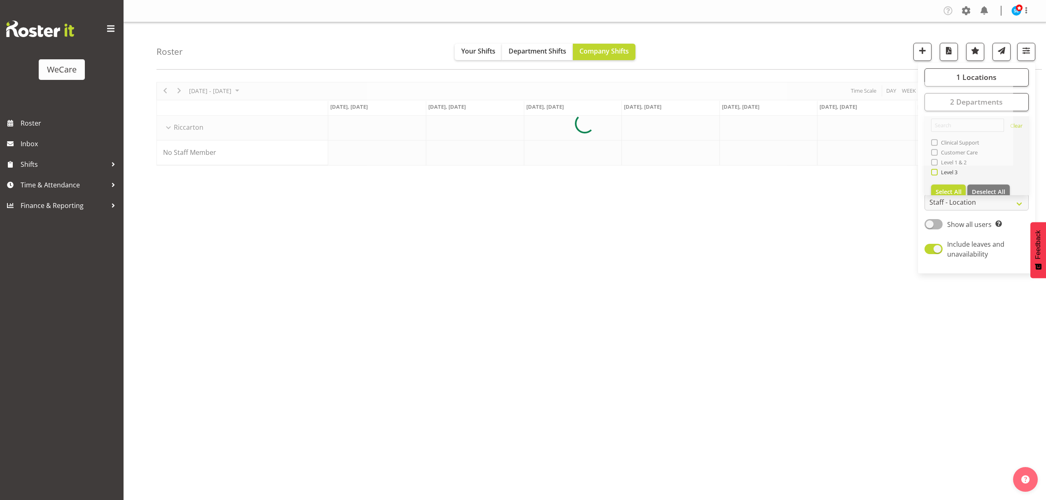
click at [936, 173] on span at bounding box center [934, 172] width 7 height 7
click at [936, 173] on input "Level 3" at bounding box center [933, 171] width 5 height 5
checkbox input "true"
click at [939, 77] on button "1 Locations" at bounding box center [977, 77] width 104 height 18
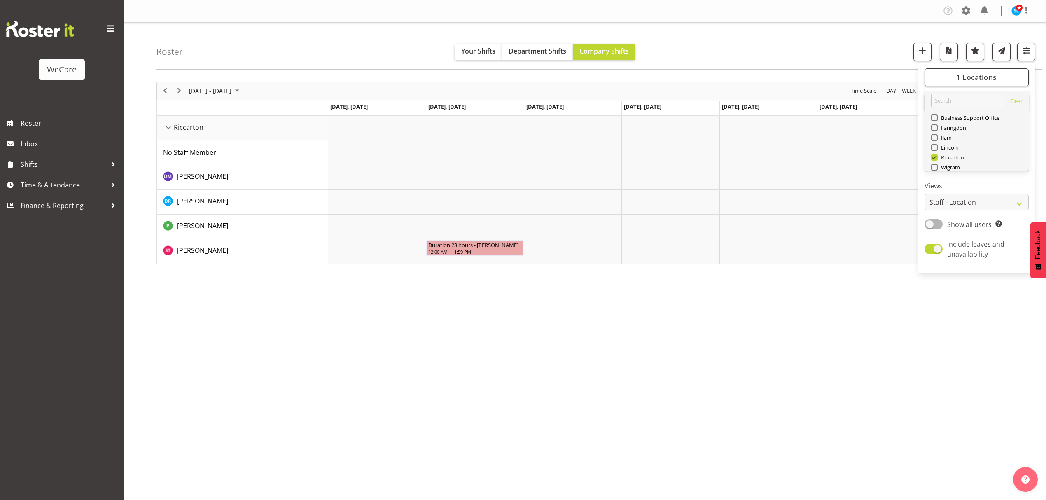
click at [935, 157] on span at bounding box center [934, 157] width 7 height 7
click at [935, 157] on input "Riccarton" at bounding box center [933, 156] width 5 height 5
checkbox input "false"
click at [932, 127] on span at bounding box center [934, 127] width 7 height 7
click at [932, 127] on input "Faringdon" at bounding box center [933, 127] width 5 height 5
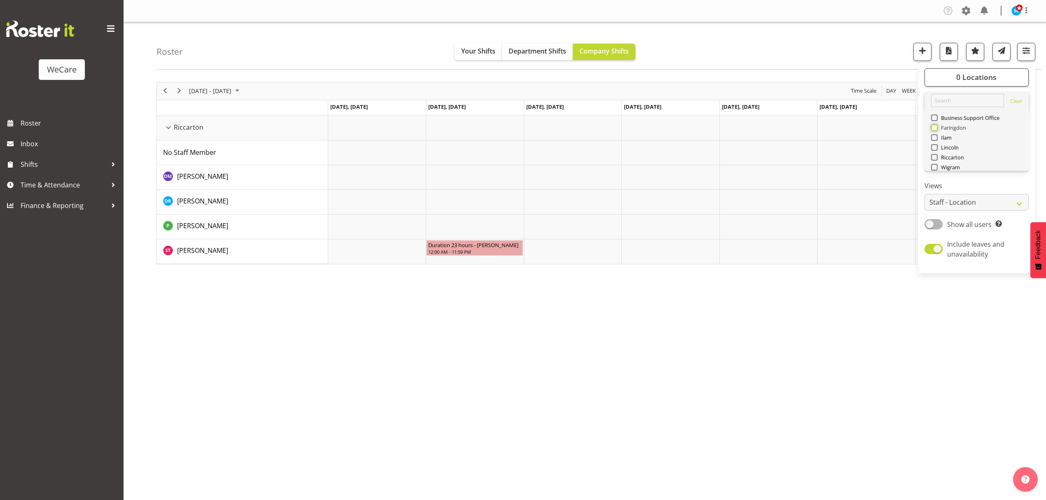
checkbox input "true"
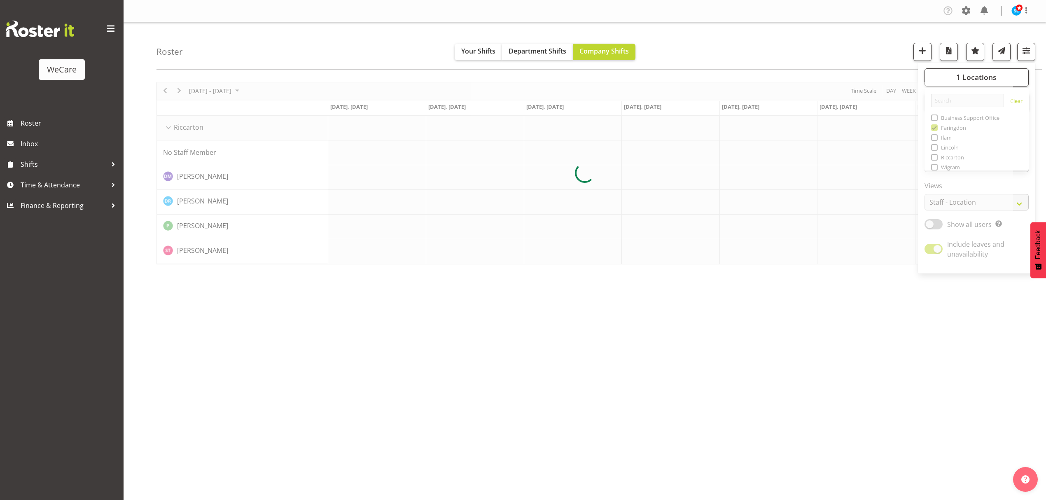
click at [879, 53] on div "Roster Your Shifts Department Shifts Company Shifts 1 Locations Clear Business …" at bounding box center [598, 45] width 885 height 47
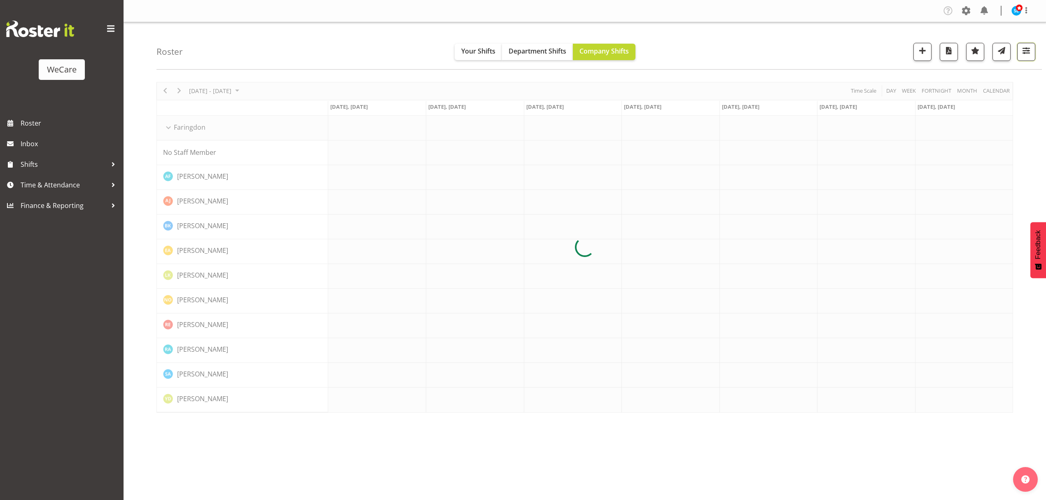
click at [1026, 48] on span "button" at bounding box center [1026, 50] width 11 height 11
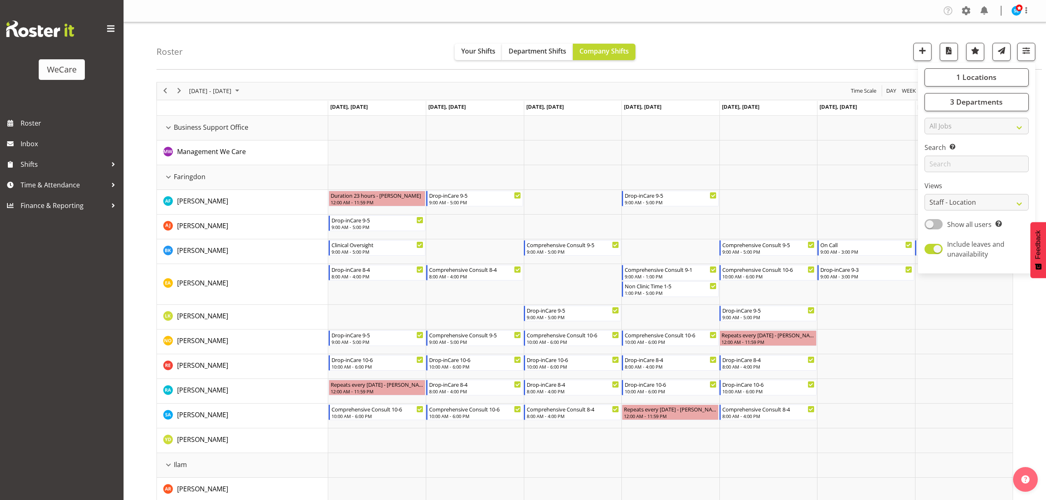
click at [935, 228] on span at bounding box center [934, 224] width 18 height 10
click at [930, 227] on input "Show all users Show only rostered employees" at bounding box center [927, 224] width 5 height 5
checkbox input "true"
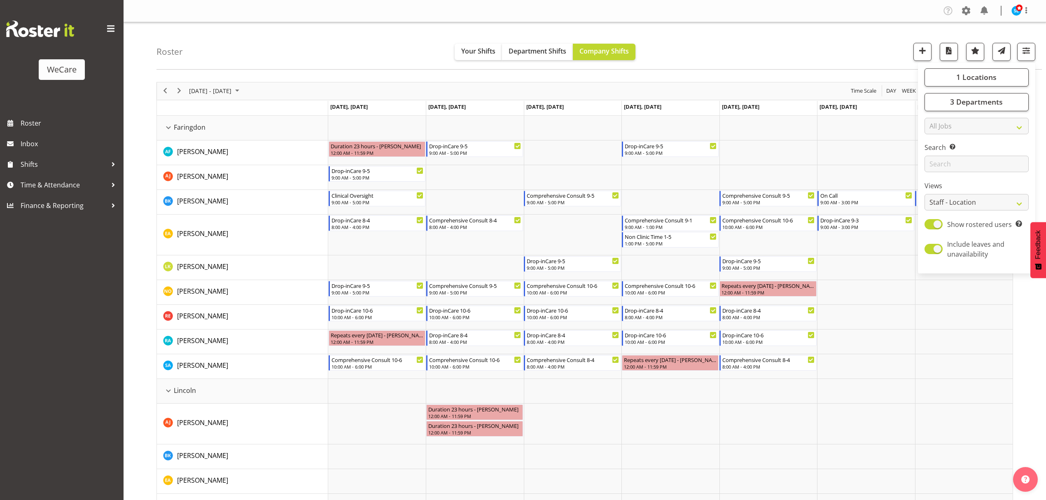
click at [816, 42] on div "Roster Your Shifts Department Shifts Company Shifts 1 Locations Clear Business …" at bounding box center [598, 45] width 885 height 47
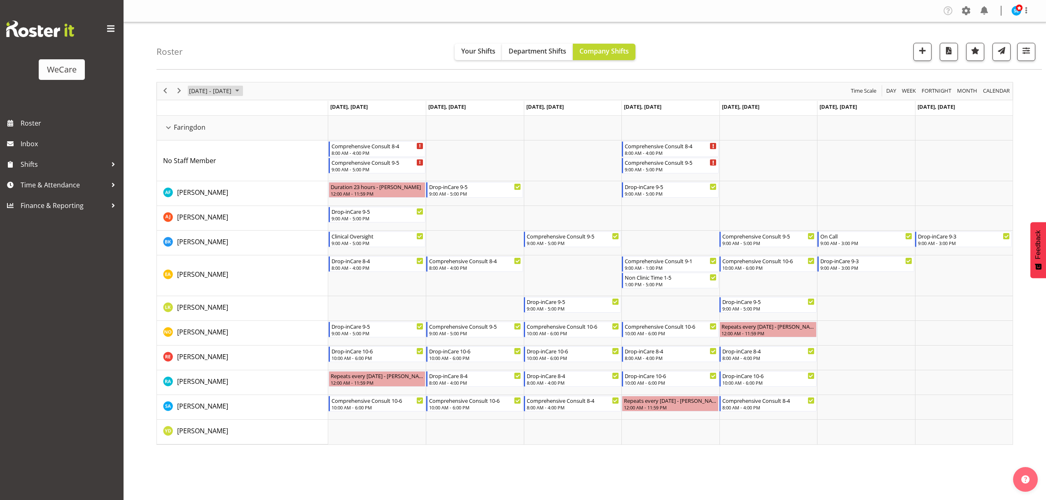
click at [232, 90] on span "[DATE] - [DATE]" at bounding box center [210, 91] width 44 height 10
click at [199, 156] on span "3" at bounding box center [197, 154] width 12 height 12
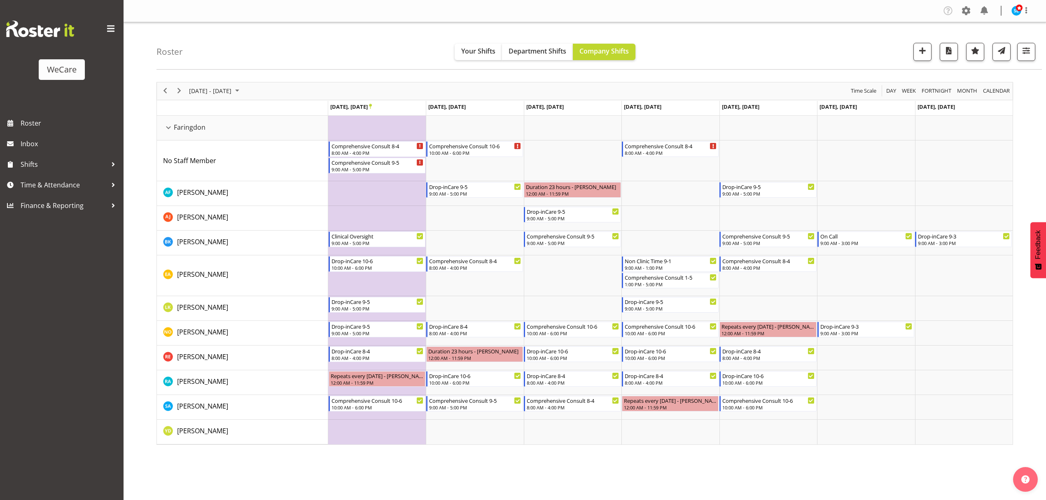
click at [555, 459] on div "Company Settings Roles & Skills Tasks Jobs Employees Locations & Departments Ac…" at bounding box center [585, 250] width 922 height 500
click at [208, 94] on span "[DATE] - [DATE]" at bounding box center [210, 91] width 44 height 10
click at [198, 169] on span "10" at bounding box center [197, 168] width 12 height 12
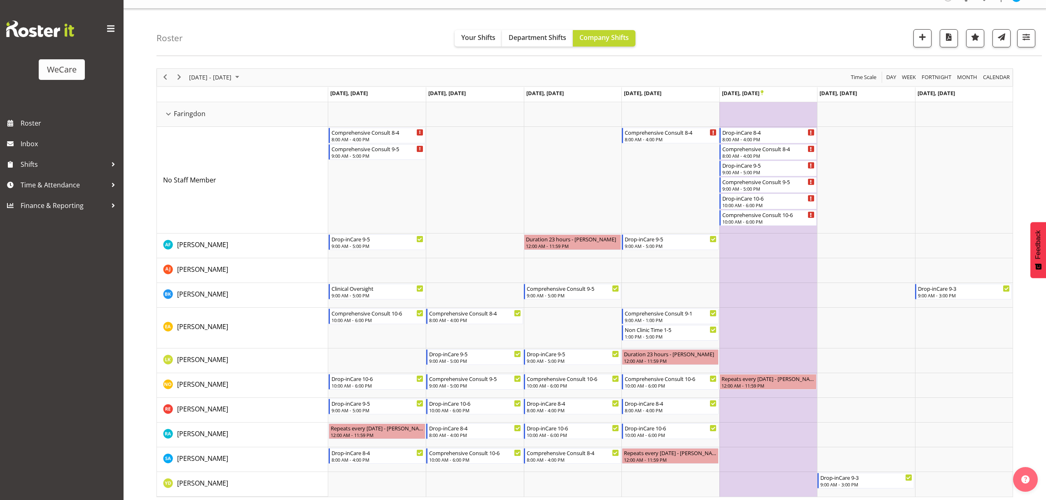
scroll to position [17, 0]
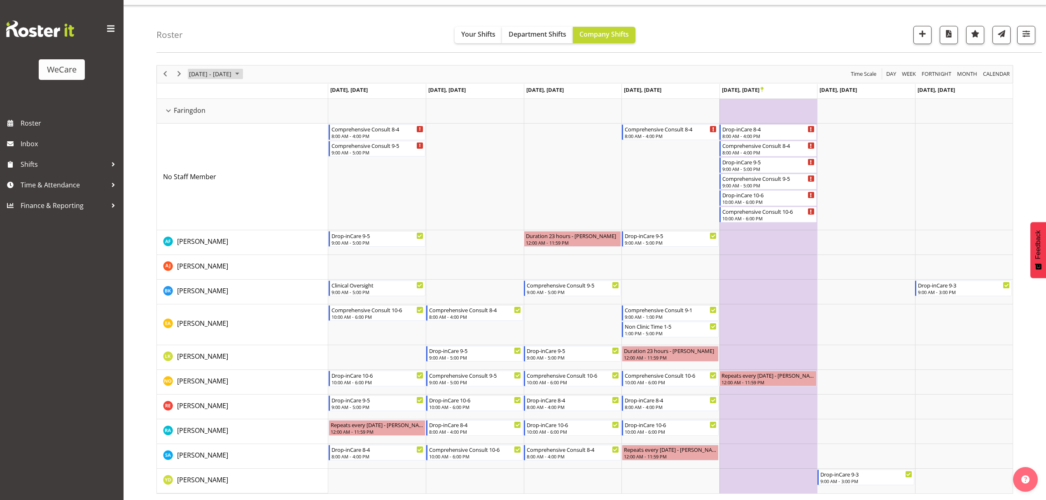
click at [193, 79] on span "[DATE] - [DATE]" at bounding box center [210, 74] width 44 height 10
click at [199, 166] on span "17" at bounding box center [197, 165] width 12 height 12
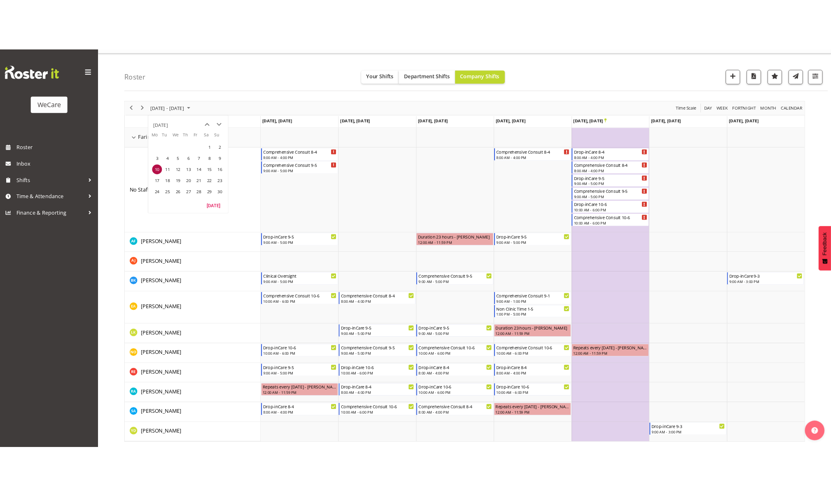
scroll to position [0, 0]
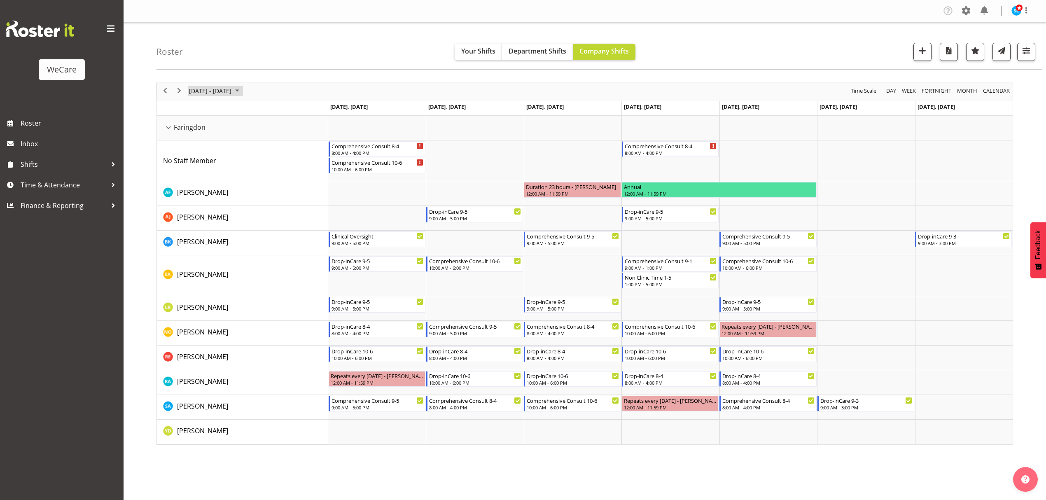
click at [221, 94] on span "[DATE] - [DATE]" at bounding box center [210, 91] width 44 height 10
click at [195, 198] on span "24" at bounding box center [197, 196] width 12 height 12
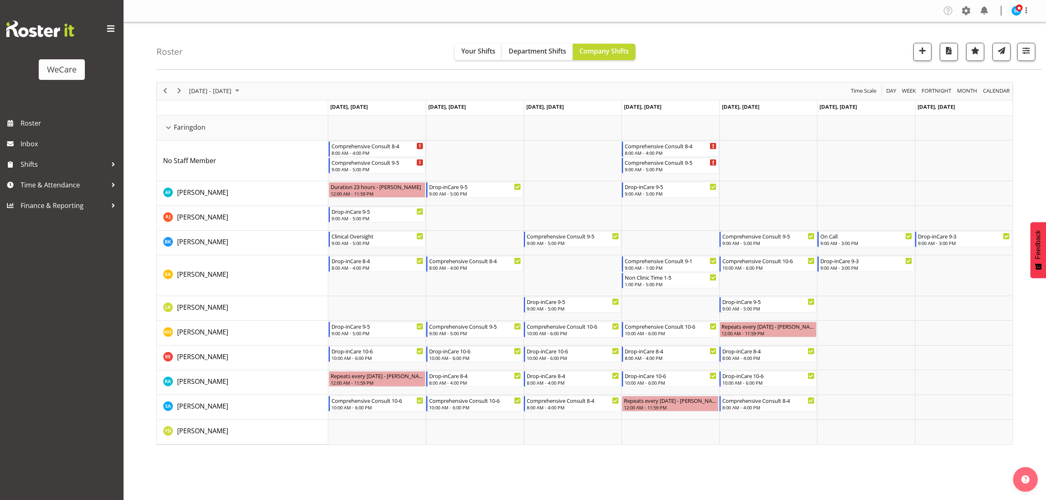
click at [658, 455] on div "Company Settings Roles & Skills Tasks Jobs Employees Locations & Departments Ac…" at bounding box center [585, 250] width 922 height 500
click at [219, 88] on span "[DATE] - [DATE]" at bounding box center [210, 91] width 44 height 10
click at [217, 88] on span "[DATE] - [DATE]" at bounding box center [210, 91] width 44 height 10
click at [1024, 53] on span "button" at bounding box center [1026, 50] width 11 height 11
click at [966, 104] on span "3 Departments" at bounding box center [976, 102] width 53 height 10
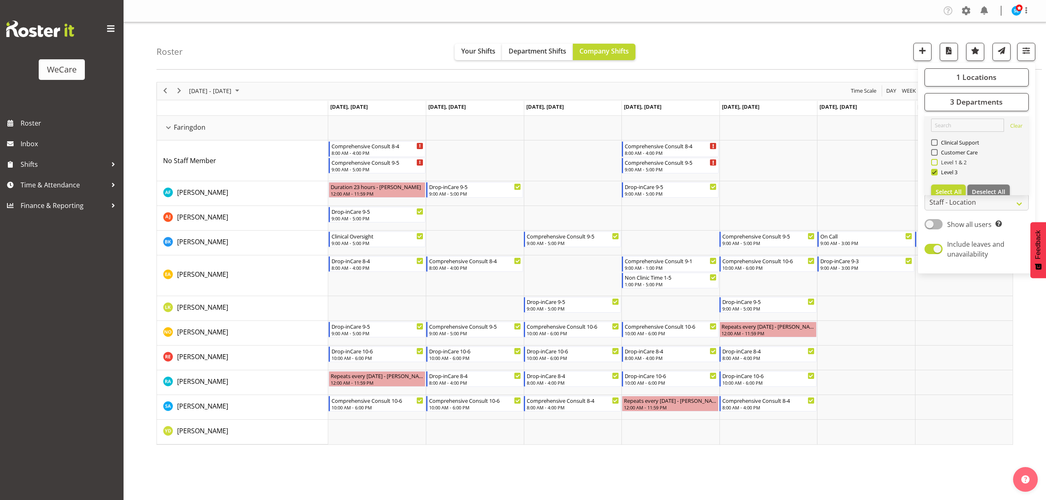
click at [934, 162] on span at bounding box center [934, 162] width 7 height 7
click at [934, 162] on input "Level 1 & 2" at bounding box center [933, 161] width 5 height 5
checkbox input "true"
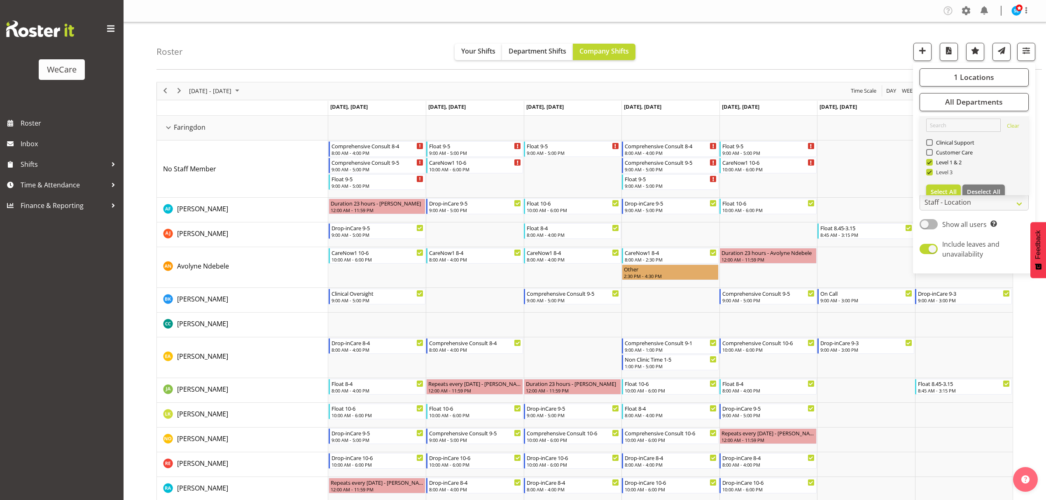
click at [931, 170] on span at bounding box center [929, 172] width 7 height 7
click at [931, 170] on input "Level 3" at bounding box center [928, 171] width 5 height 5
checkbox input "false"
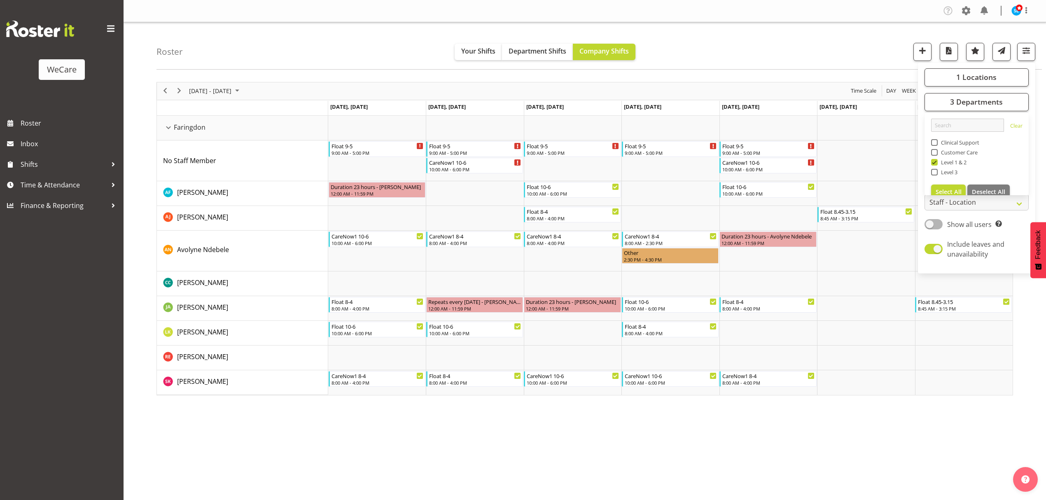
click at [779, 43] on div "Roster Your Shifts Department Shifts Company Shifts 1 Locations Clear Business …" at bounding box center [598, 45] width 885 height 47
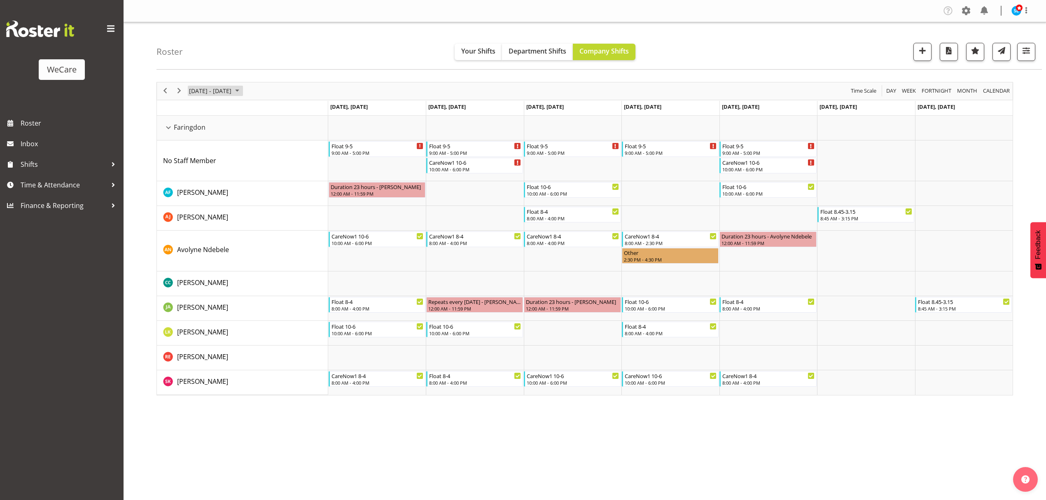
click at [232, 91] on span "[DATE] - [DATE]" at bounding box center [210, 91] width 44 height 10
click at [274, 113] on span "next month" at bounding box center [276, 111] width 14 height 15
click at [265, 111] on span "previous month" at bounding box center [261, 111] width 14 height 15
click at [197, 153] on span "3" at bounding box center [197, 154] width 12 height 12
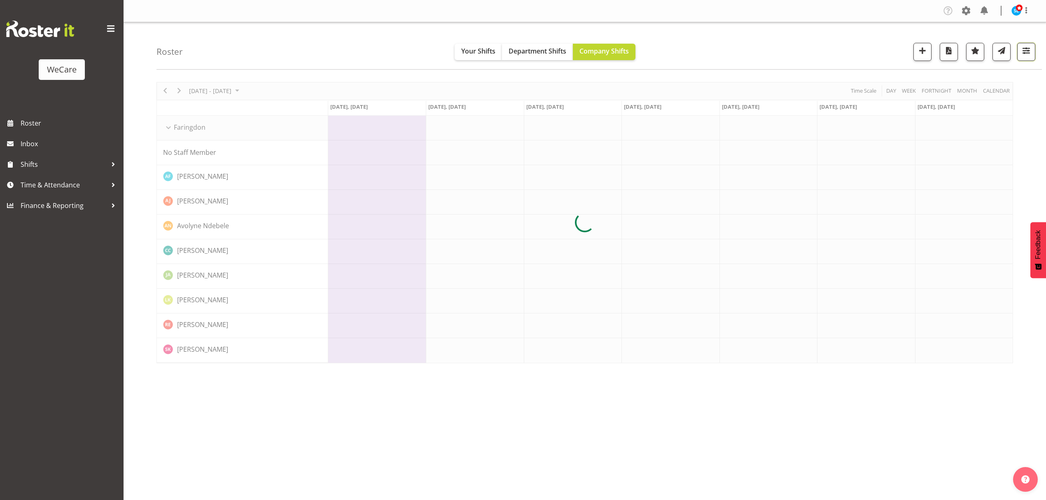
click at [1027, 53] on span "button" at bounding box center [1026, 50] width 11 height 11
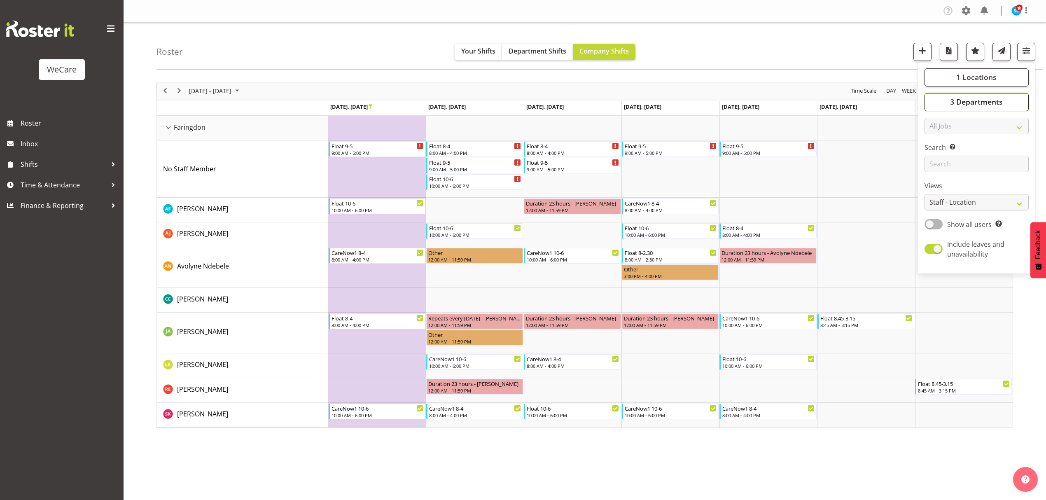
click at [1021, 97] on button "3 Departments" at bounding box center [977, 102] width 104 height 18
click at [978, 79] on span "1 Locations" at bounding box center [976, 77] width 40 height 10
click at [820, 55] on div "Roster Your Shifts Department Shifts Company Shifts 1 Locations Clear Business …" at bounding box center [598, 45] width 885 height 47
click at [658, 441] on div "Company Settings Roles & Skills Tasks Jobs Employees Locations & Departments Ac…" at bounding box center [585, 250] width 922 height 500
click at [1025, 58] on button "button" at bounding box center [1026, 52] width 18 height 18
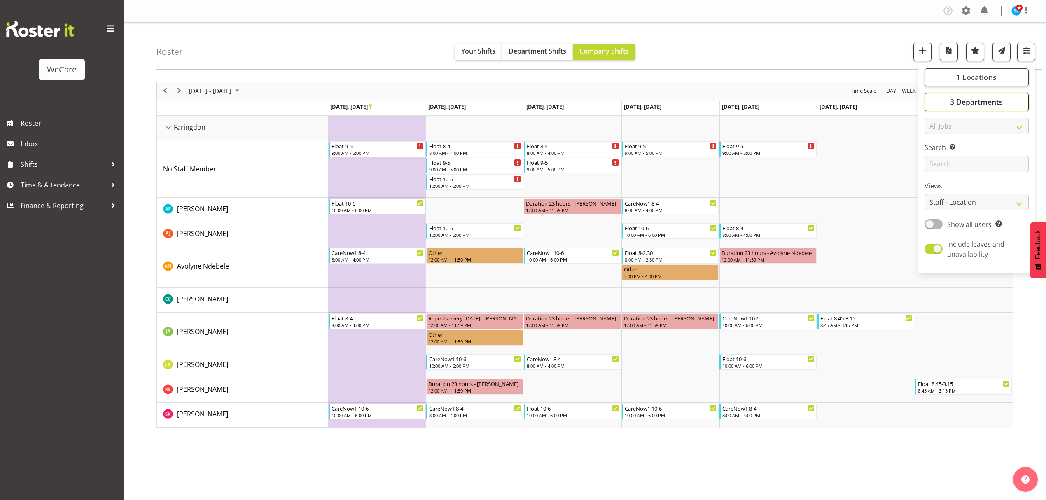
click at [1007, 99] on button "3 Departments" at bounding box center [977, 102] width 104 height 18
click at [820, 50] on div "Roster Your Shifts Department Shifts Company Shifts 1 Locations Clear Business …" at bounding box center [598, 45] width 885 height 47
drag, startPoint x: 183, startPoint y: 91, endPoint x: 248, endPoint y: 37, distance: 84.2
click at [248, 37] on div "Roster Your Shifts Department Shifts Company Shifts 1 Locations Clear Business …" at bounding box center [585, 228] width 922 height 412
click at [211, 86] on span "[DATE] - [DATE]" at bounding box center [210, 91] width 44 height 10
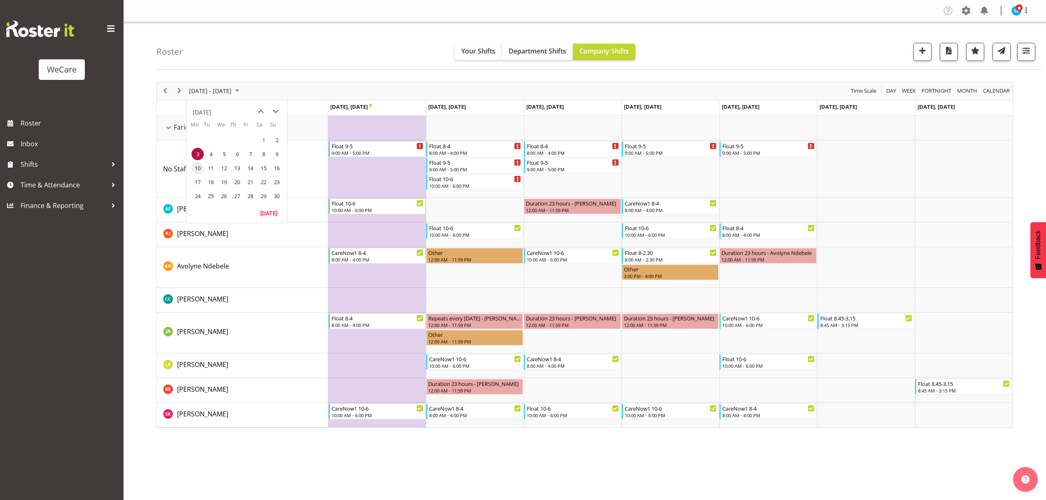
click at [200, 168] on span "10" at bounding box center [197, 168] width 12 height 12
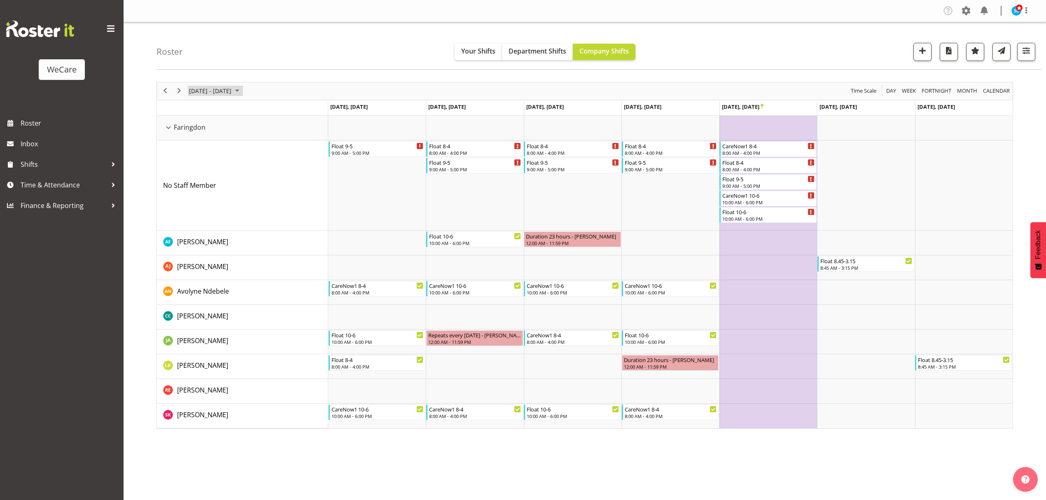
click at [221, 86] on span "[DATE] - [DATE]" at bounding box center [210, 91] width 44 height 10
click at [199, 182] on span "17" at bounding box center [197, 182] width 12 height 12
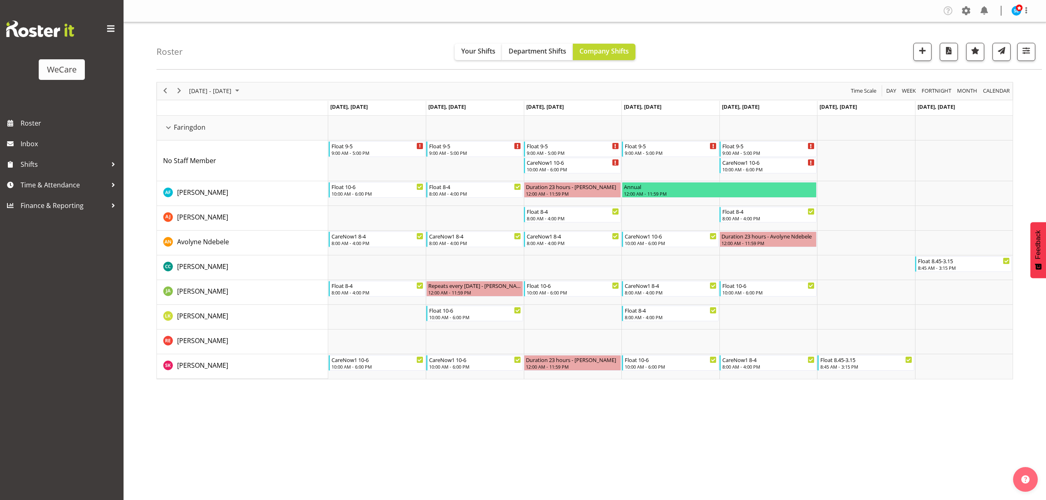
click at [596, 465] on div "Company Settings Roles & Skills Tasks Jobs Employees Locations & Departments Ac…" at bounding box center [585, 250] width 922 height 500
click at [213, 91] on span "[DATE] - [DATE]" at bounding box center [210, 91] width 44 height 10
click at [203, 194] on span "24" at bounding box center [197, 196] width 12 height 12
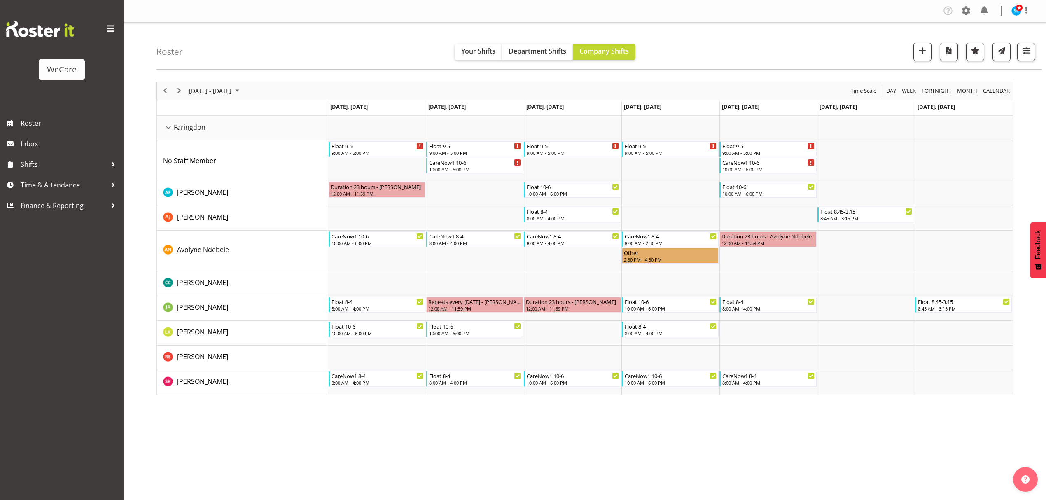
click at [832, 469] on div "Company Settings Roles & Skills Tasks Jobs Employees Locations & Departments Ac…" at bounding box center [585, 250] width 922 height 500
click at [1032, 58] on button "button" at bounding box center [1026, 52] width 18 height 18
click at [964, 96] on button "3 Departments" at bounding box center [977, 102] width 104 height 18
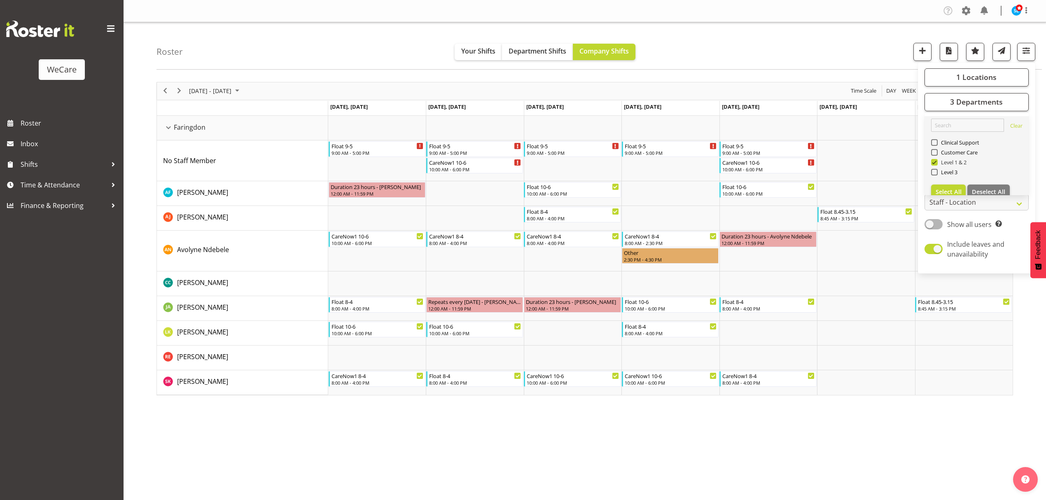
click at [936, 163] on span at bounding box center [934, 162] width 7 height 7
click at [936, 163] on input "Level 1 & 2" at bounding box center [933, 161] width 5 height 5
checkbox input "false"
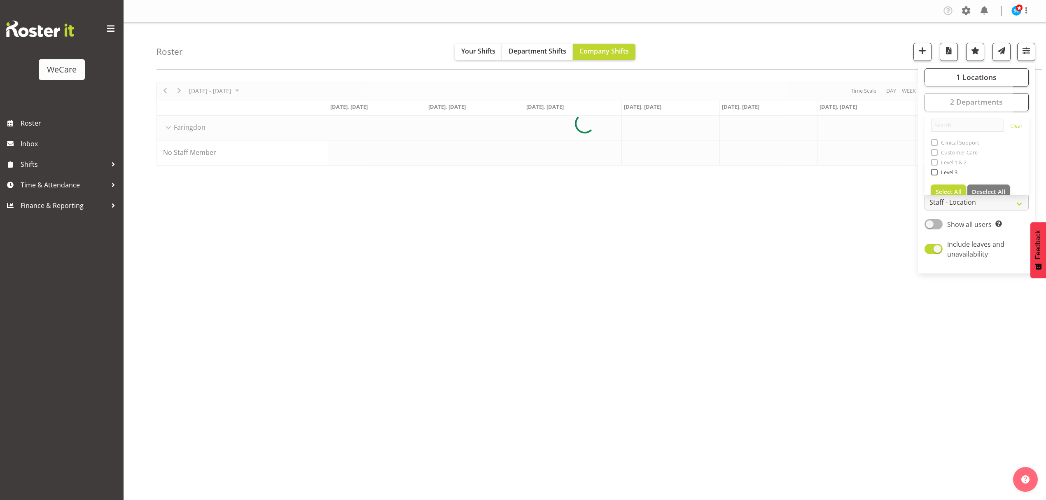
click at [936, 144] on div at bounding box center [584, 124] width 857 height 84
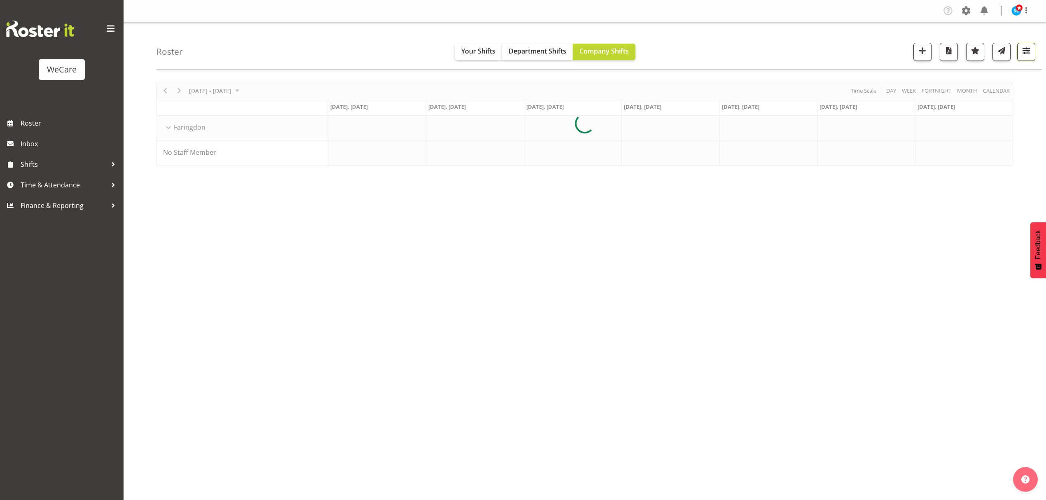
click at [1022, 45] on button "button" at bounding box center [1026, 52] width 18 height 18
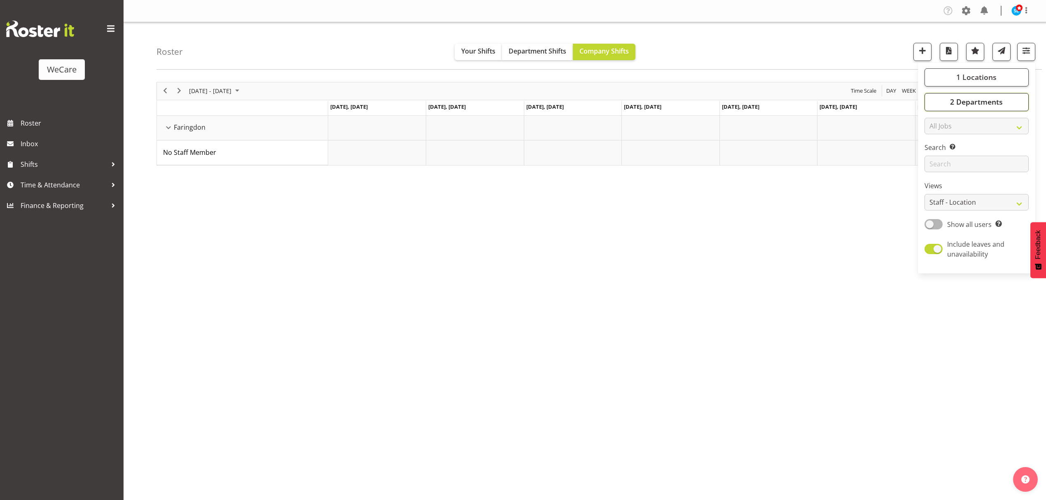
click at [975, 104] on span "2 Departments" at bounding box center [976, 102] width 53 height 10
click at [935, 142] on span at bounding box center [934, 142] width 7 height 7
click at [935, 142] on input "Clinical Support" at bounding box center [933, 142] width 5 height 5
checkbox input "true"
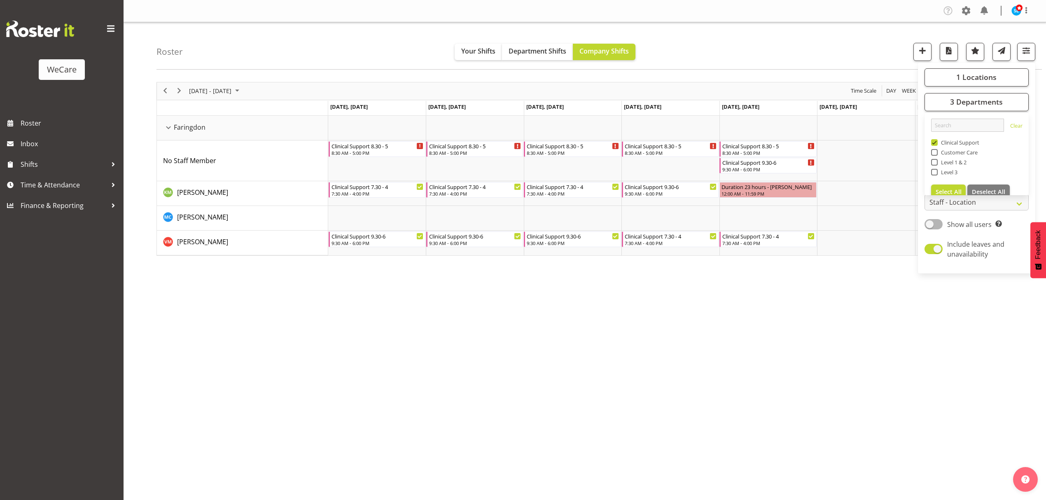
drag, startPoint x: 933, startPoint y: 226, endPoint x: 924, endPoint y: 235, distance: 12.2
click at [933, 226] on span at bounding box center [934, 224] width 18 height 10
click at [930, 226] on input "Show all users Show only rostered employees" at bounding box center [927, 224] width 5 height 5
checkbox input "true"
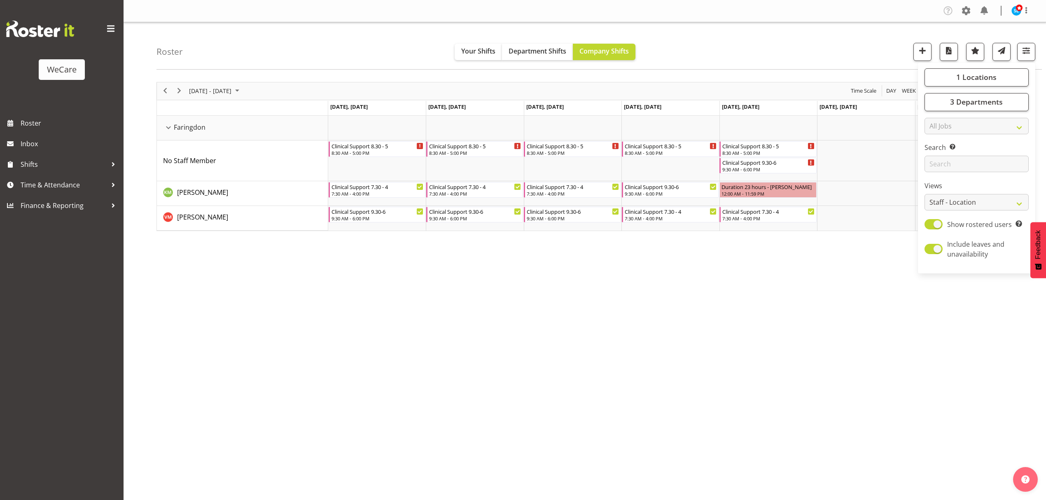
click at [476, 297] on div "[DATE] - [DATE] [DATE] Day Week Fortnight Month calendar Month Agenda Time Scal…" at bounding box center [601, 240] width 890 height 329
click at [506, 425] on div "Company Settings Roles & Skills Tasks Jobs Employees Locations & Departments Ac…" at bounding box center [585, 250] width 922 height 500
click at [225, 91] on span "[DATE] - [DATE]" at bounding box center [210, 91] width 44 height 10
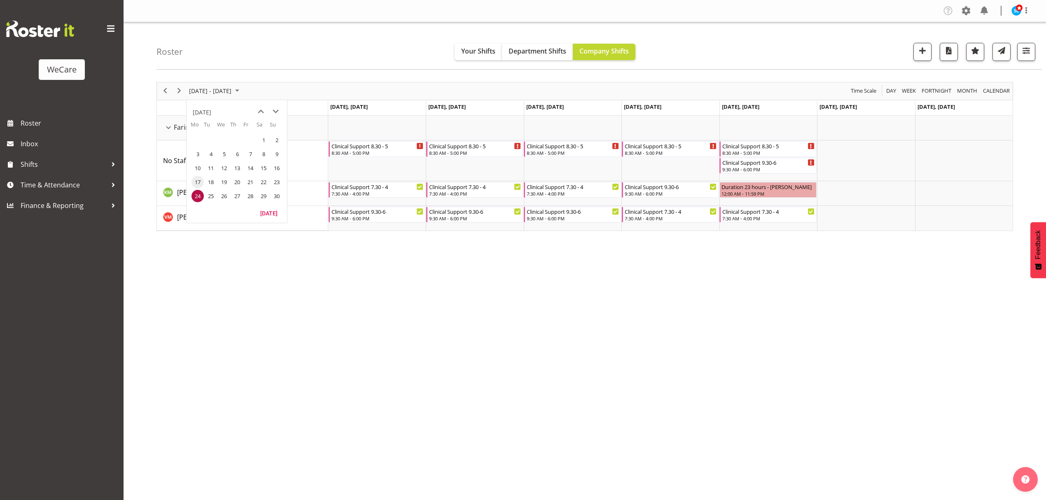
click at [198, 180] on span "17" at bounding box center [197, 182] width 12 height 12
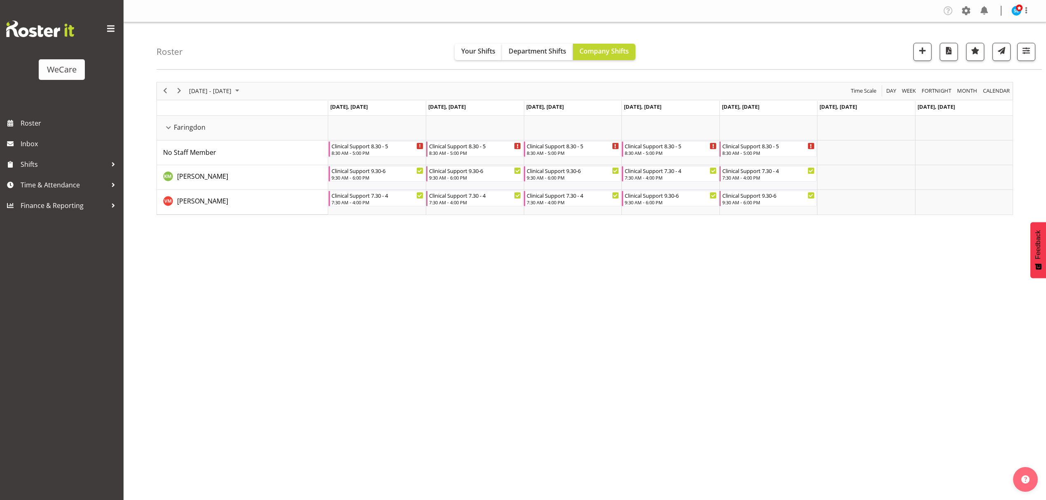
click at [398, 413] on div "Company Settings Roles & Skills Tasks Jobs Employees Locations & Departments Ac…" at bounding box center [585, 250] width 922 height 500
click at [226, 92] on span "[DATE] - [DATE]" at bounding box center [210, 91] width 44 height 10
click at [198, 167] on span "10" at bounding box center [197, 168] width 12 height 12
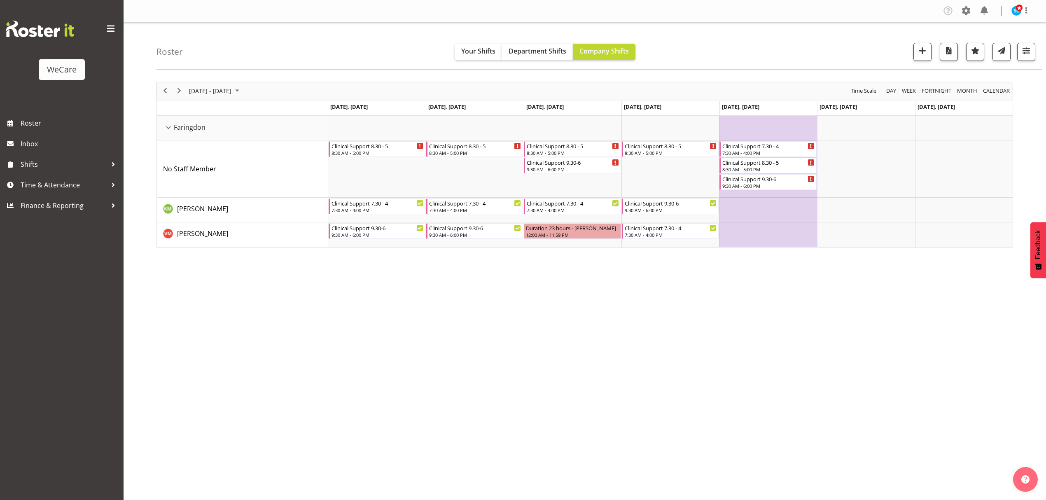
drag, startPoint x: 552, startPoint y: 466, endPoint x: 529, endPoint y: 456, distance: 24.7
click at [554, 467] on div "Company Settings Roles & Skills Tasks Jobs Employees Locations & Departments Ac…" at bounding box center [585, 250] width 922 height 500
click at [208, 89] on span "[DATE] - [DATE]" at bounding box center [210, 91] width 44 height 10
click at [198, 154] on span "3" at bounding box center [197, 154] width 12 height 12
